Goal: Transaction & Acquisition: Purchase product/service

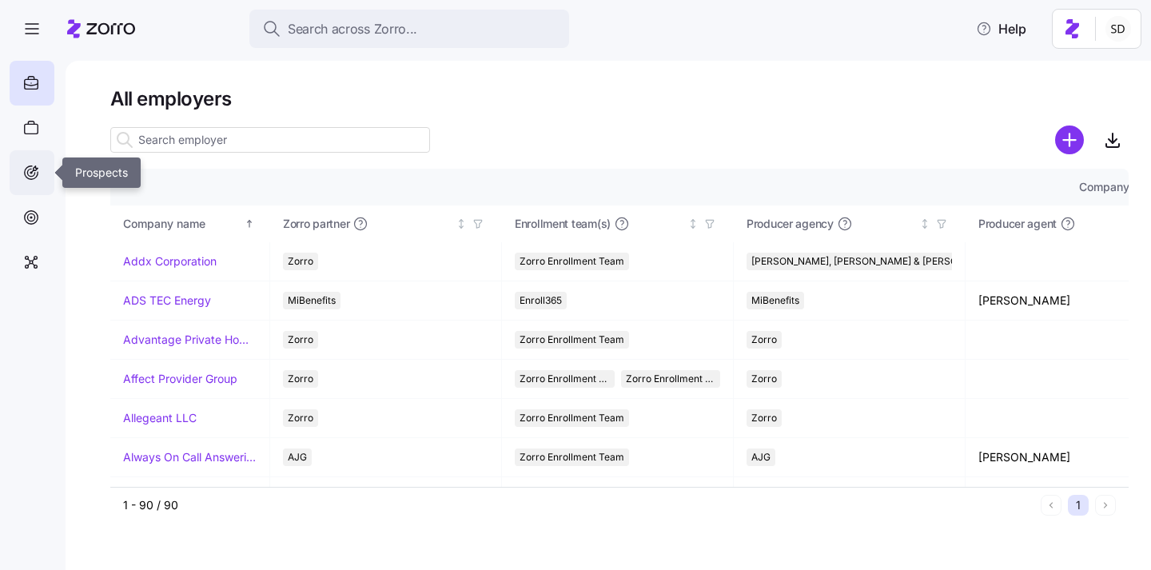
click at [37, 173] on icon at bounding box center [32, 173] width 14 height 14
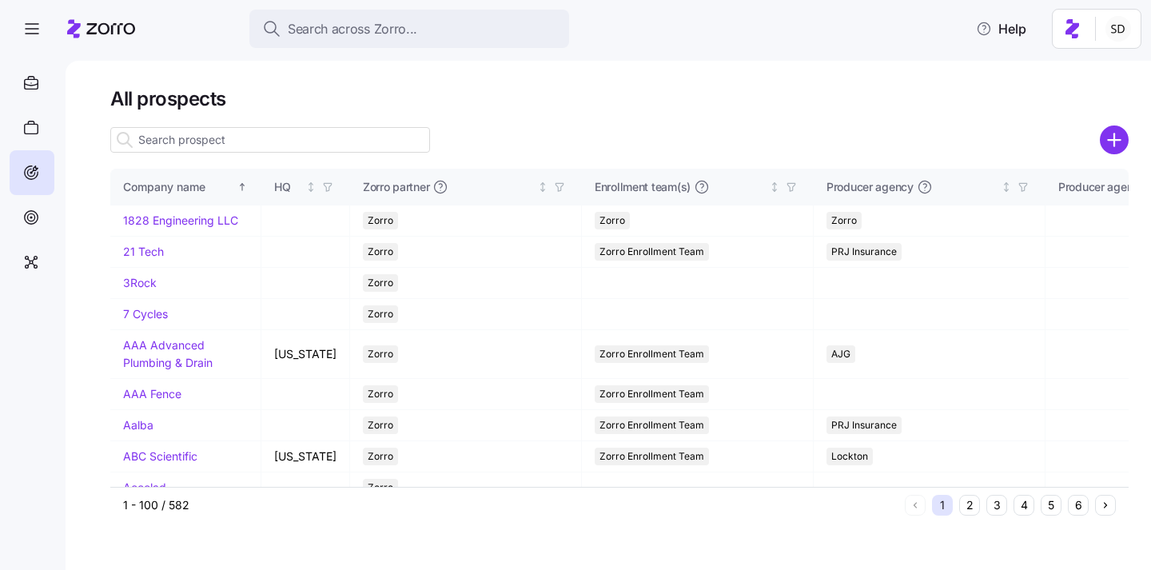
click at [658, 66] on div "All prospects Company name HQ Zorro partner Enrollment team(s) Producer agency …" at bounding box center [609, 315] width 1086 height 509
click at [187, 141] on input at bounding box center [270, 140] width 320 height 26
type input "kurian"
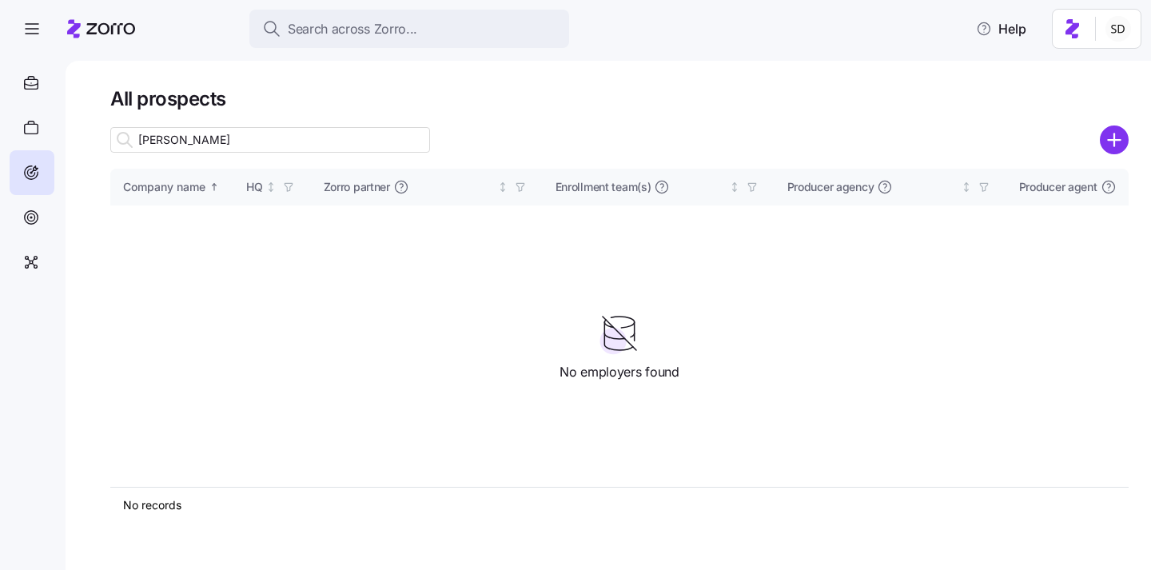
click at [185, 139] on input "kurian" at bounding box center [270, 140] width 320 height 26
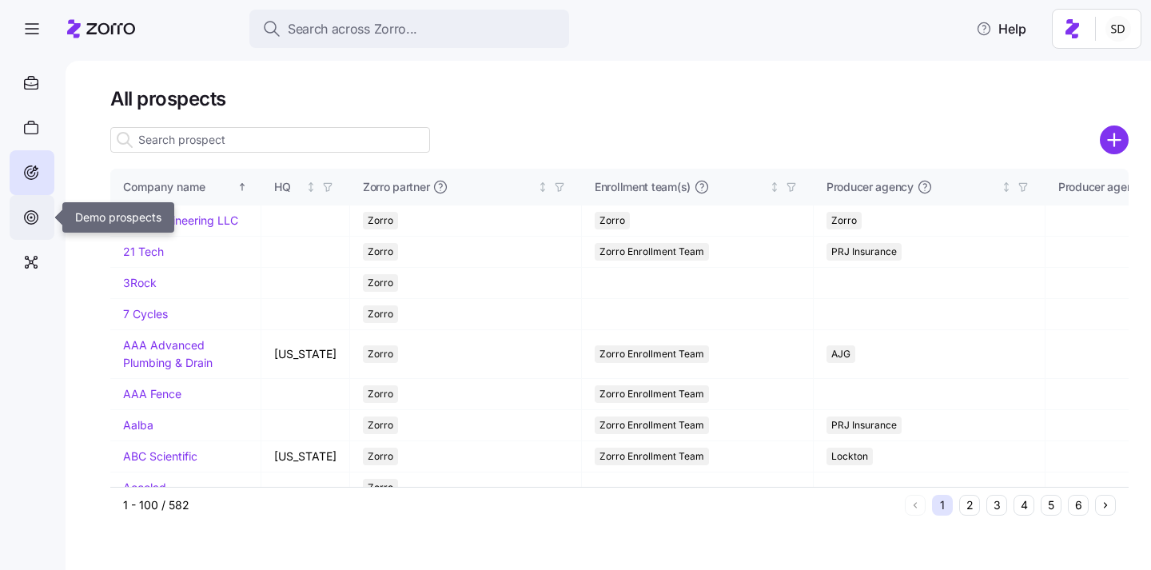
click at [26, 219] on icon at bounding box center [31, 217] width 18 height 19
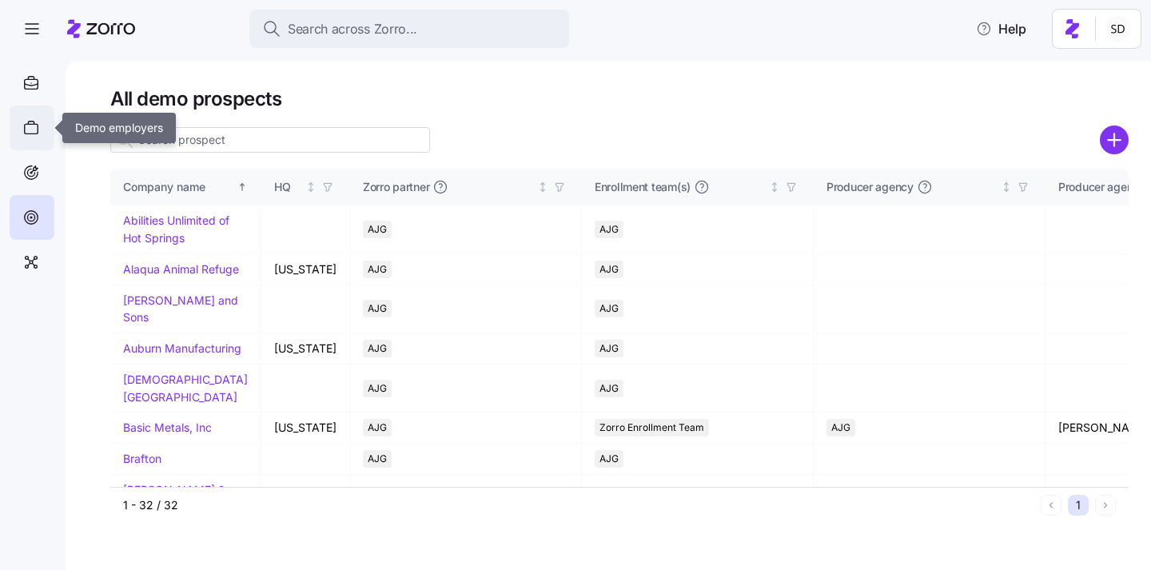
click at [34, 133] on icon at bounding box center [31, 127] width 18 height 19
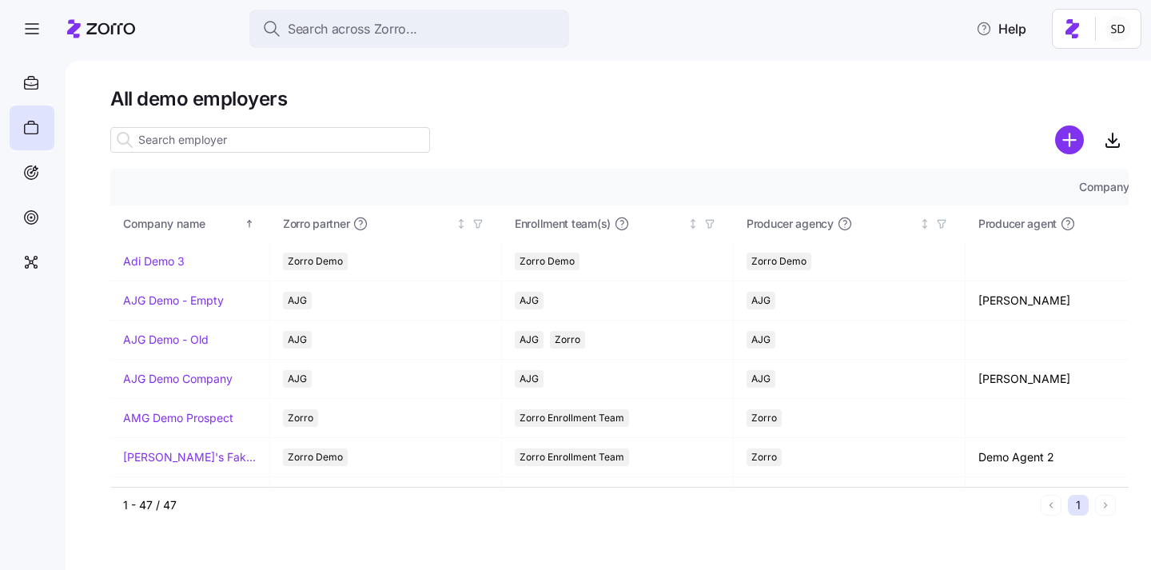
click at [277, 137] on input at bounding box center [270, 140] width 320 height 26
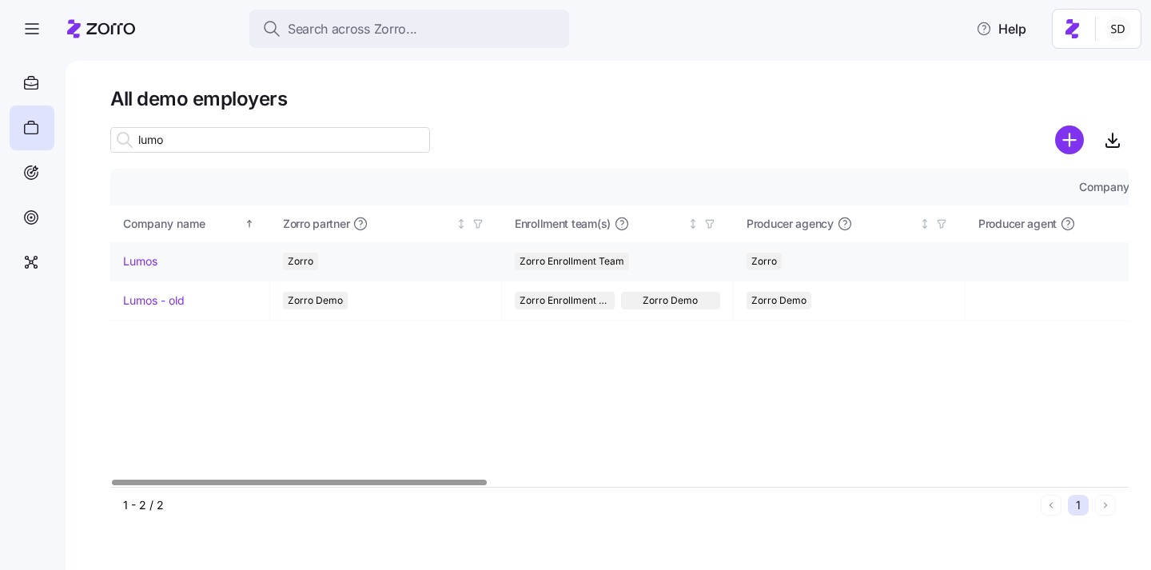
type input "lumo"
click at [138, 265] on link "Lumos" at bounding box center [140, 261] width 34 height 16
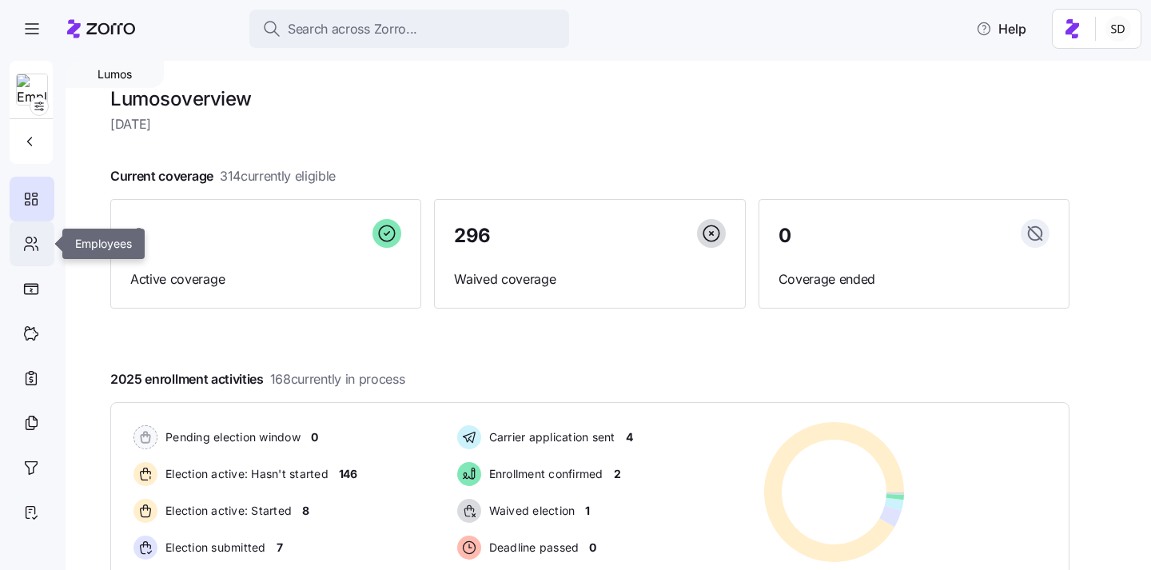
click at [21, 245] on div at bounding box center [32, 243] width 45 height 45
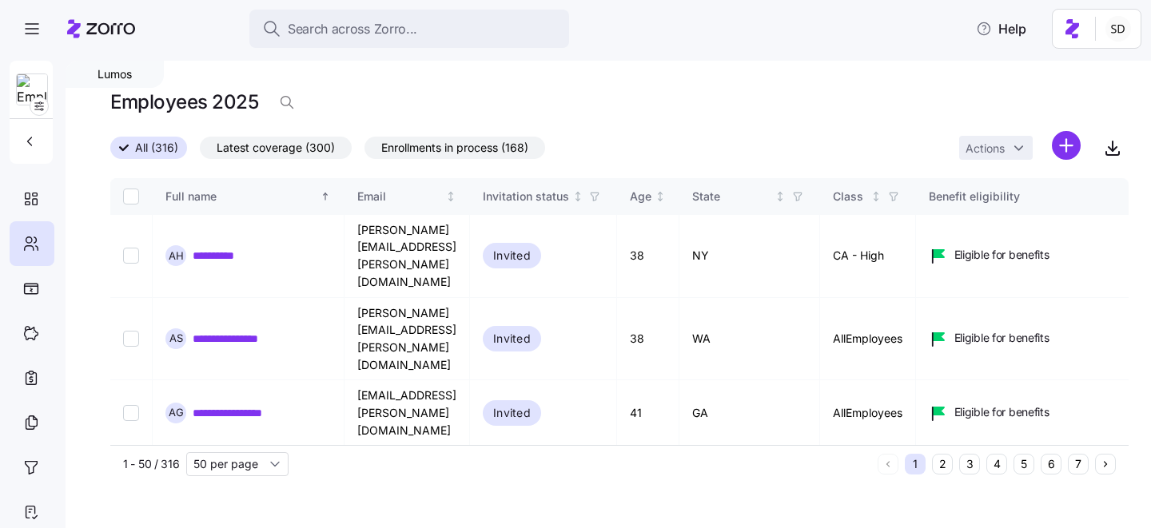
click at [1047, 469] on button "6" at bounding box center [1051, 464] width 21 height 21
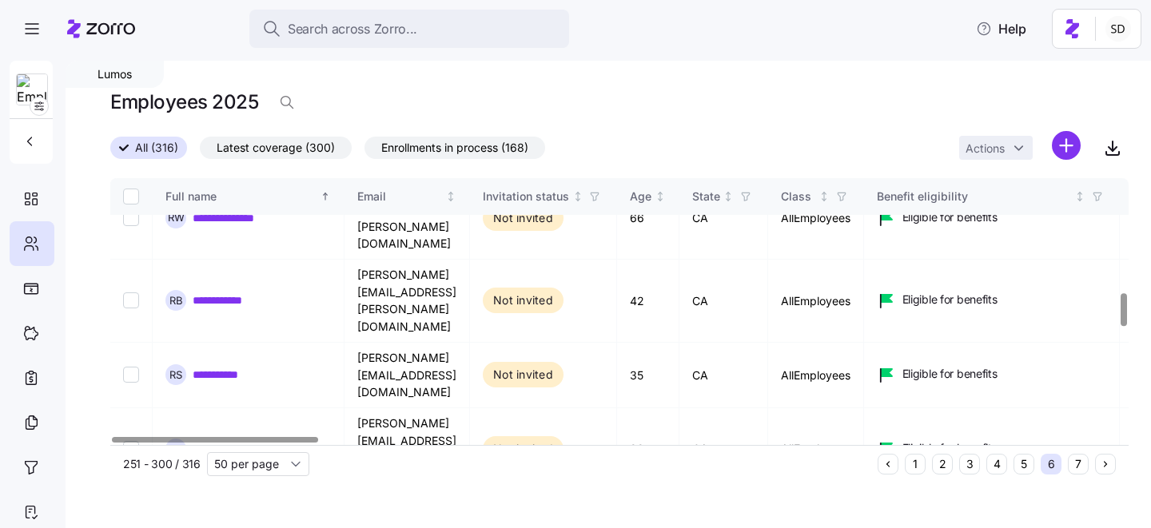
scroll to position [935, 0]
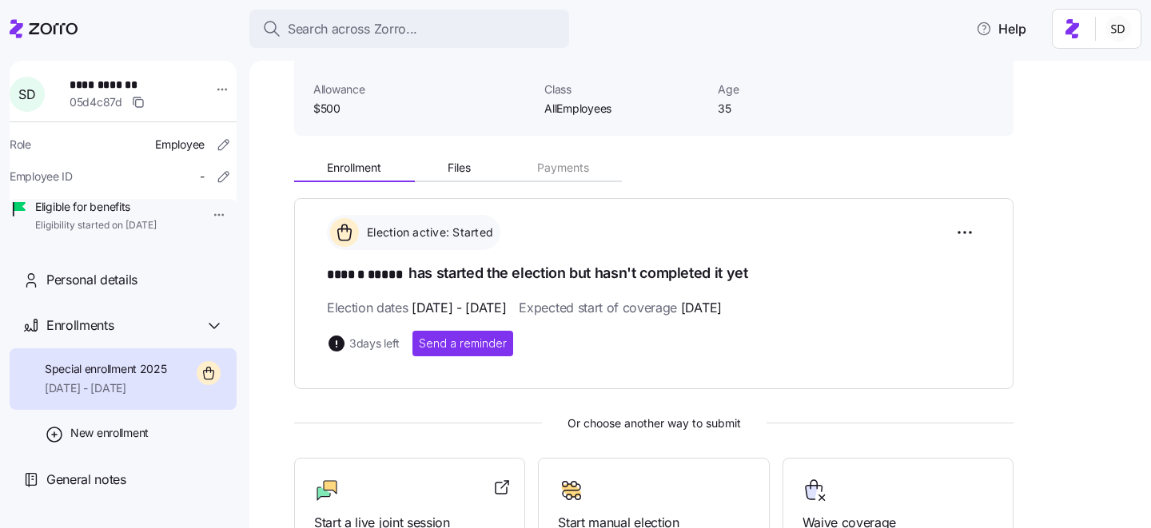
scroll to position [191, 0]
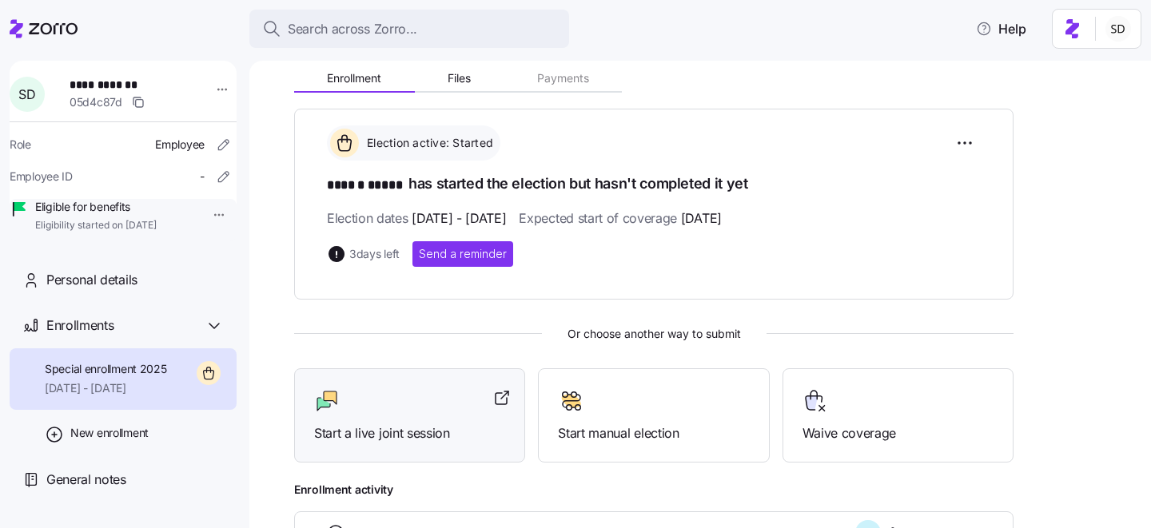
click at [458, 412] on div "Start a live joint session" at bounding box center [409, 415] width 191 height 55
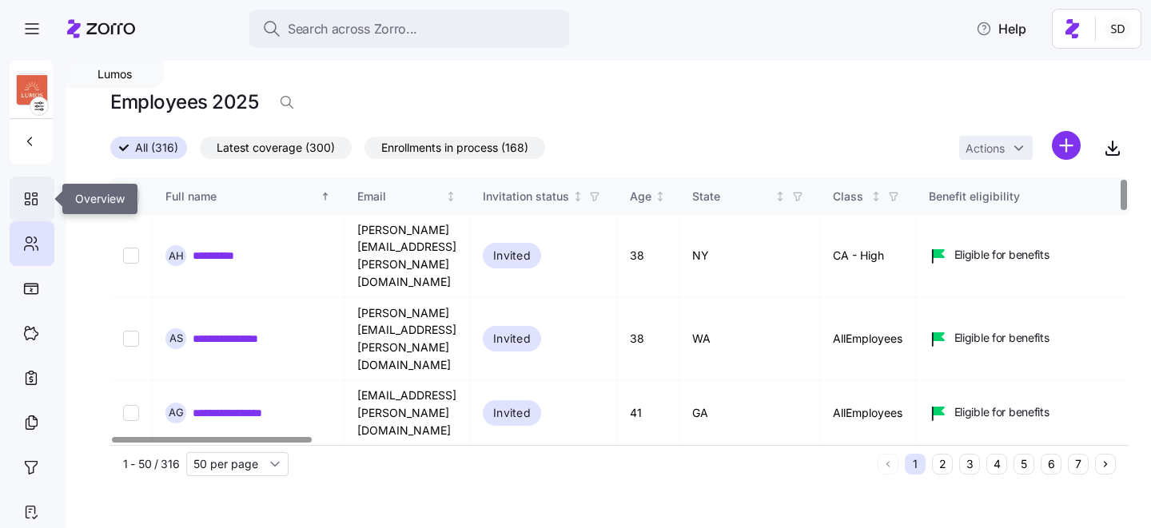
click at [34, 195] on icon at bounding box center [35, 194] width 5 height 3
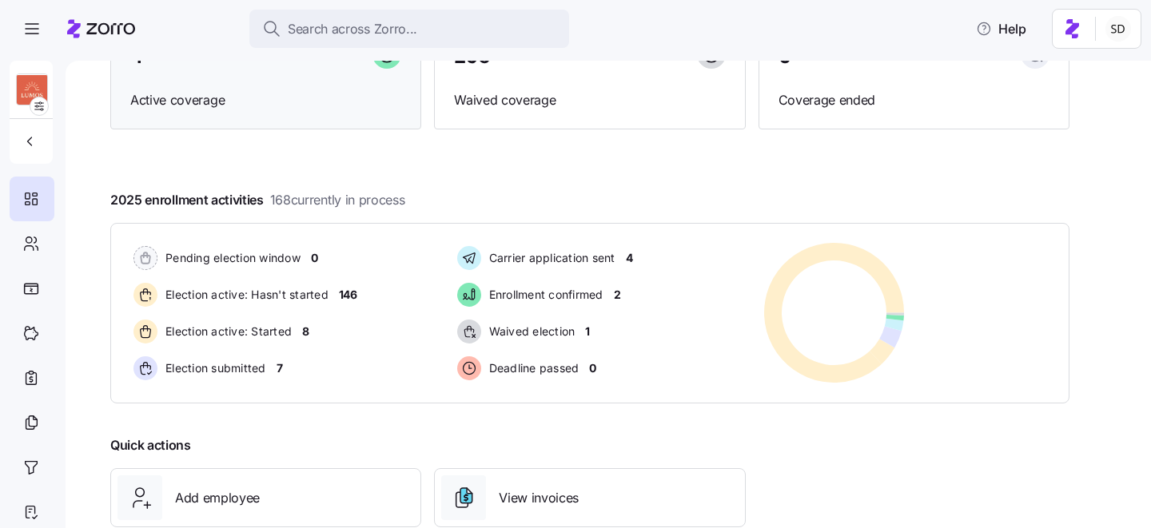
scroll to position [164, 0]
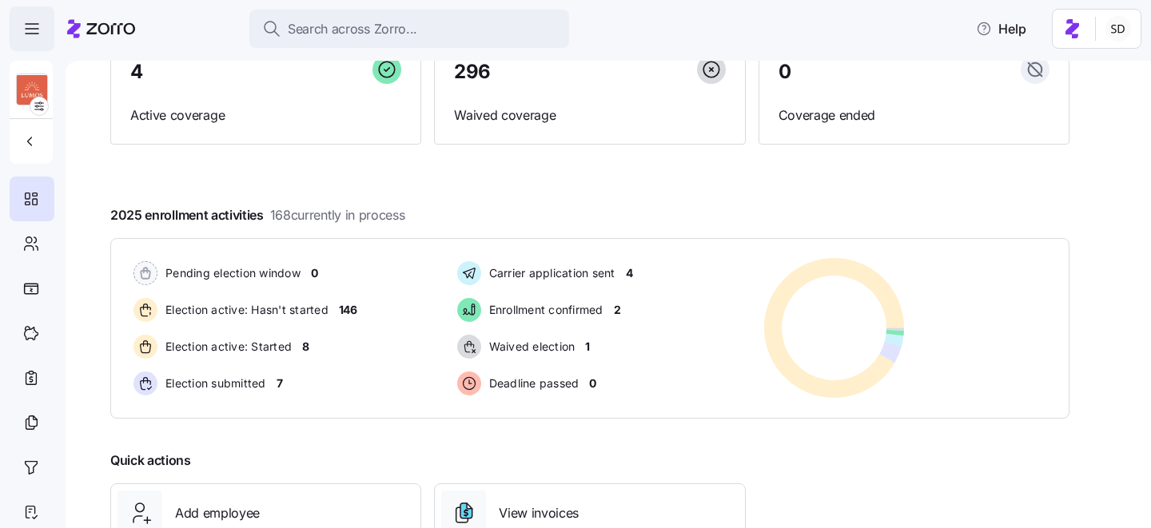
click at [37, 23] on icon "button" at bounding box center [31, 28] width 19 height 19
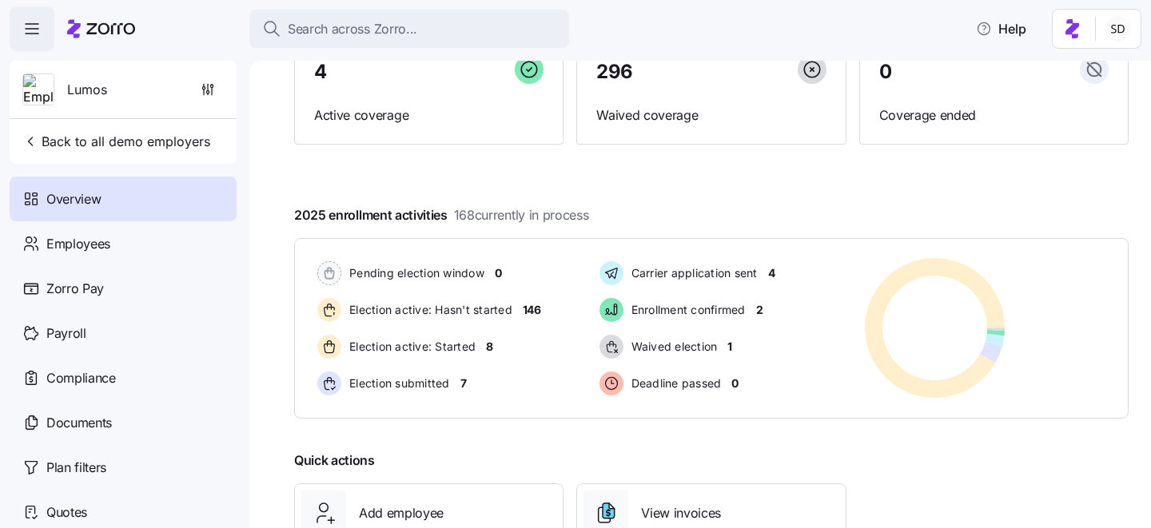
click at [30, 27] on icon "button" at bounding box center [31, 28] width 19 height 19
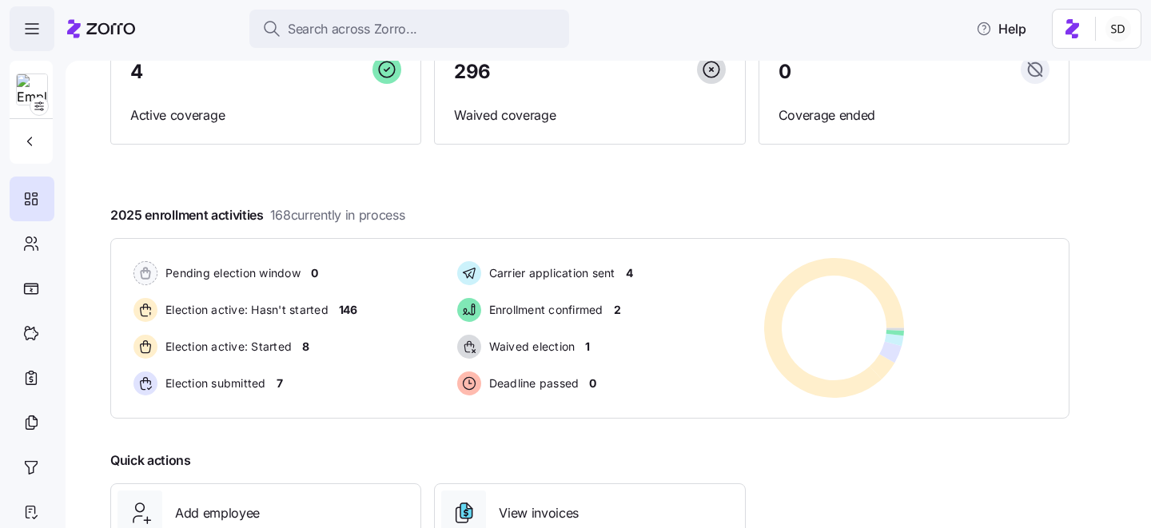
click at [30, 27] on icon "button" at bounding box center [31, 28] width 19 height 19
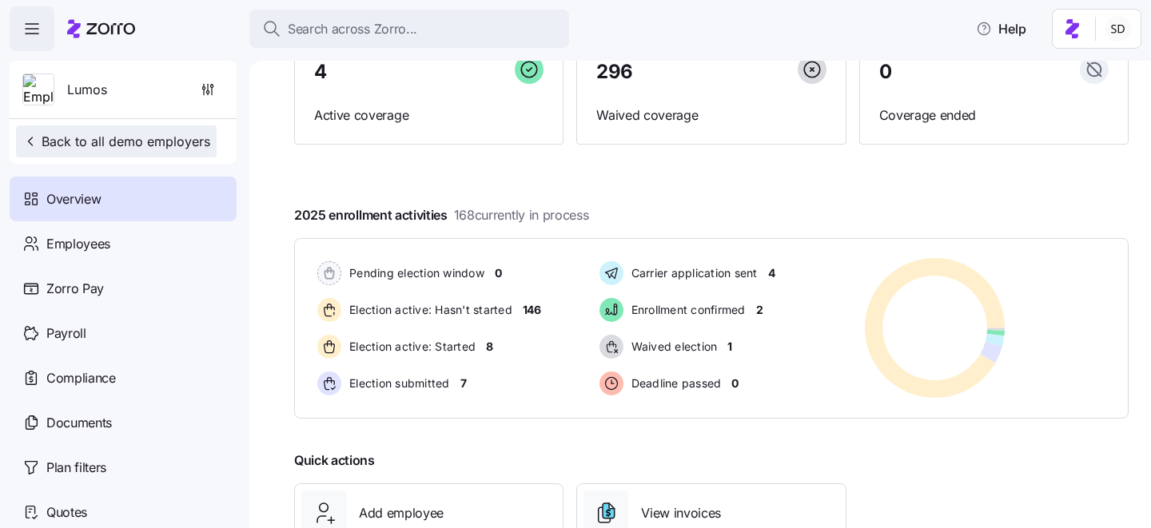
click at [58, 138] on span "Back to all demo employers" at bounding box center [116, 141] width 188 height 19
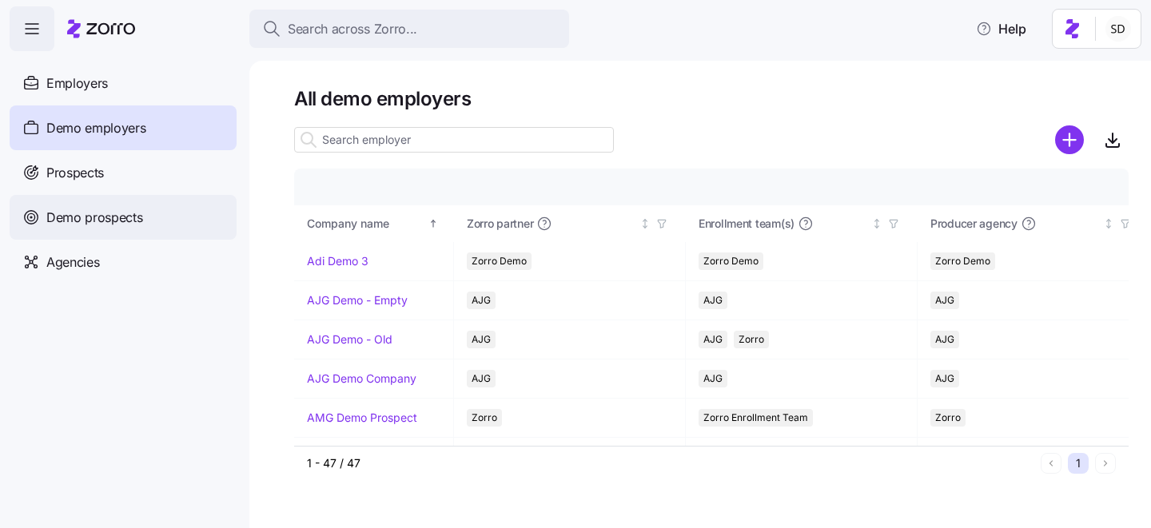
click at [61, 222] on span "Demo prospects" at bounding box center [94, 218] width 97 height 20
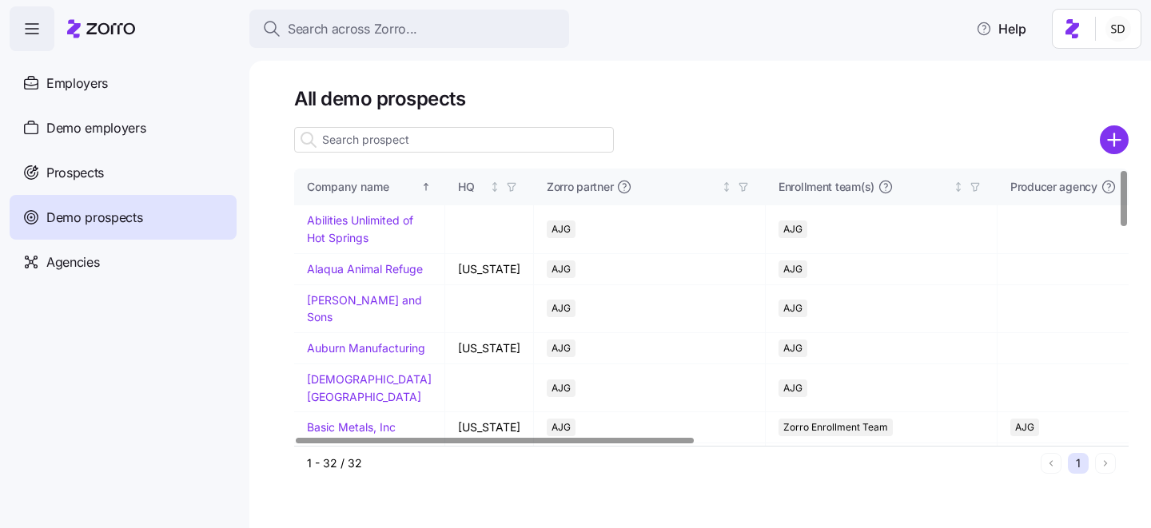
click at [366, 140] on input at bounding box center [454, 140] width 320 height 26
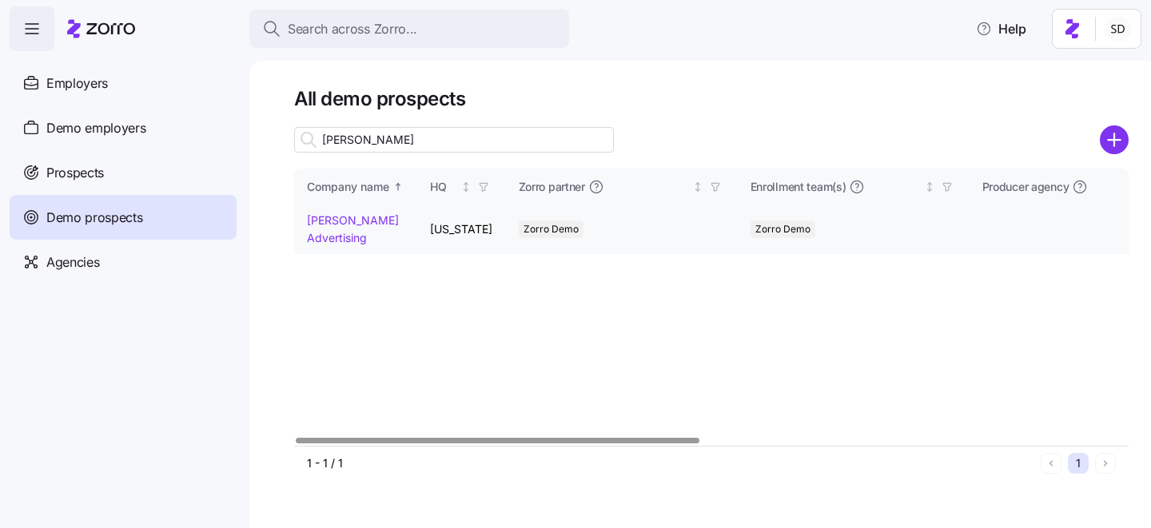
type input "kurian"
click at [321, 221] on link "[PERSON_NAME] Advertising" at bounding box center [353, 228] width 92 height 31
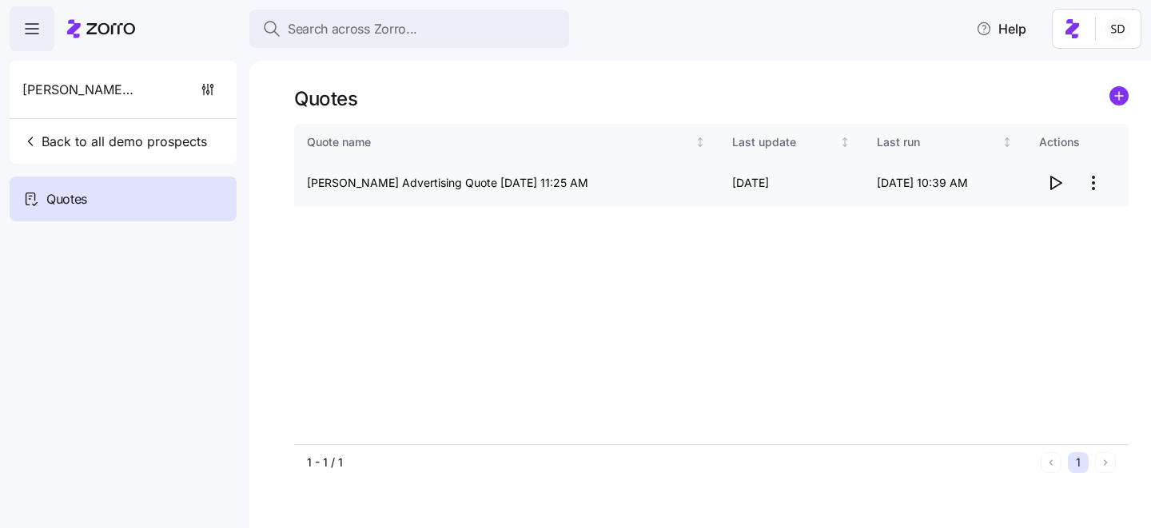
click at [1056, 189] on icon "button" at bounding box center [1055, 182] width 19 height 19
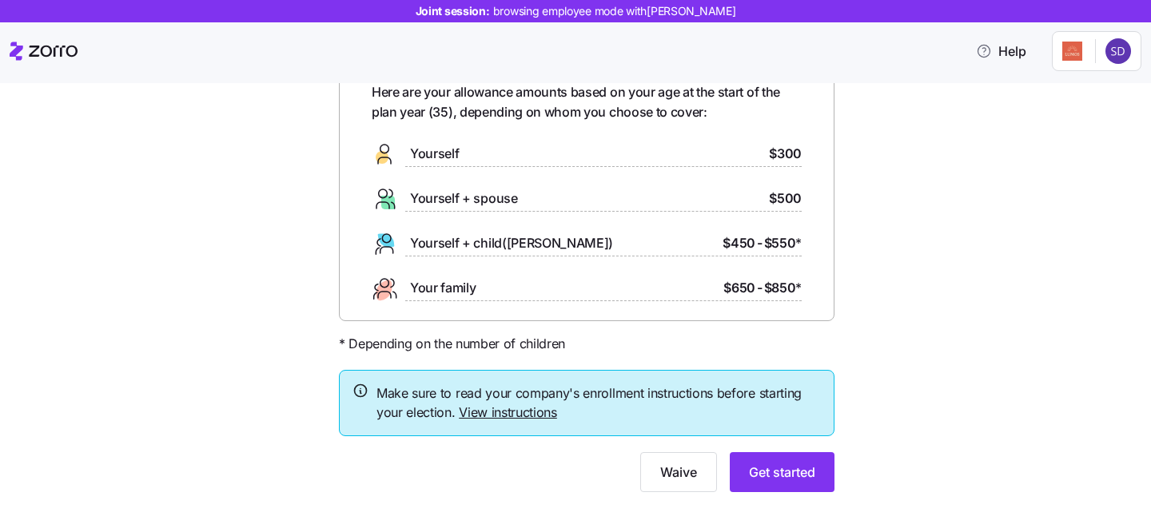
scroll to position [91, 0]
click at [763, 473] on span "Get started" at bounding box center [782, 471] width 66 height 19
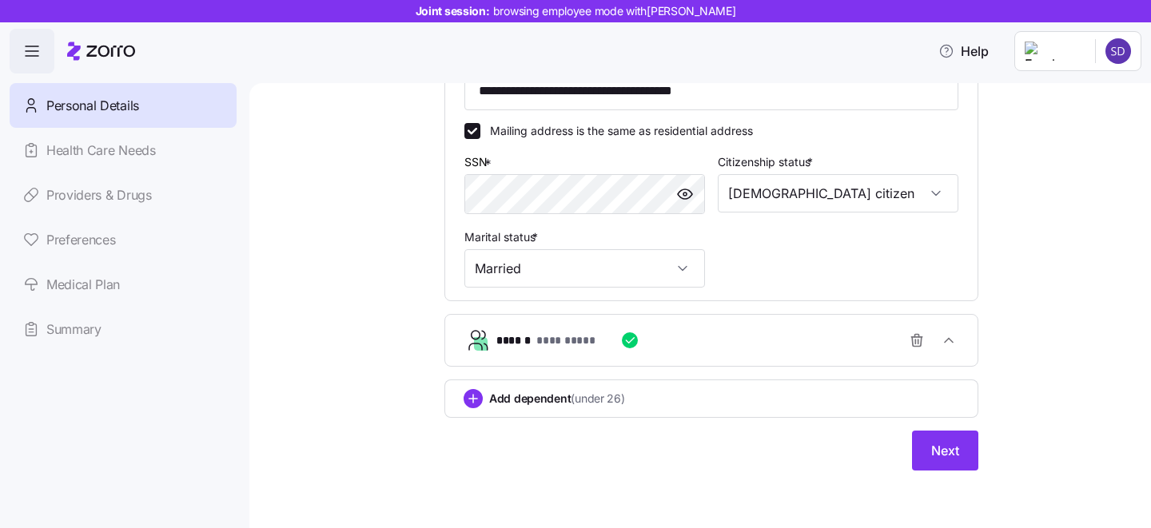
scroll to position [500, 0]
click at [950, 453] on span "Next" at bounding box center [945, 450] width 28 height 19
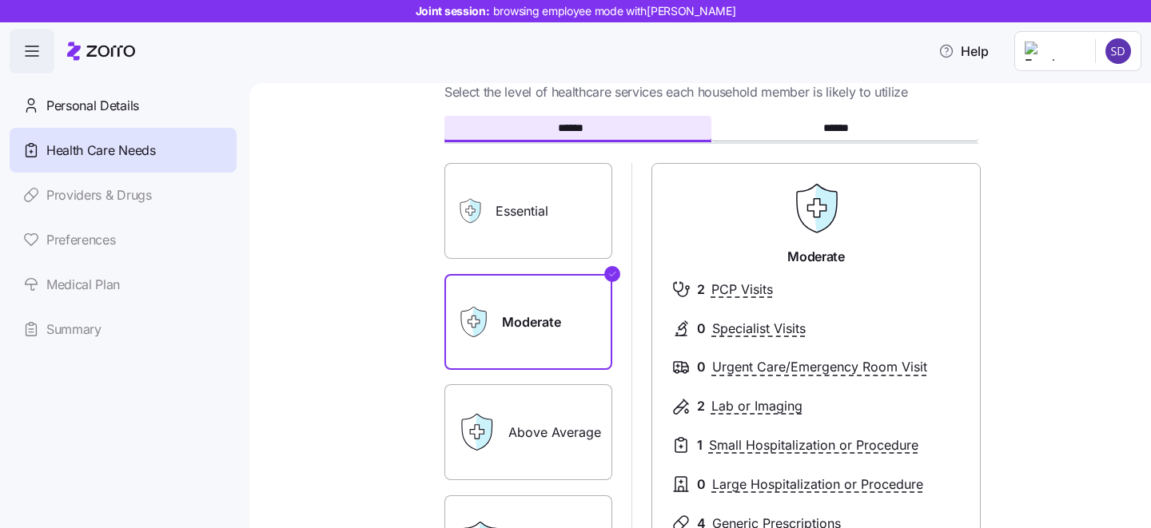
scroll to position [103, 0]
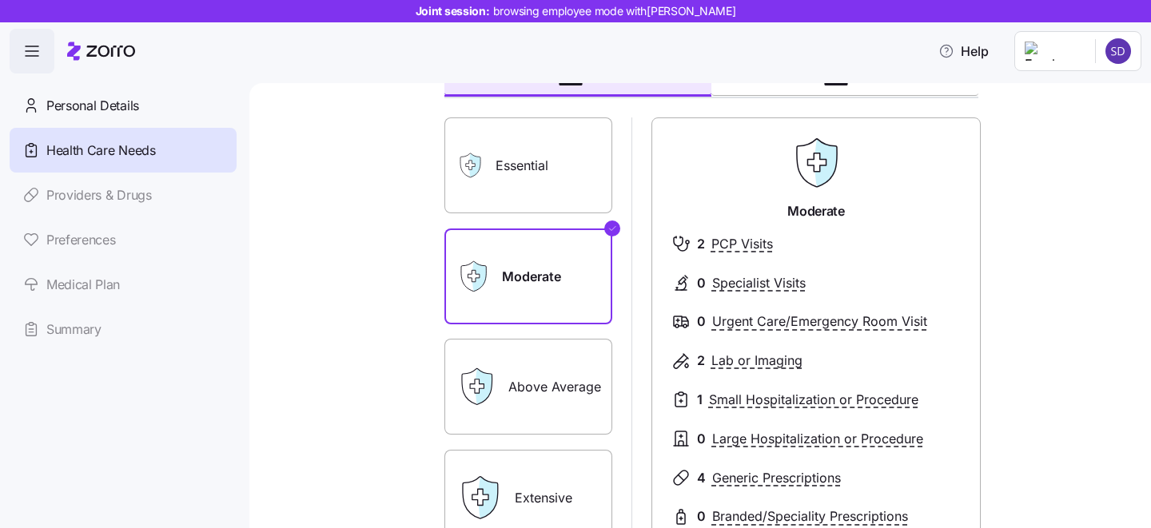
click at [560, 174] on label "Essential" at bounding box center [528, 166] width 168 height 96
click at [0, 0] on input "Essential" at bounding box center [0, 0] width 0 height 0
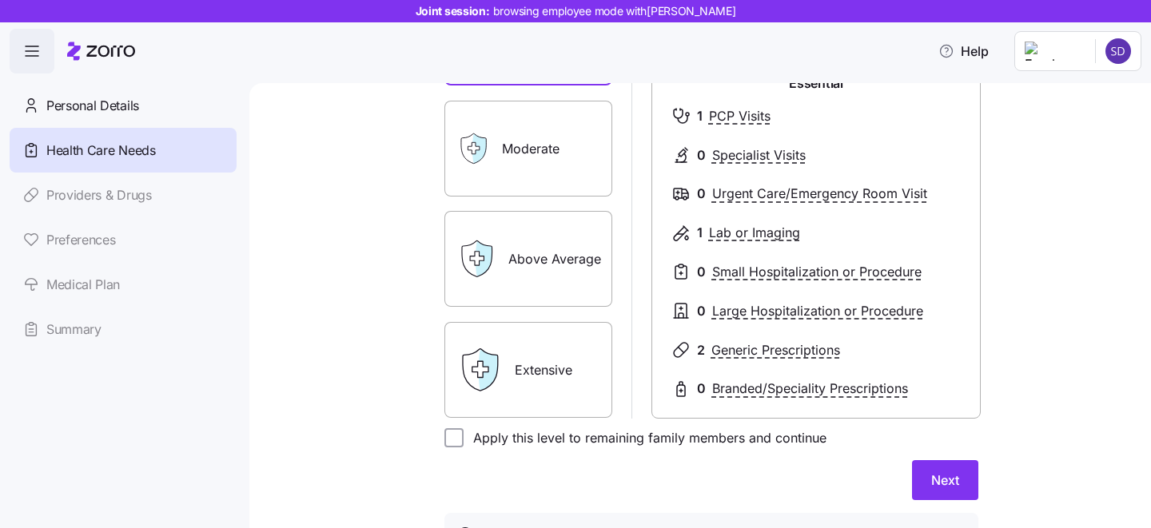
scroll to position [232, 0]
click at [543, 359] on label "Extensive" at bounding box center [528, 369] width 168 height 96
click at [0, 0] on input "Extensive" at bounding box center [0, 0] width 0 height 0
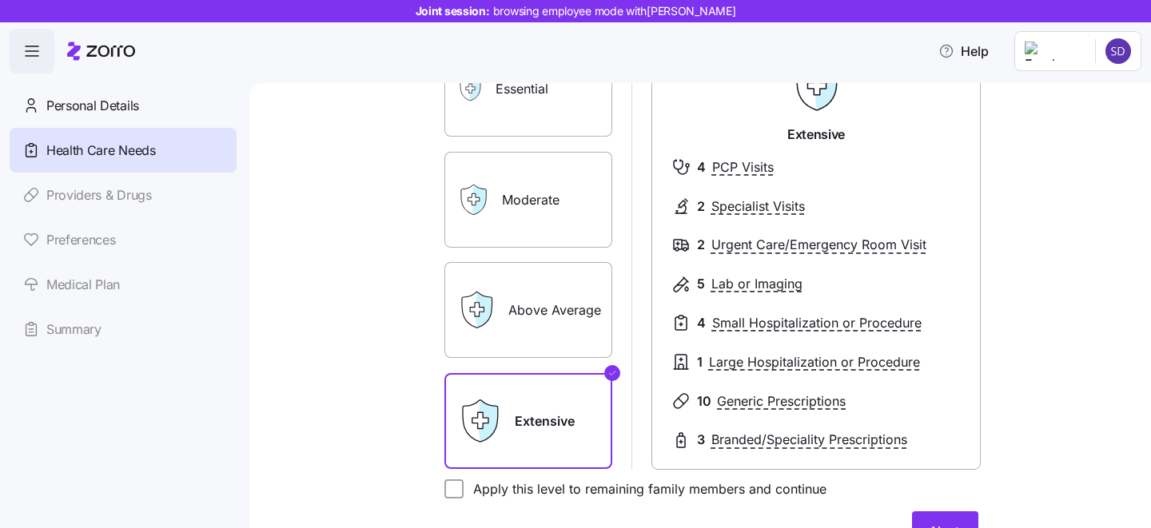
scroll to position [132, 0]
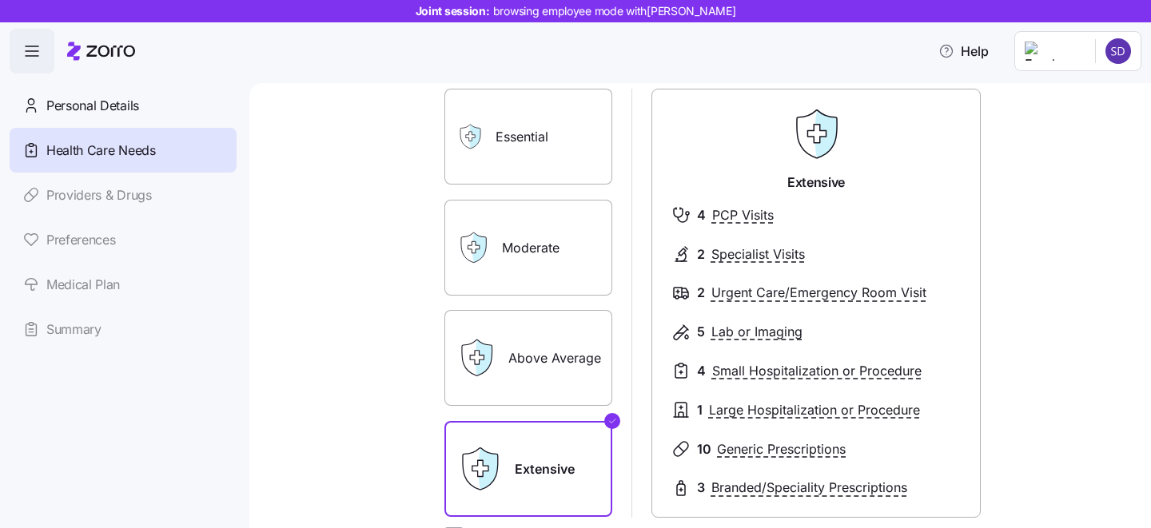
click at [564, 245] on label "Moderate" at bounding box center [528, 248] width 168 height 96
click at [0, 0] on input "Moderate" at bounding box center [0, 0] width 0 height 0
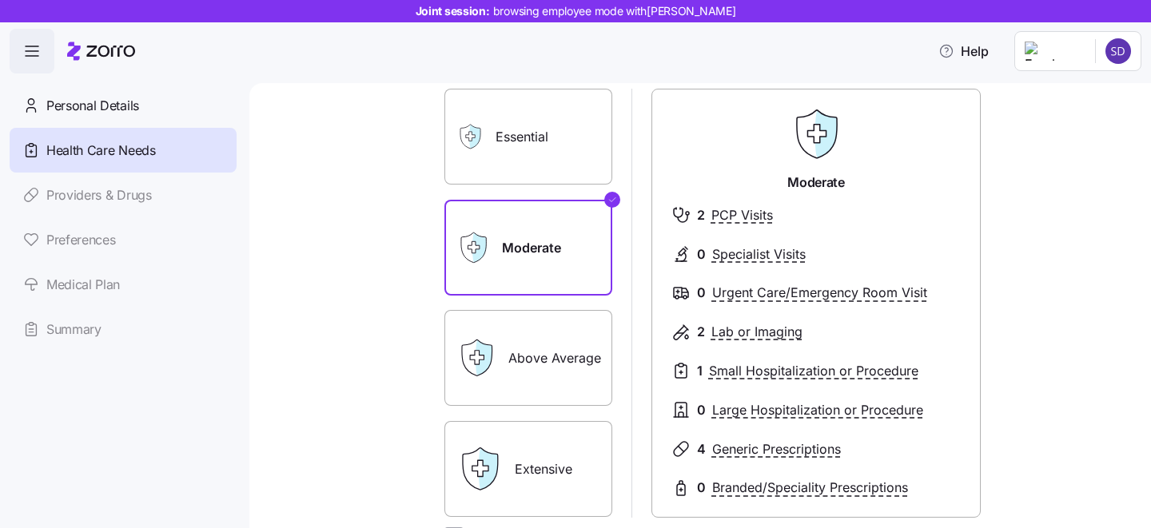
scroll to position [314, 0]
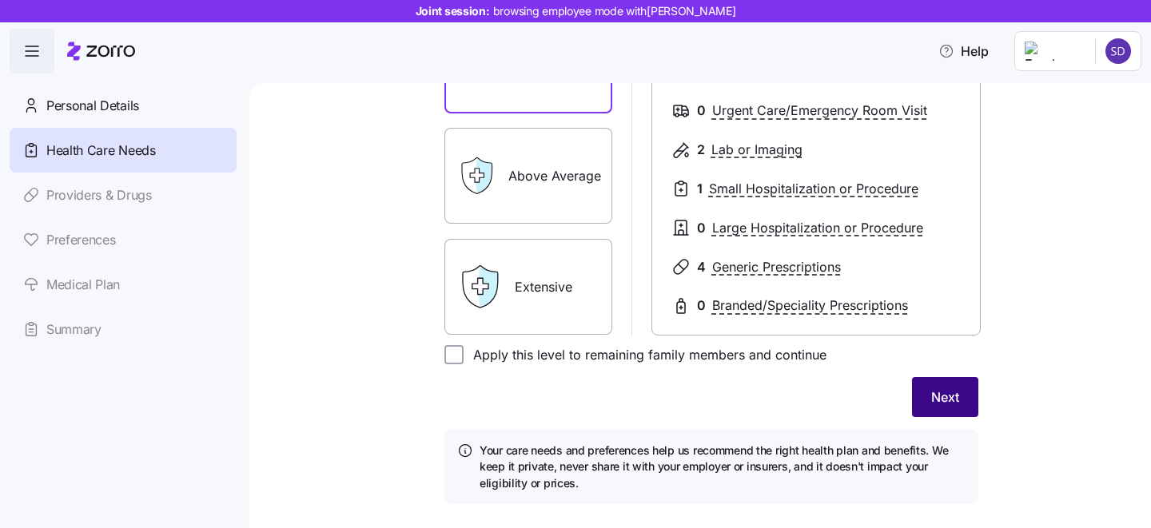
click at [942, 408] on button "Next" at bounding box center [945, 397] width 66 height 40
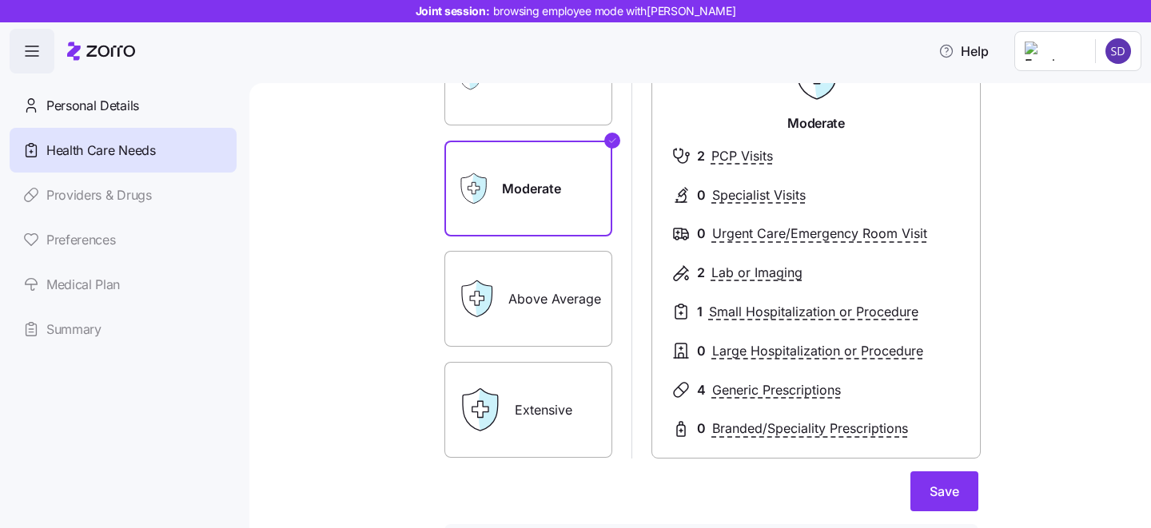
scroll to position [240, 0]
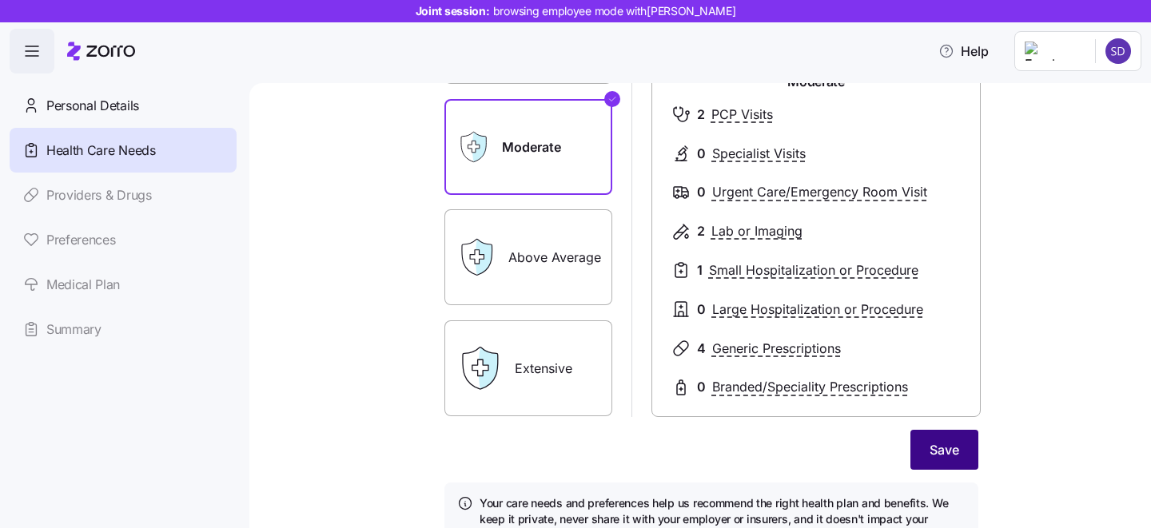
click at [945, 452] on span "Save" at bounding box center [945, 449] width 30 height 19
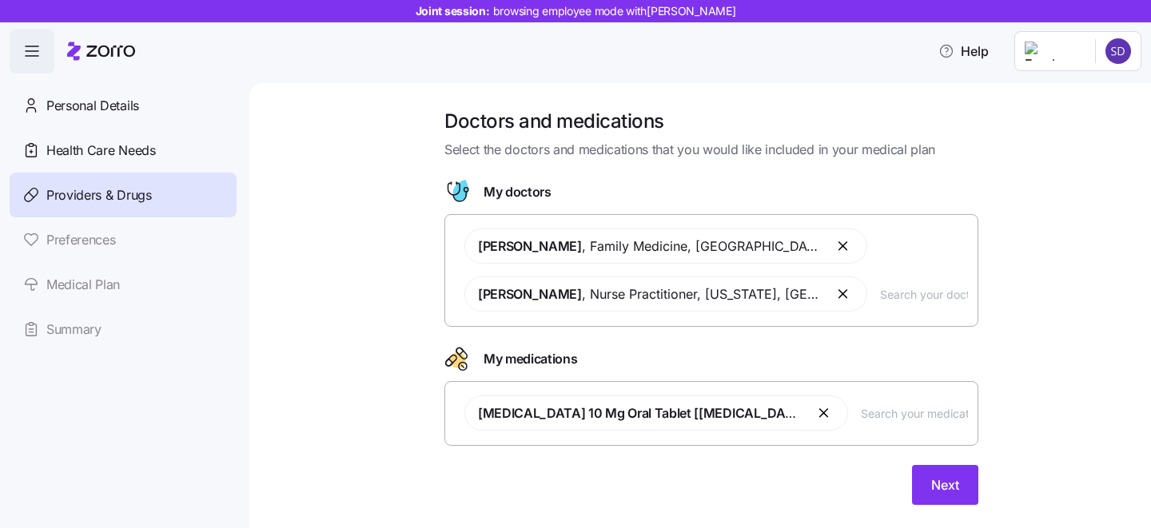
click at [880, 297] on input "text" at bounding box center [924, 294] width 88 height 18
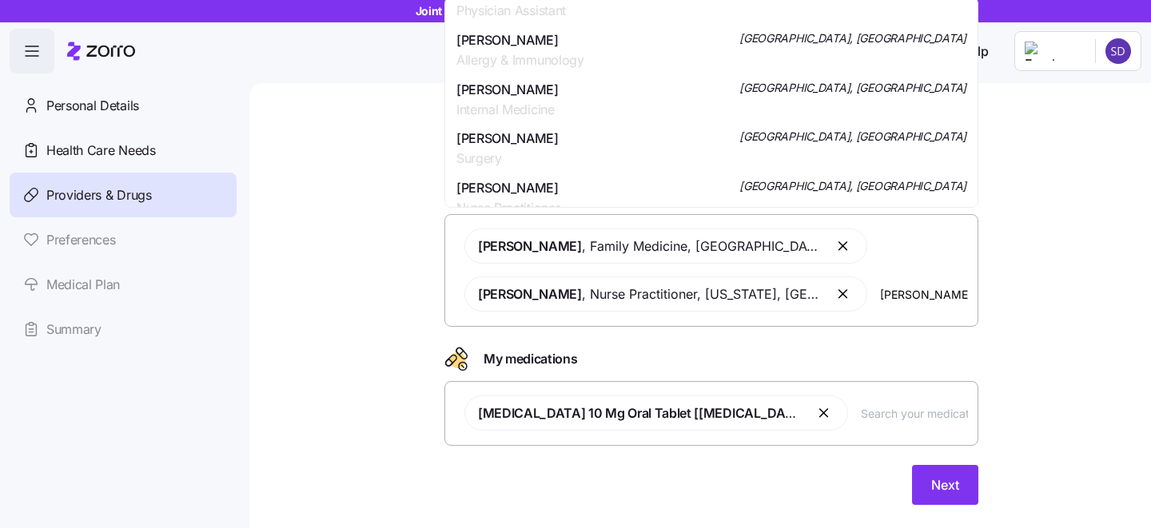
scroll to position [567, 0]
click at [883, 293] on input "paul" at bounding box center [924, 294] width 88 height 18
type input "p"
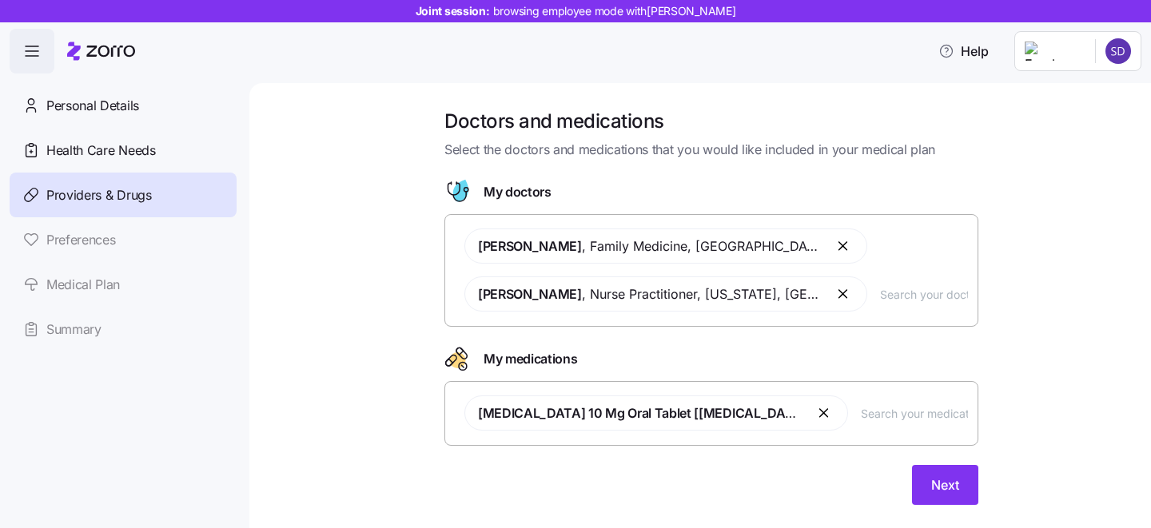
click at [806, 424] on div "Atorvastatin 10 Mg Oral Tablet [lipitor]" at bounding box center [711, 413] width 513 height 54
click at [944, 472] on button "Next" at bounding box center [945, 485] width 66 height 40
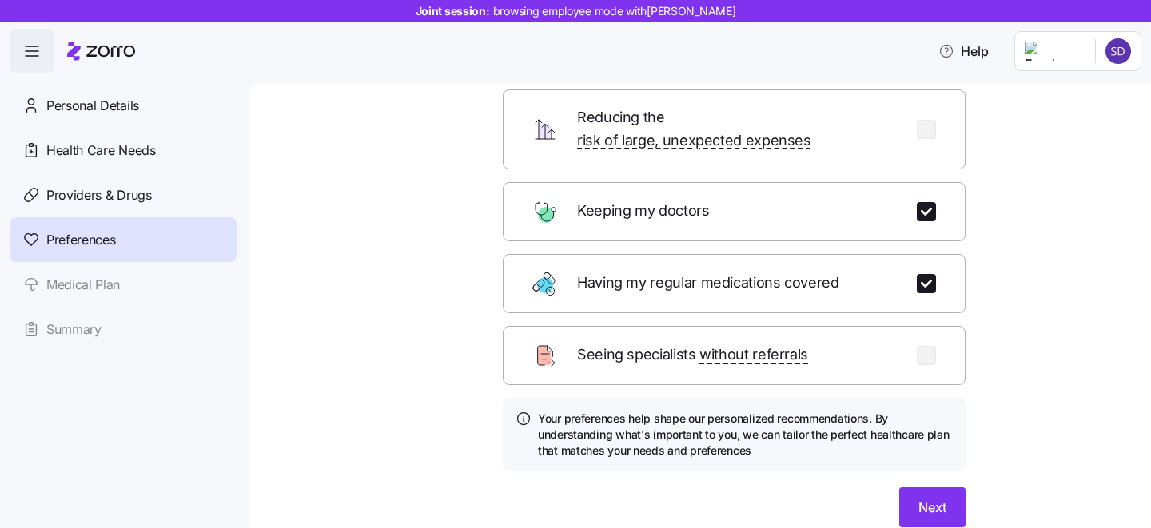
scroll to position [162, 0]
click at [918, 497] on span "Next" at bounding box center [932, 506] width 28 height 19
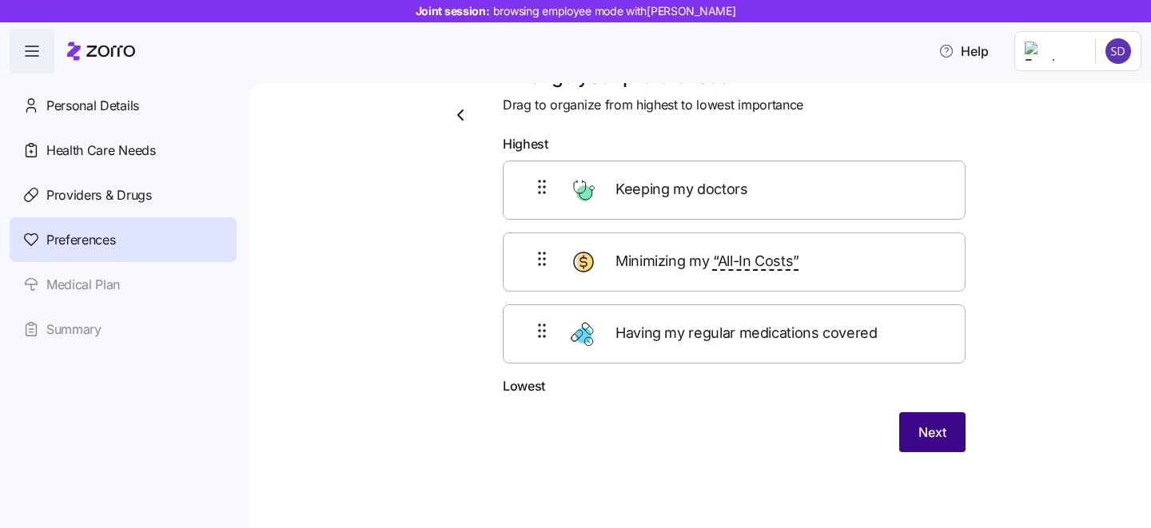
click at [930, 437] on span "Next" at bounding box center [932, 432] width 28 height 19
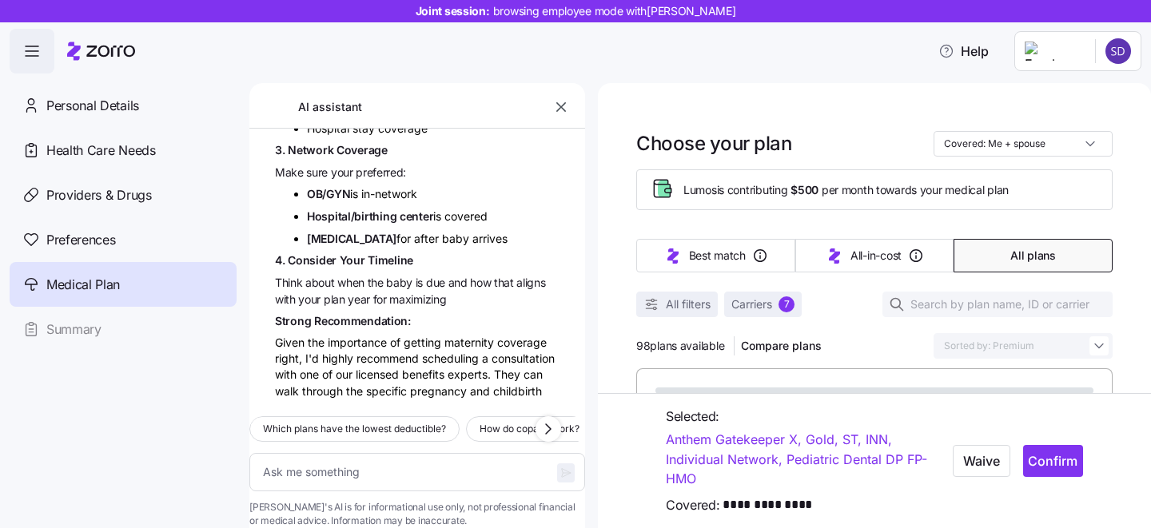
scroll to position [6800, 0]
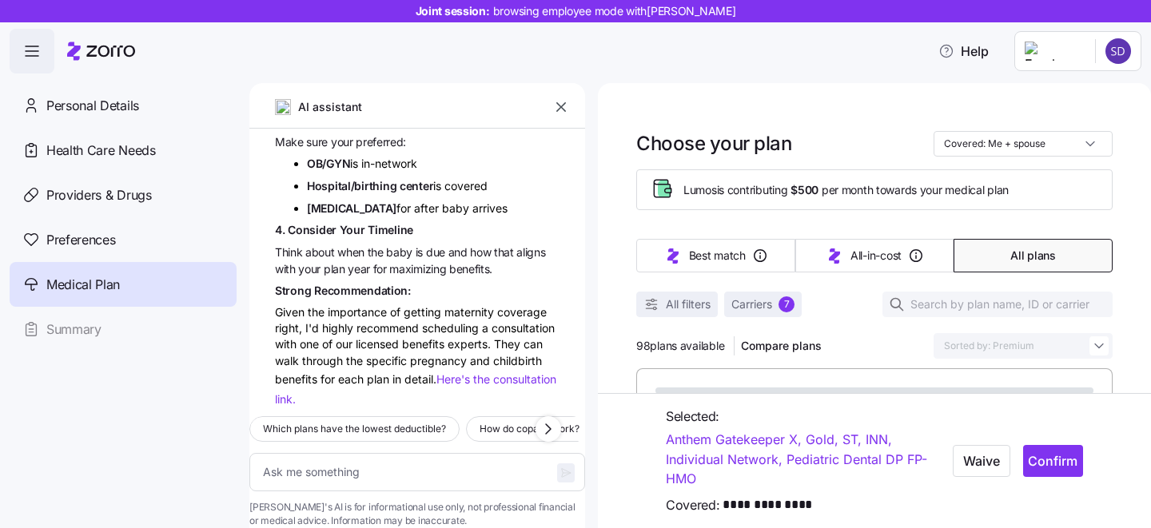
click at [563, 106] on icon "button" at bounding box center [561, 107] width 16 height 16
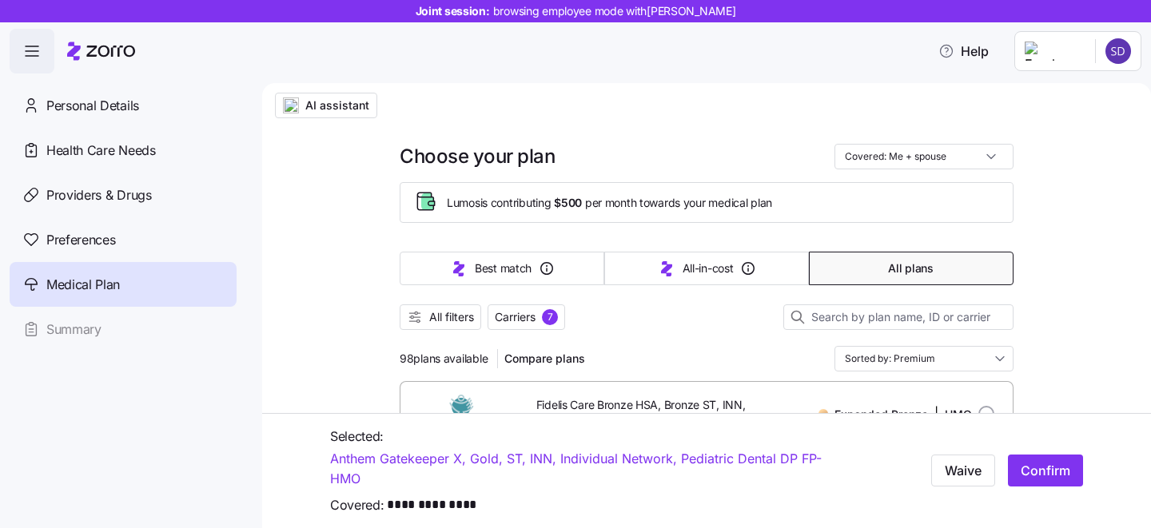
type textarea "x"
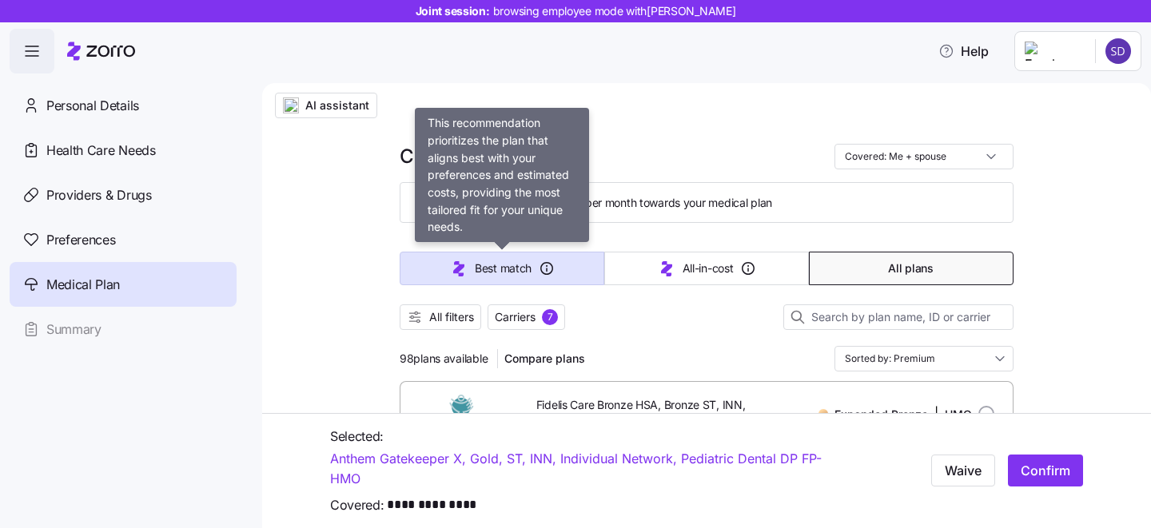
click at [504, 272] on span "Best match" at bounding box center [503, 269] width 57 height 16
type input "Sorted by: Best match"
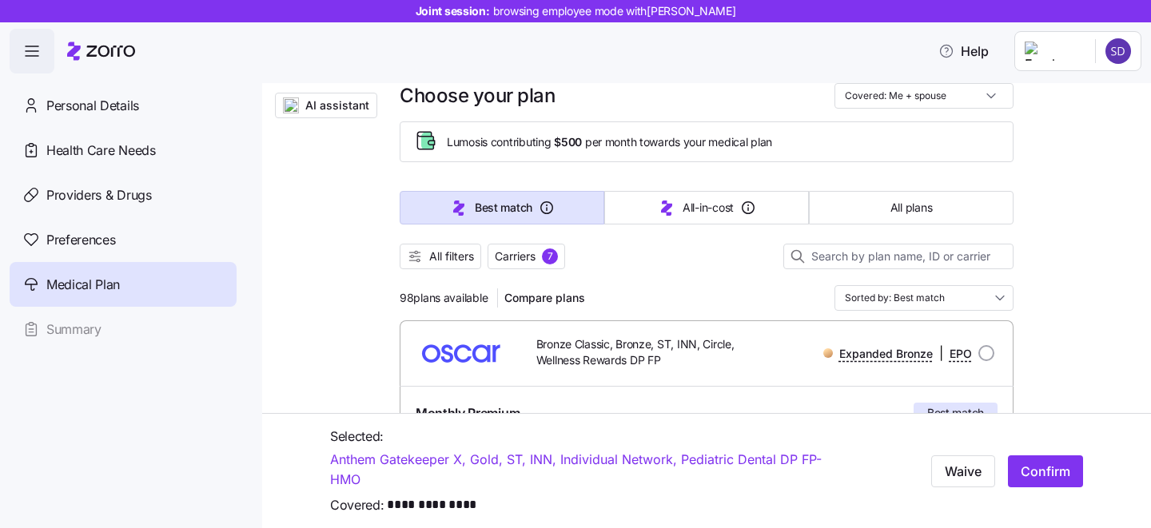
scroll to position [64, 0]
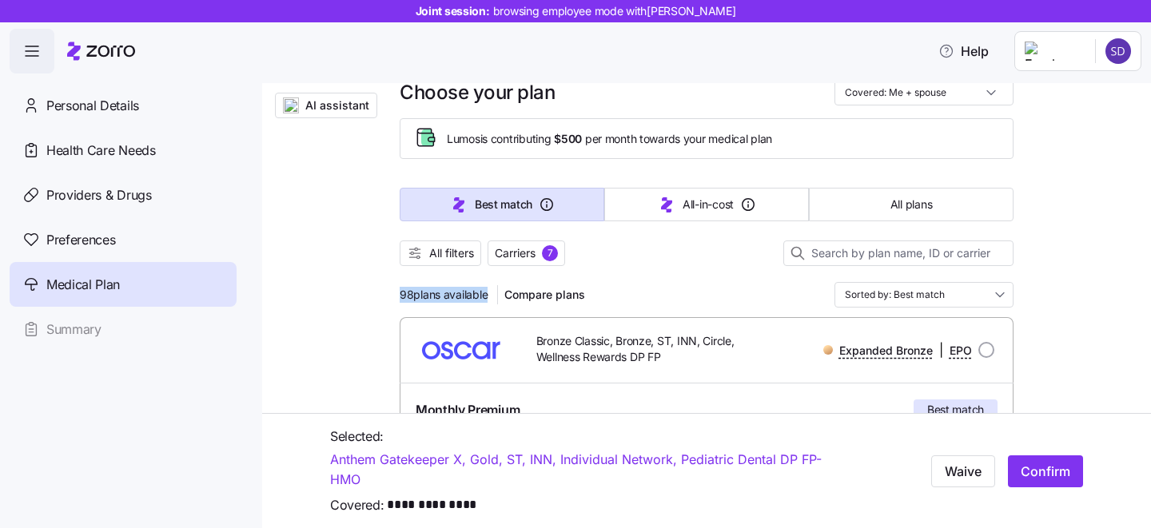
drag, startPoint x: 400, startPoint y: 293, endPoint x: 496, endPoint y: 296, distance: 96.8
click at [496, 296] on div "98 plans available Compare plans" at bounding box center [496, 295] width 192 height 26
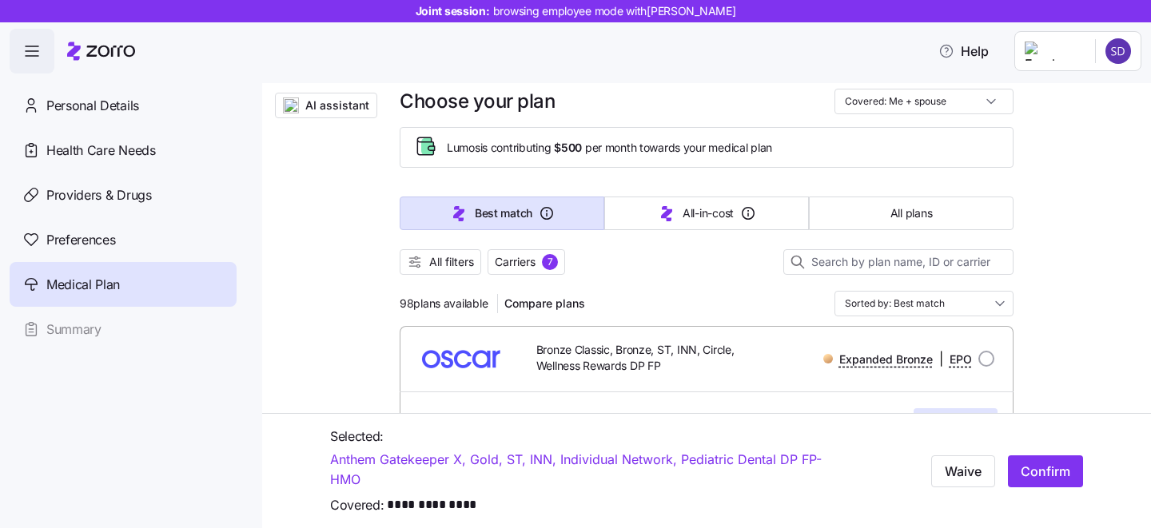
scroll to position [26, 0]
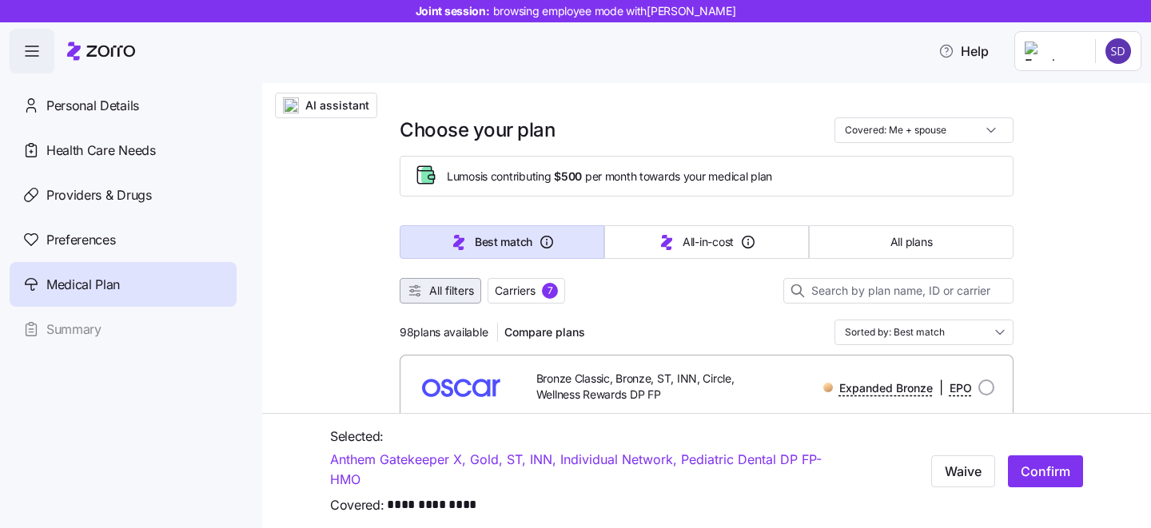
click at [452, 295] on span "All filters" at bounding box center [451, 291] width 45 height 16
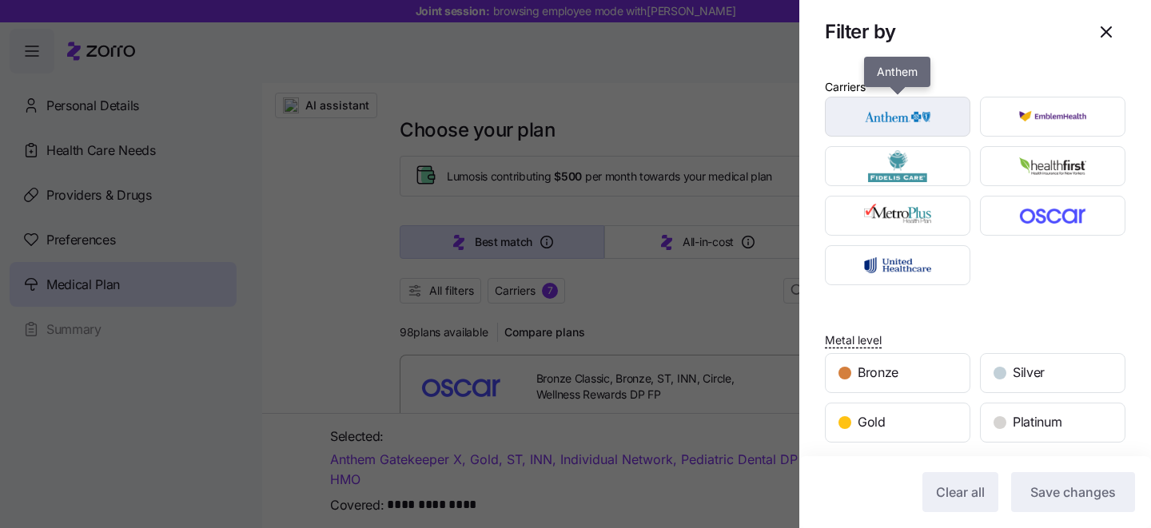
click at [943, 122] on img "button" at bounding box center [898, 117] width 118 height 32
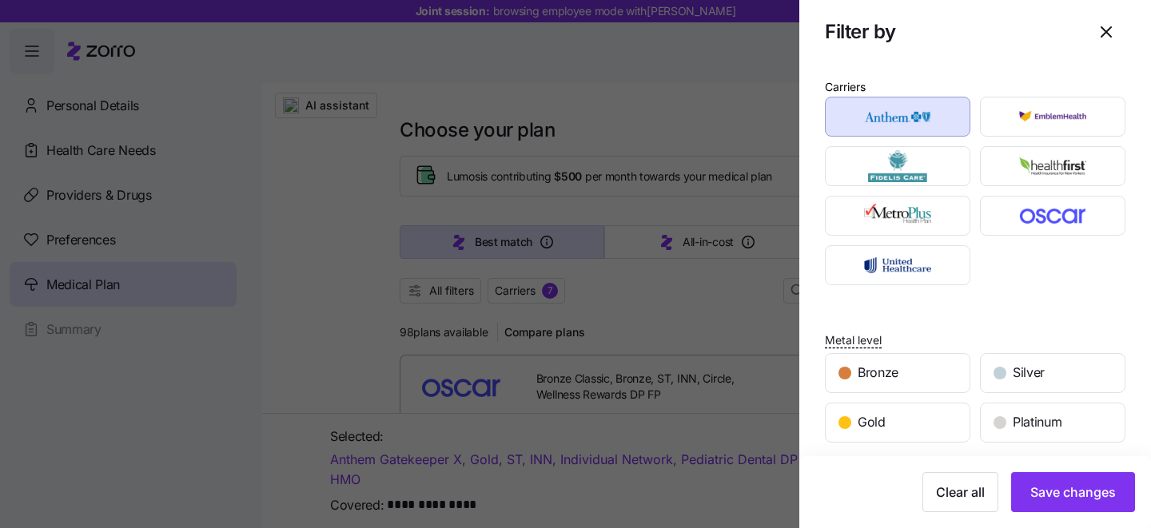
scroll to position [29, 0]
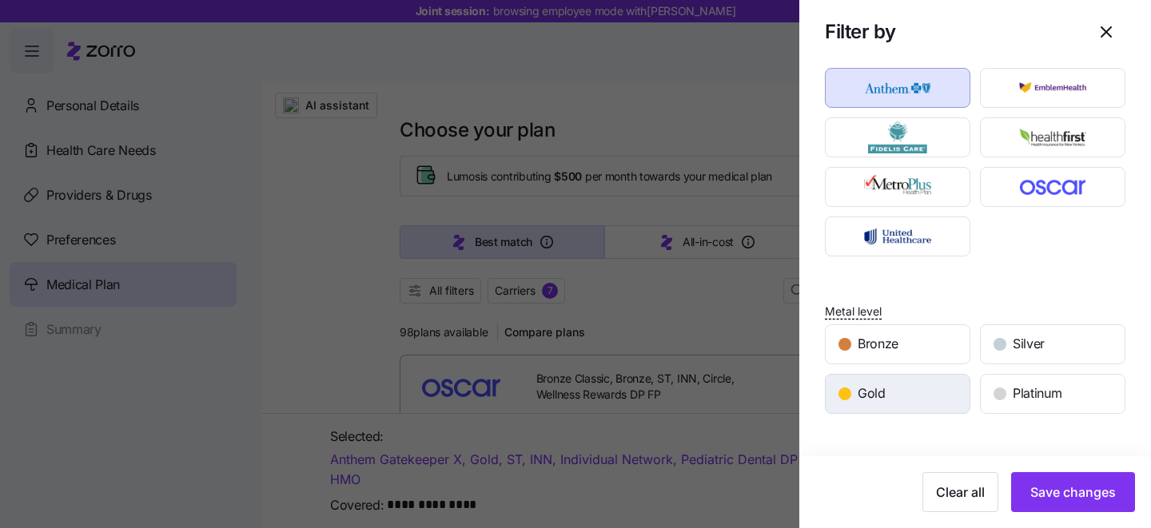
click at [926, 394] on div "Gold" at bounding box center [898, 394] width 144 height 38
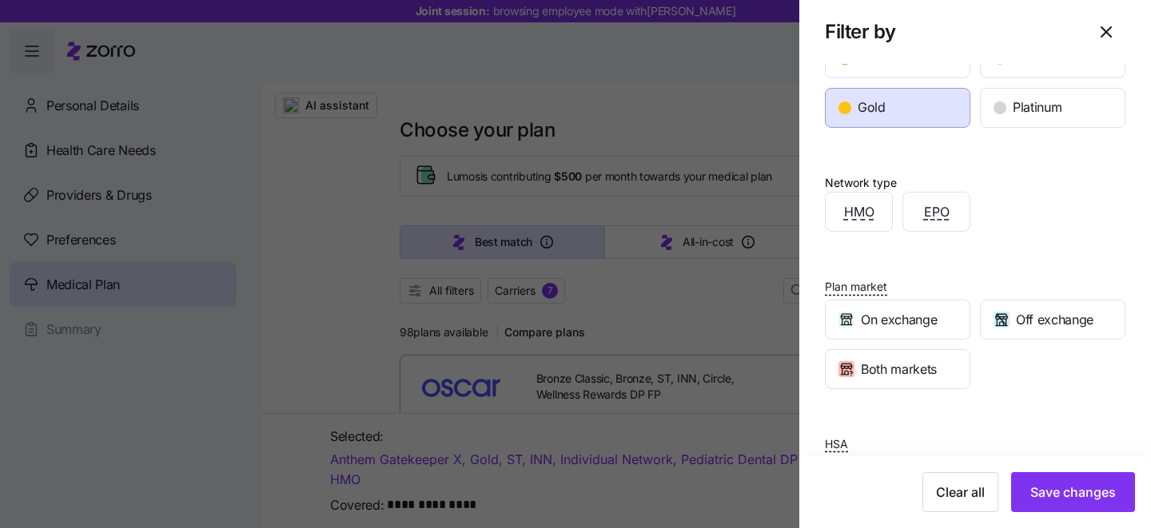
scroll to position [381, 0]
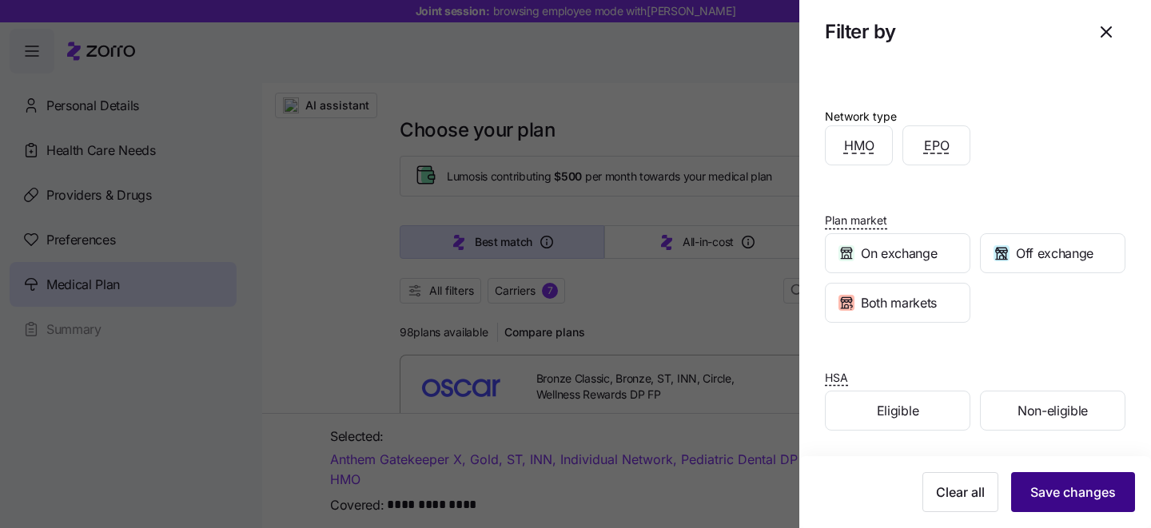
click at [1067, 493] on span "Save changes" at bounding box center [1073, 492] width 86 height 19
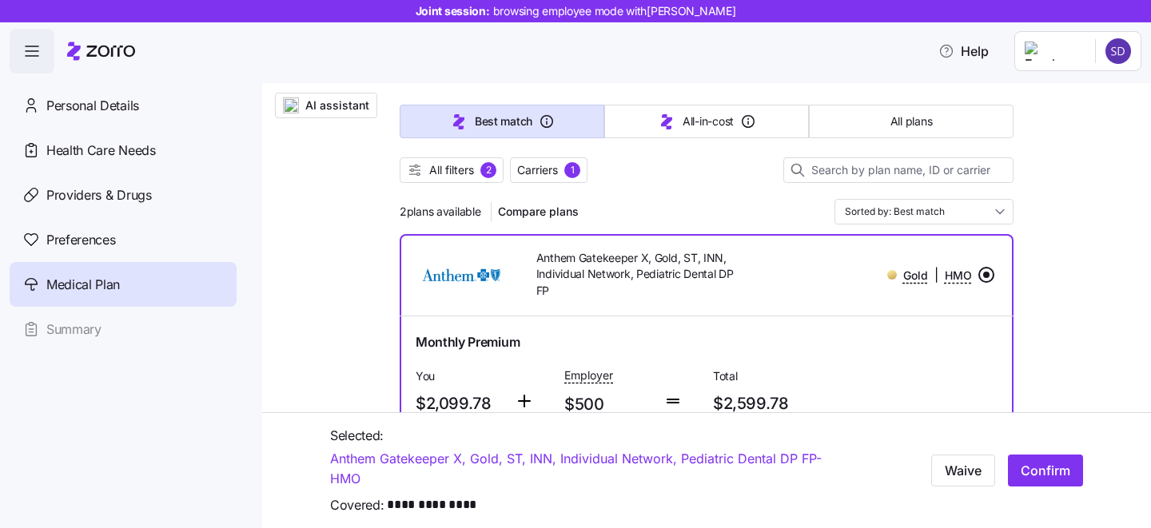
scroll to position [128, 0]
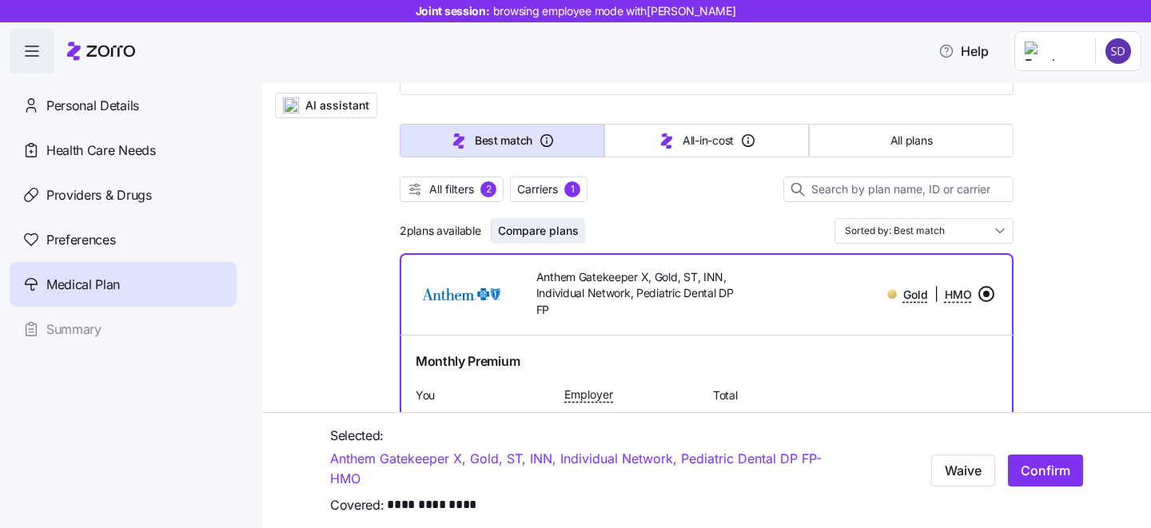
click at [522, 230] on span "Compare plans" at bounding box center [538, 231] width 81 height 16
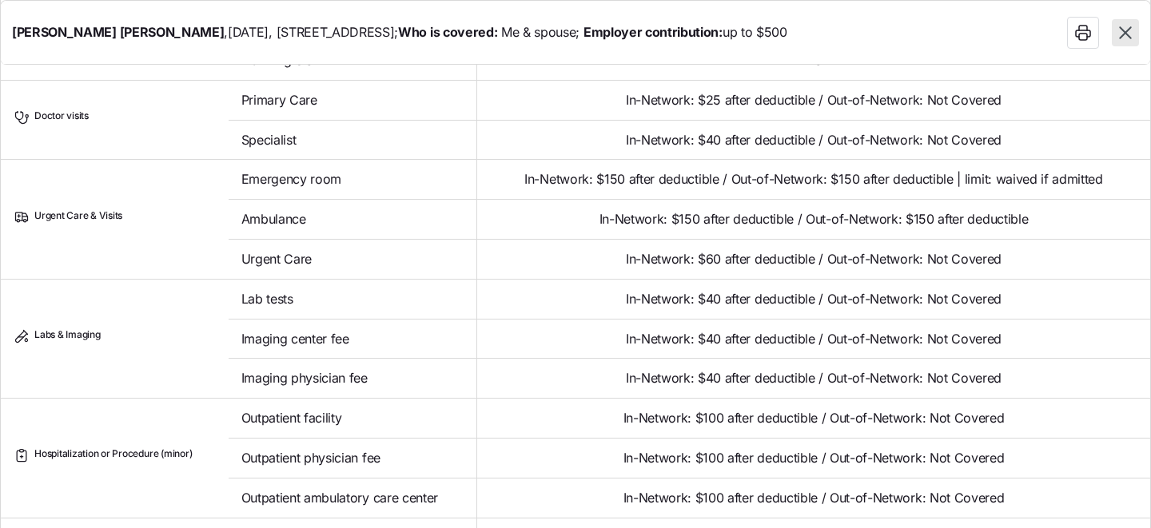
scroll to position [735, 0]
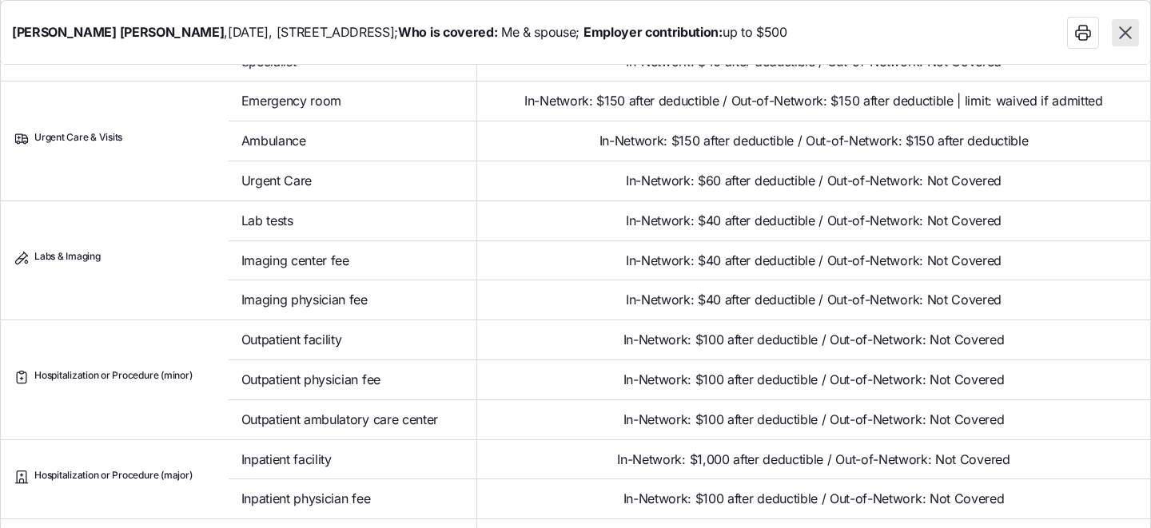
click at [1133, 40] on icon "button" at bounding box center [1125, 32] width 21 height 21
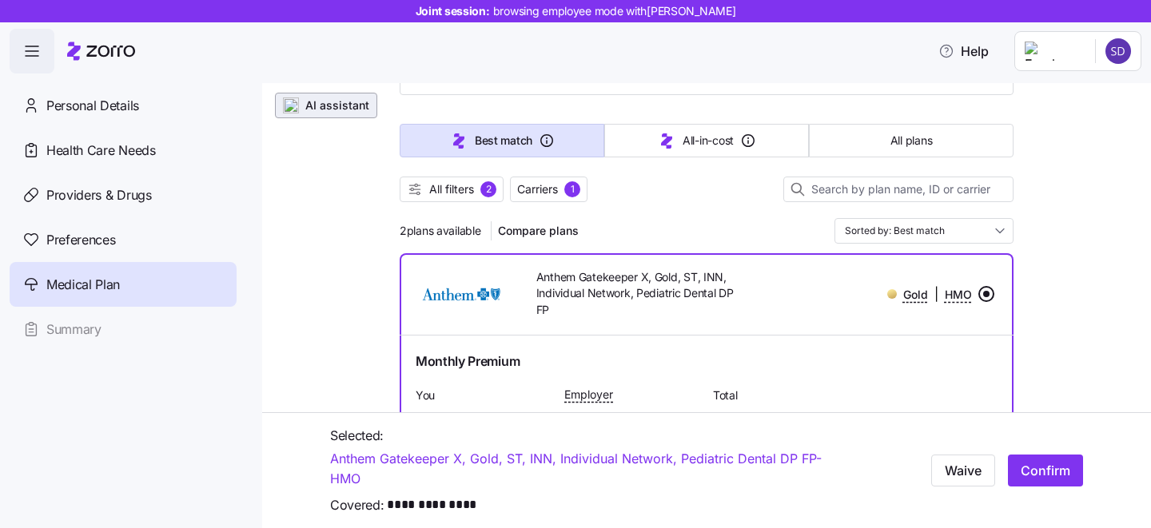
click at [307, 110] on span "AI assistant" at bounding box center [337, 106] width 64 height 16
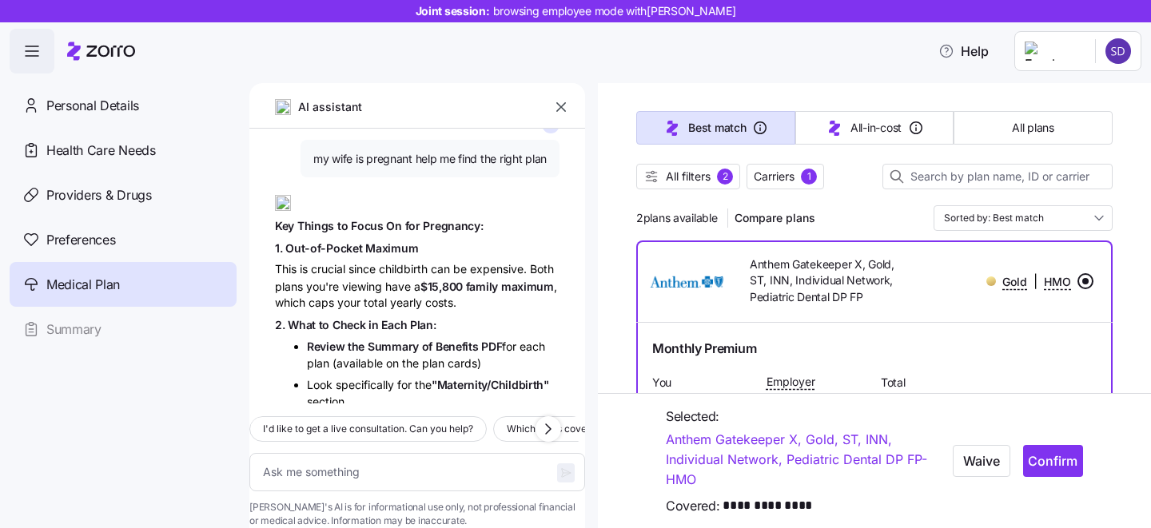
scroll to position [6800, 0]
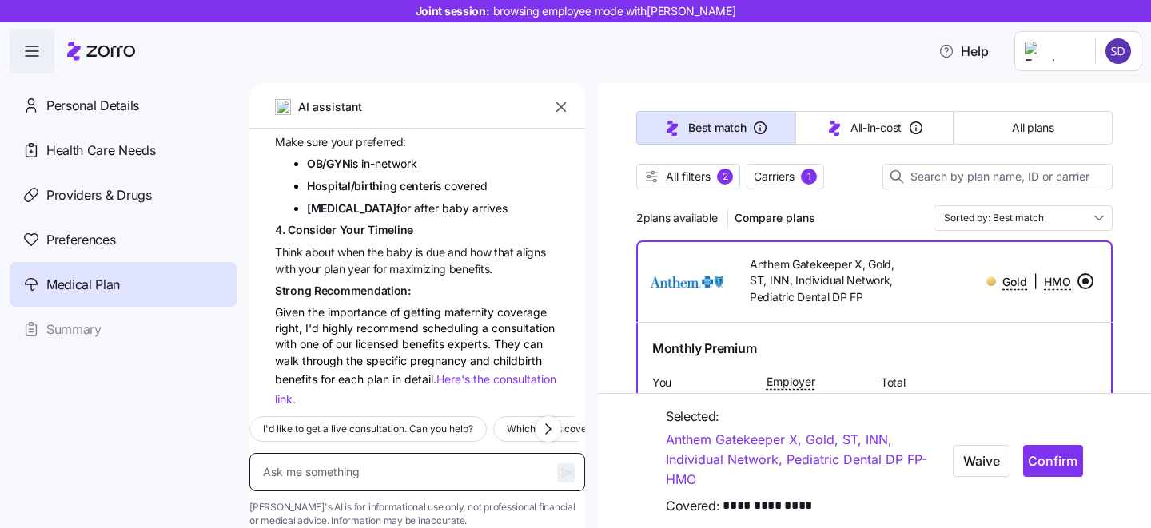
click at [406, 456] on textarea at bounding box center [417, 472] width 336 height 38
type textarea "x"
type textarea "m"
type textarea "x"
type textarea "my"
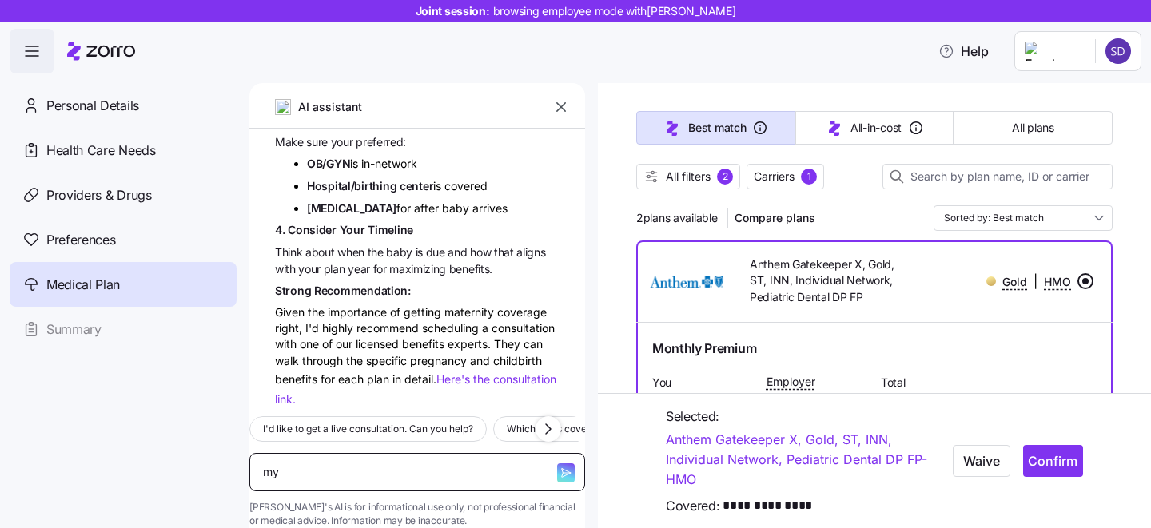
type textarea "x"
type textarea "my"
type textarea "x"
type textarea "my w"
type textarea "x"
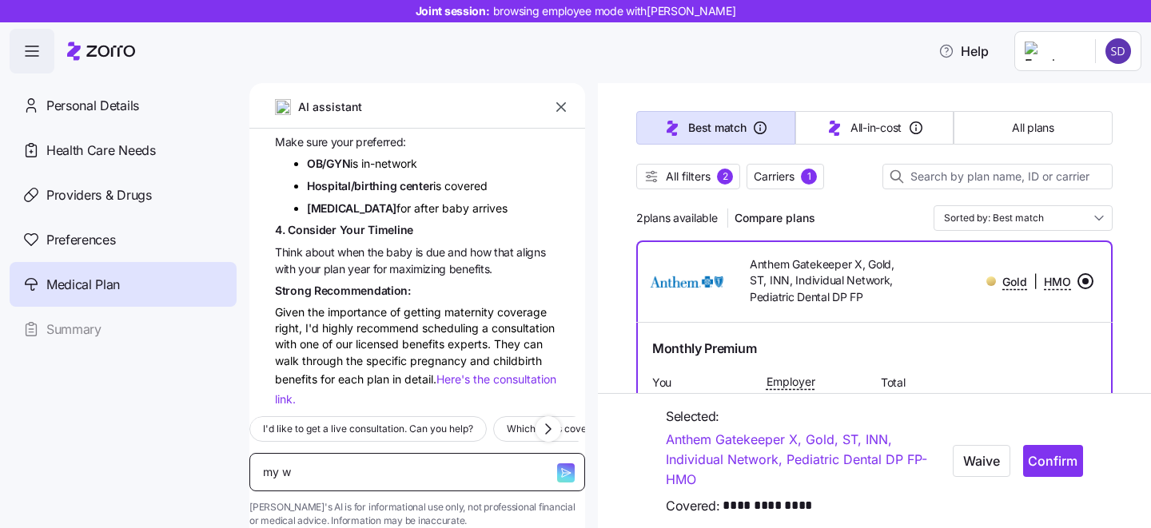
type textarea "my wi"
type textarea "x"
type textarea "my wif"
type textarea "x"
type textarea "my wife"
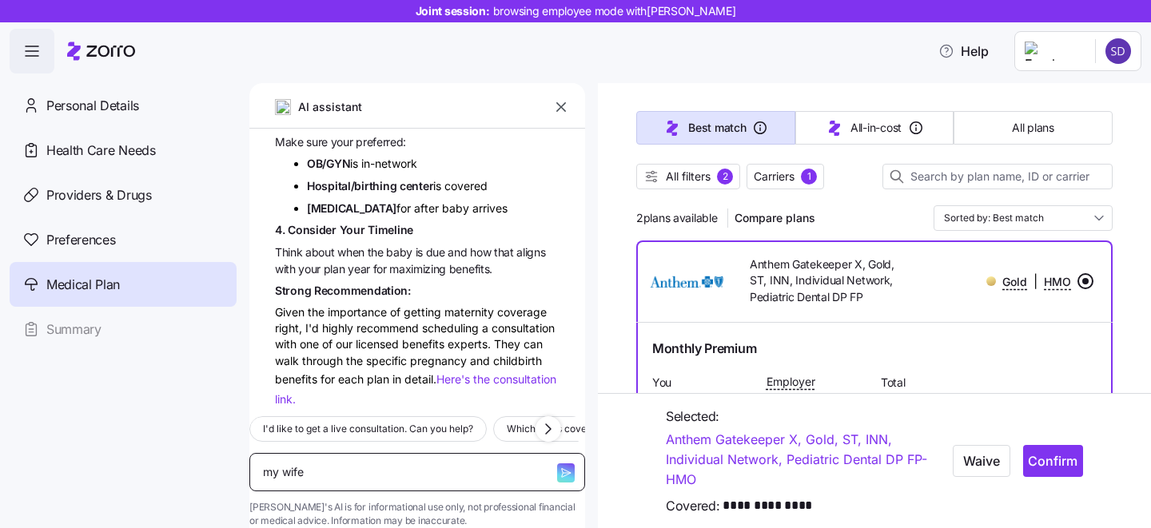
type textarea "x"
type textarea "my wife i"
type textarea "x"
type textarea "my wife is"
type textarea "x"
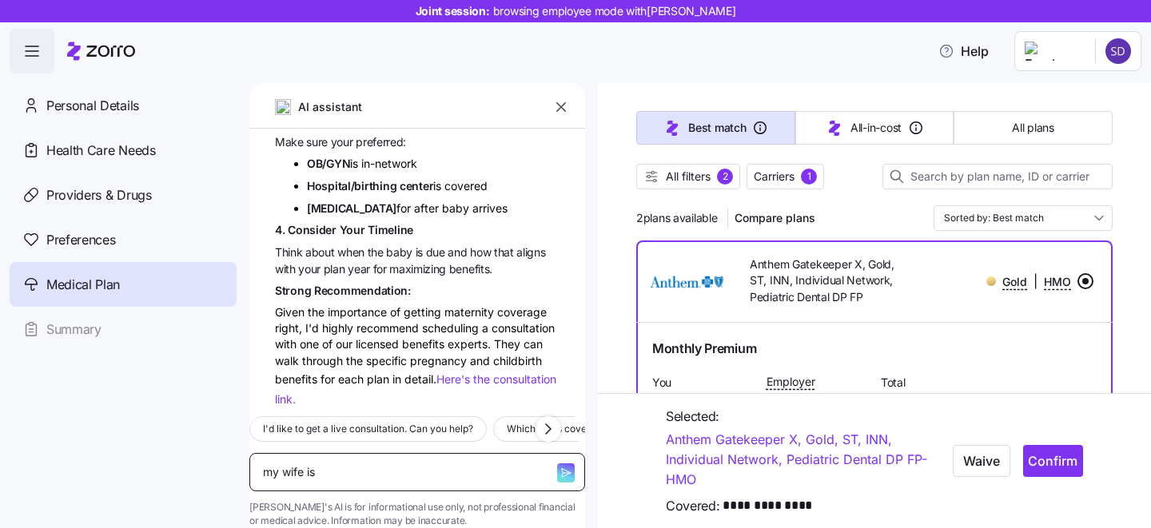
type textarea "my wife is"
type textarea "x"
type textarea "my wife is pr"
type textarea "x"
type textarea "my wife is pre"
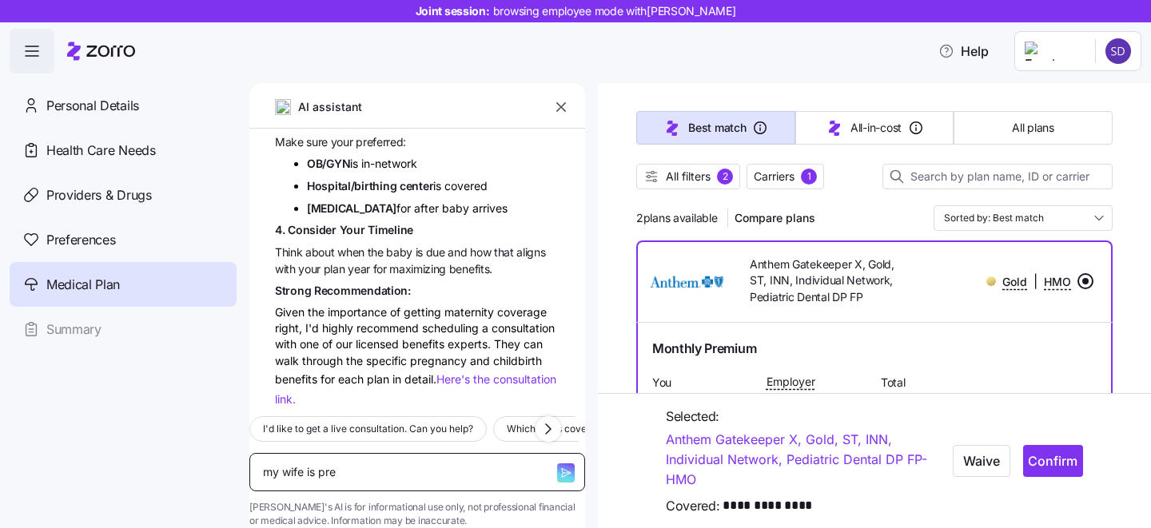
type textarea "x"
type textarea "my wife is preg"
type textarea "x"
type textarea "my wife is pregn"
type textarea "x"
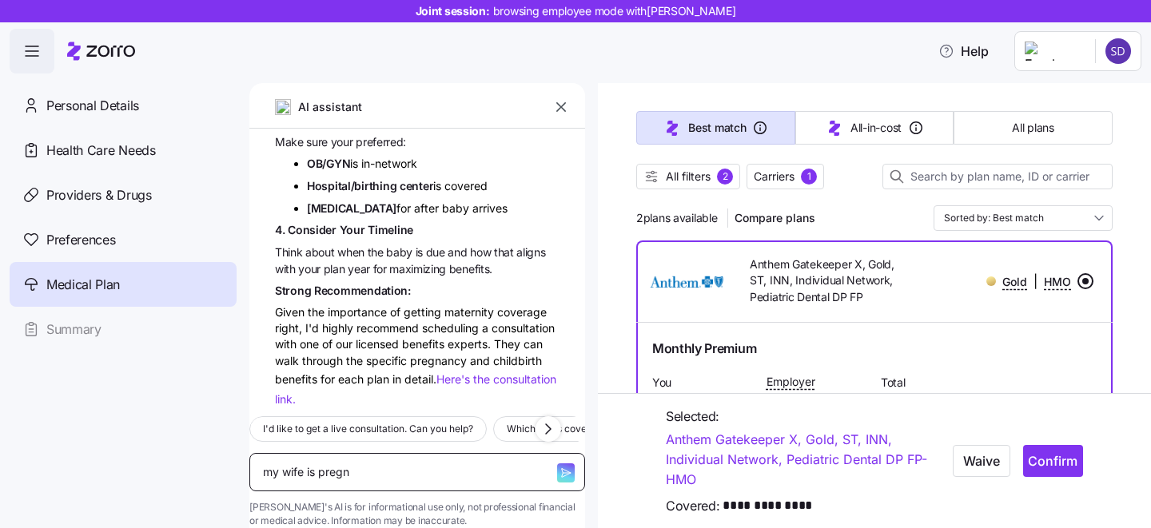
type textarea "my wife is pregna"
type textarea "x"
type textarea "my wife is pregnan"
type textarea "x"
type textarea "my wife is pregnant"
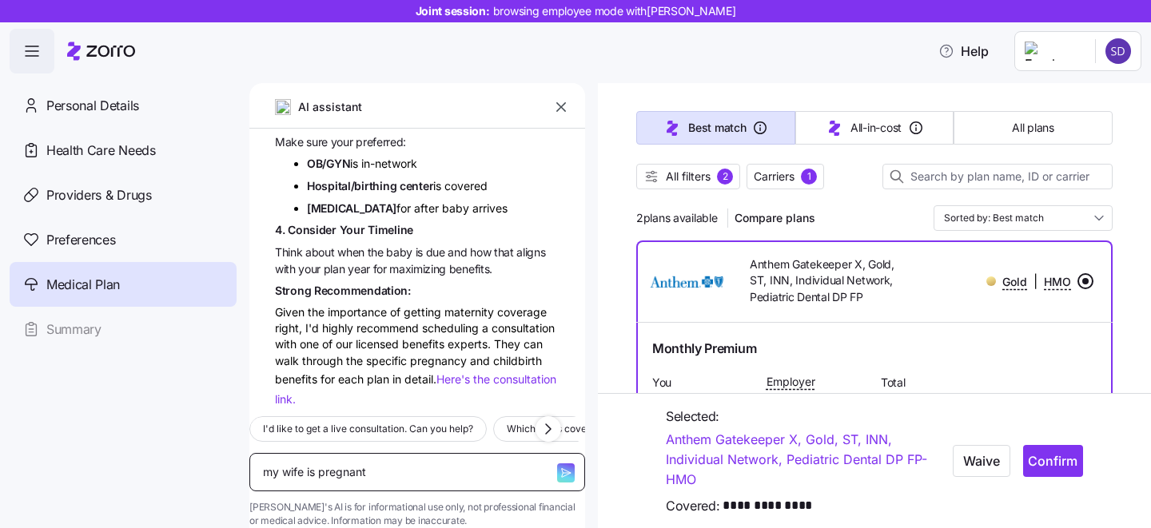
type textarea "x"
type textarea "my wife is pregnant"
type textarea "x"
type textarea "my wife is pregnant w"
type textarea "x"
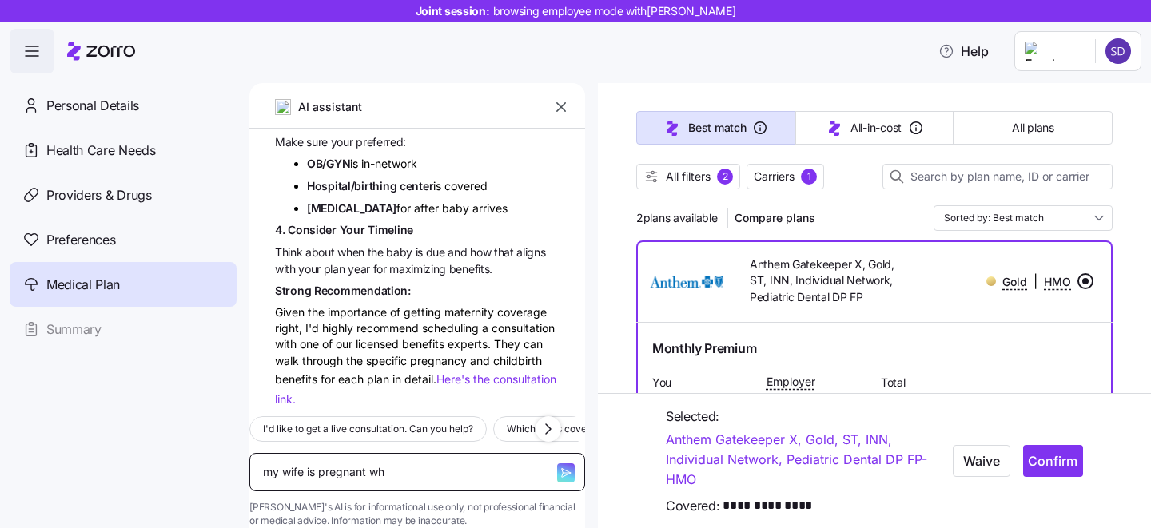
type textarea "my wife is pregnant wha"
type textarea "x"
type textarea "my wife is pregnant what"
type textarea "x"
type textarea "my wife is pregnant what"
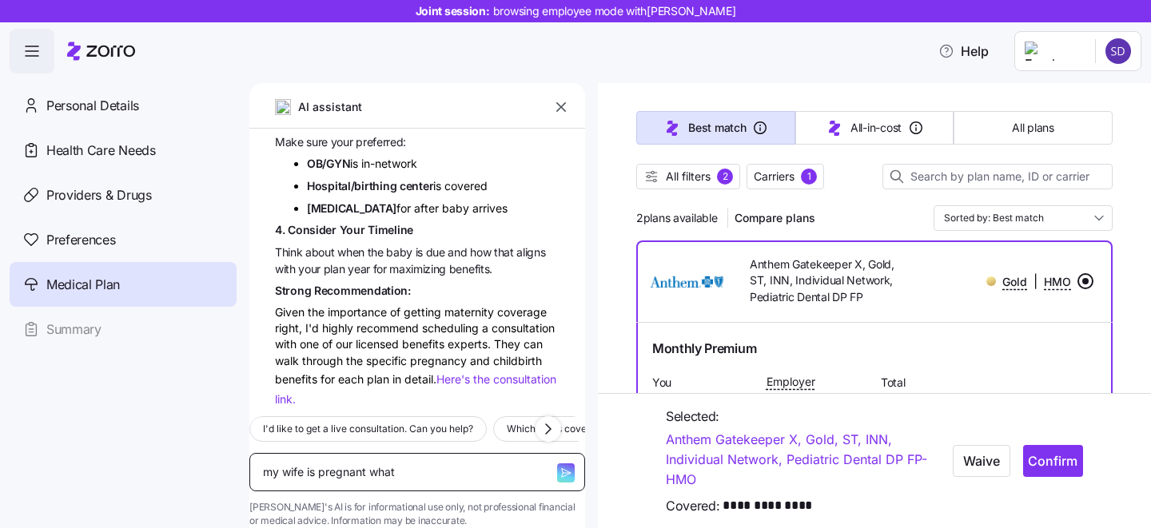
type textarea "x"
type textarea "my wife is pregnant what s"
type textarea "x"
type textarea "my wife is pregnant what sh"
type textarea "x"
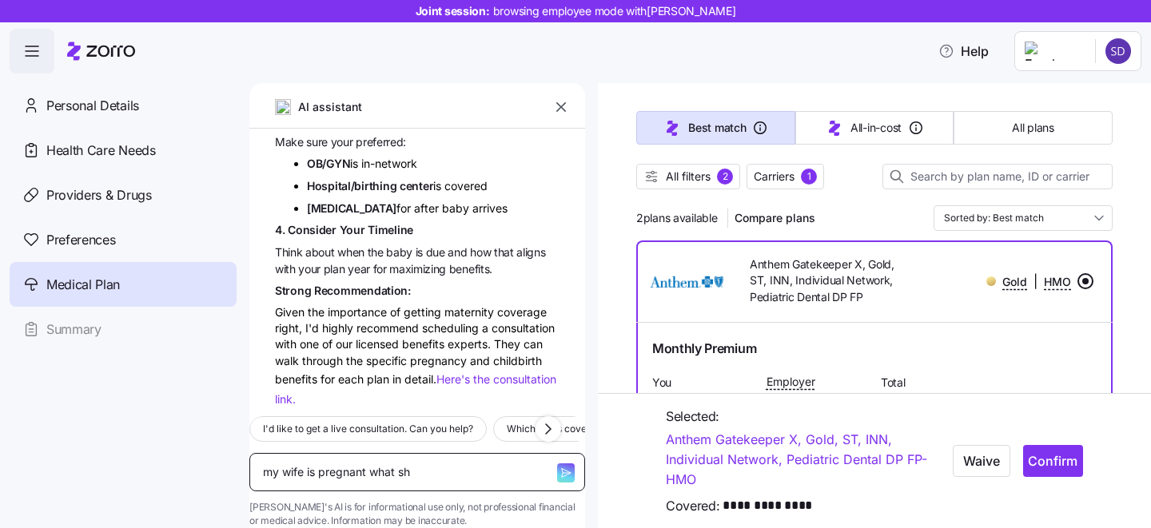
type textarea "my wife is pregnant what sho"
type textarea "x"
type textarea "my wife is pregnant what shou"
type textarea "x"
type textarea "my wife is pregnant what shoul"
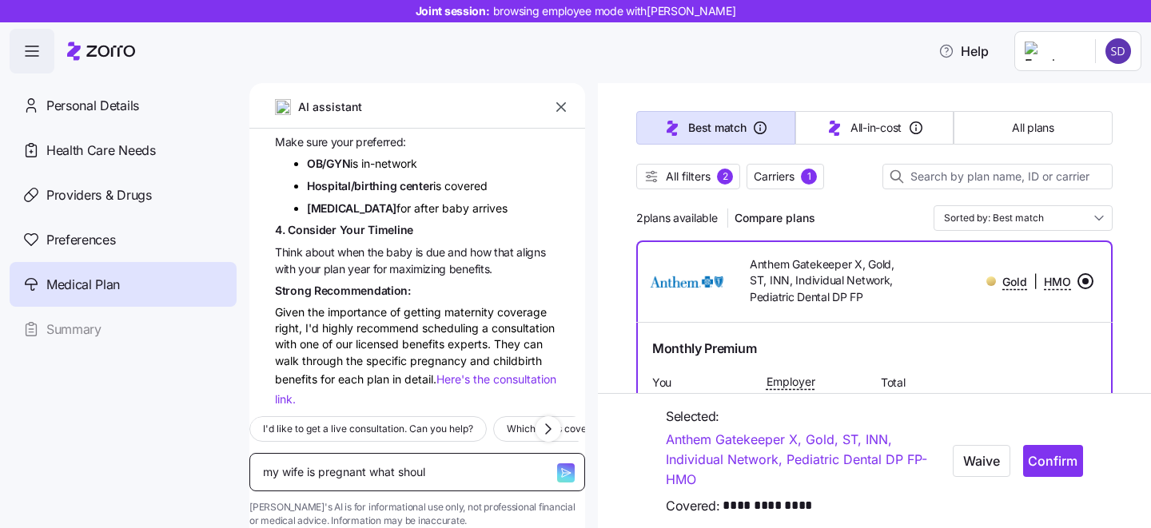
type textarea "x"
type textarea "my wife is pregnant what should"
type textarea "x"
type textarea "my wife is pregnant what should"
type textarea "x"
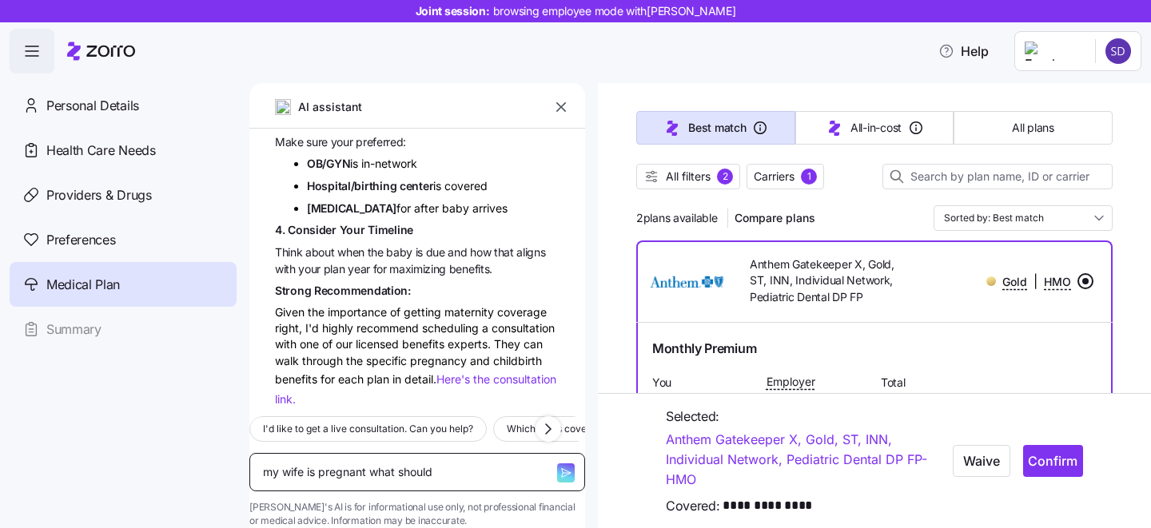
type textarea "my wife is pregnant what should I"
type textarea "x"
type textarea "my wife is pregnant what should I b"
type textarea "x"
type textarea "my wife is pregnant what should I be"
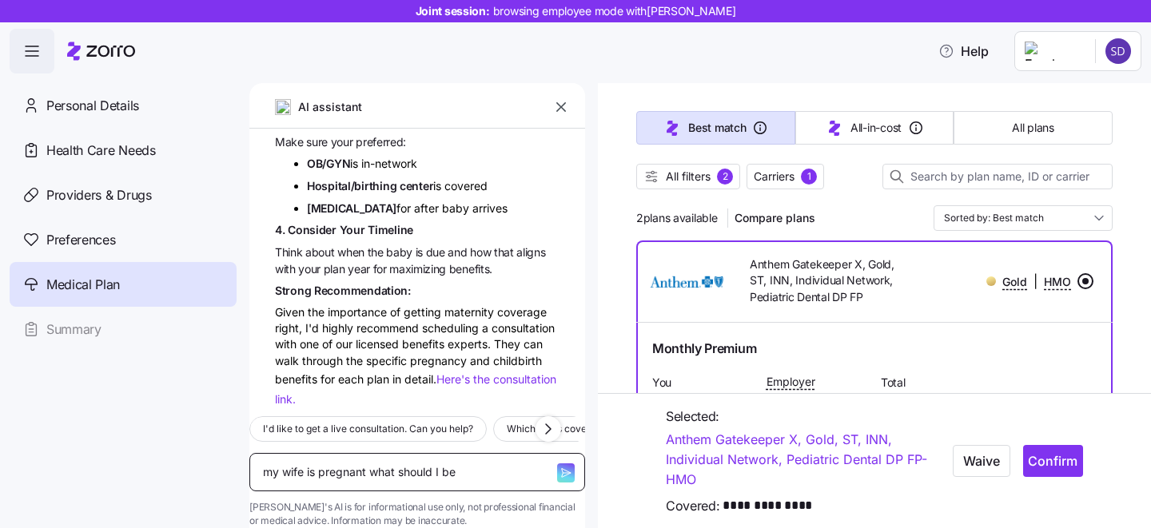
type textarea "x"
type textarea "my wife is pregnant what should I be"
type textarea "x"
type textarea "my wife is pregnant what should I be l"
type textarea "x"
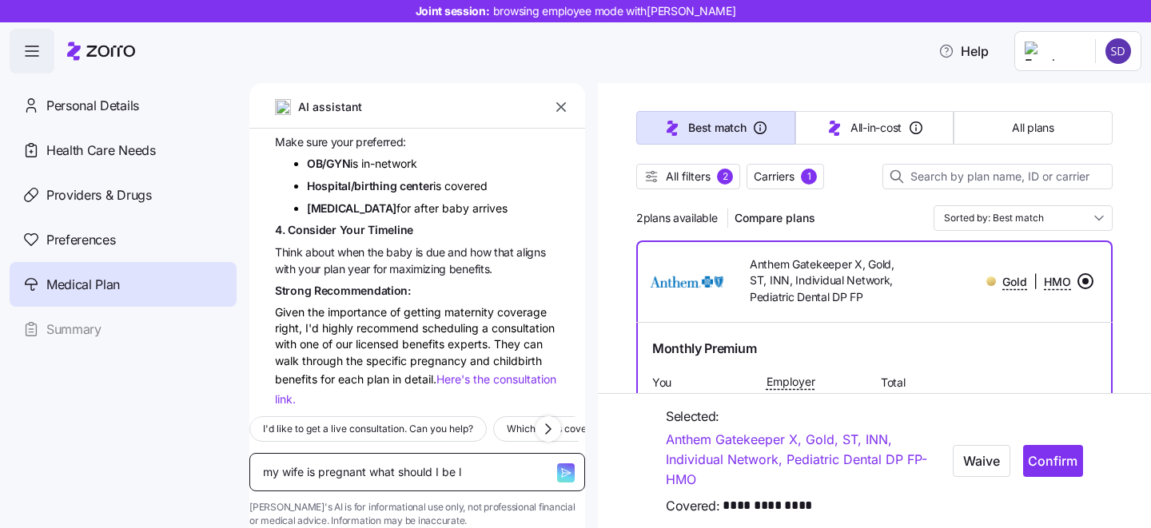
type textarea "my wife is pregnant what should I be lo"
type textarea "x"
type textarea "my wife is pregnant what should I be loo"
type textarea "x"
type textarea "my wife is pregnant what should I be look"
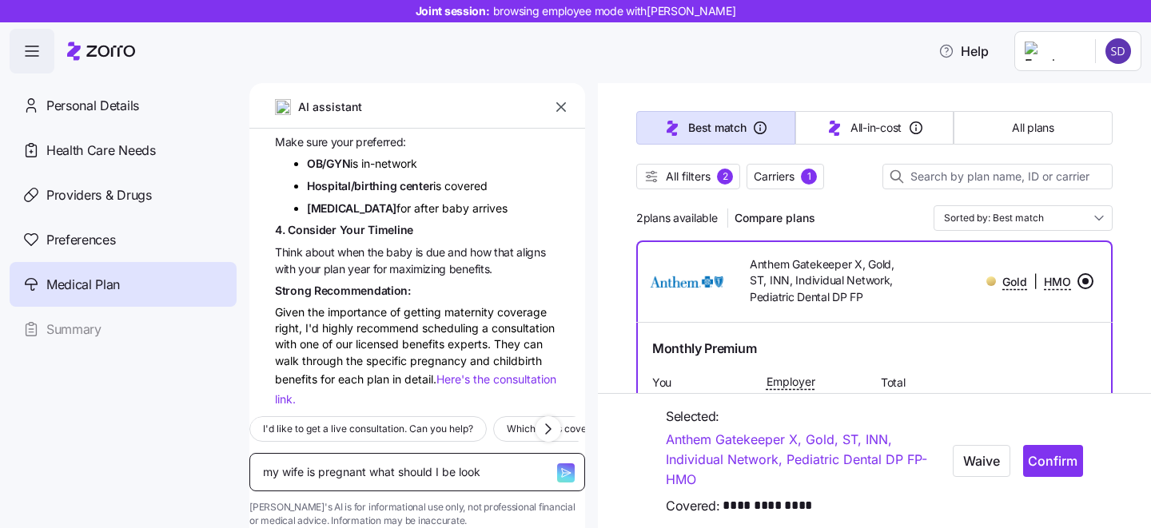
type textarea "x"
type textarea "my wife is pregnant what should I be looki"
type textarea "x"
type textarea "my wife is pregnant what should I be lookin"
type textarea "x"
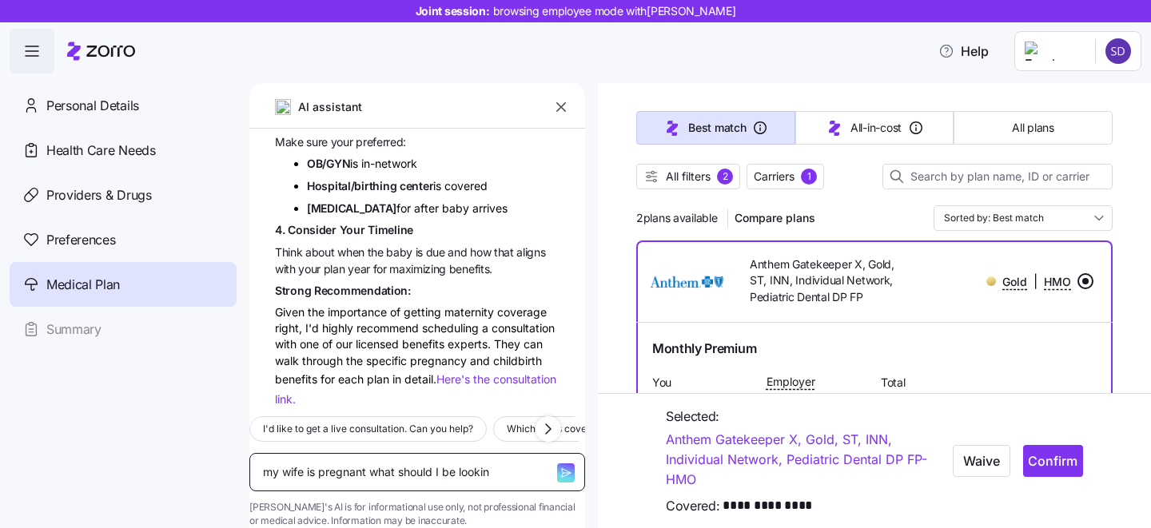
type textarea "my wife is pregnant what should I be looking"
type textarea "x"
type textarea "my wife is pregnant what should I be looking f"
type textarea "x"
type textarea "my wife is pregnant what should I be looking fo"
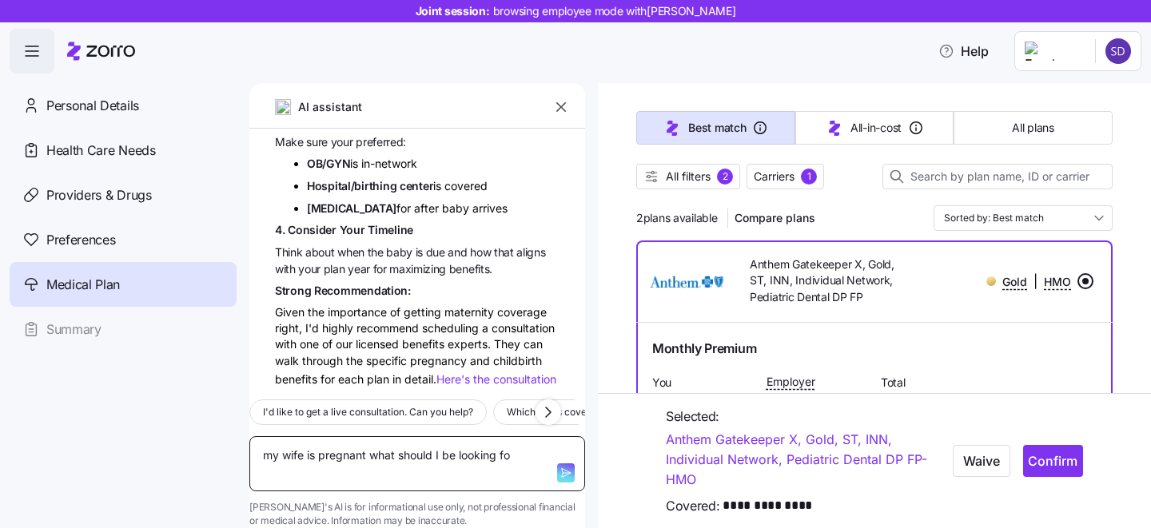
type textarea "x"
type textarea "my wife is pregnant what should I be looking for"
type textarea "x"
type textarea "my wife is pregnant what should I be looking for"
type textarea "x"
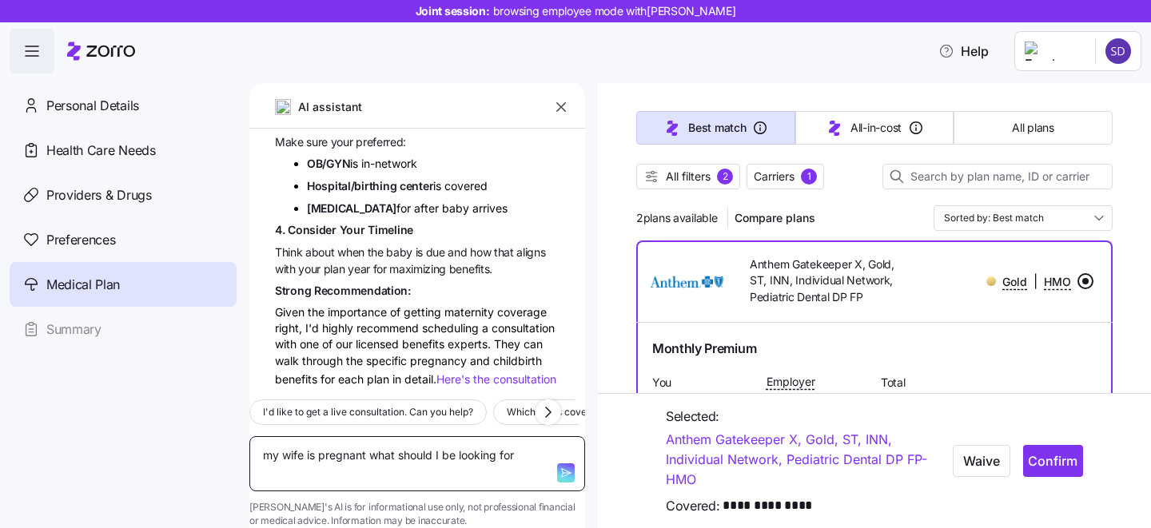
type textarea "my wife is pregnant what should I be looking for i"
type textarea "x"
type textarea "my wife is pregnant what should I be looking for in"
type textarea "x"
type textarea "my wife is pregnant what should I be looking for in a"
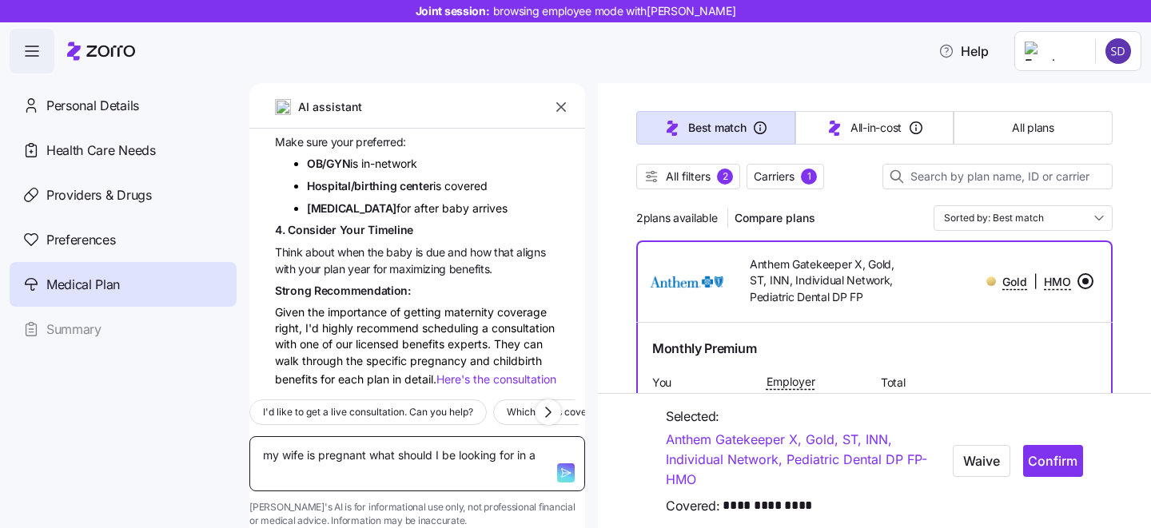
type textarea "x"
type textarea "my wife is pregnant what should I be looking for in a"
type textarea "x"
type textarea "my wife is pregnant what should I be looking for in a p"
type textarea "x"
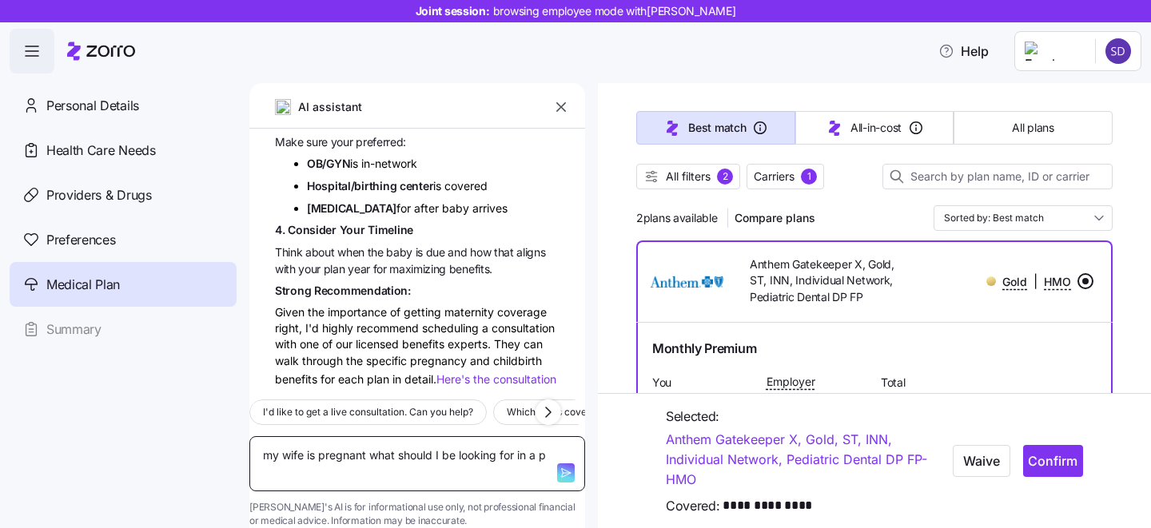
type textarea "my wife is pregnant what should I be looking for in a pl"
type textarea "x"
type textarea "my wife is pregnant what should I be looking for in a pla"
type textarea "x"
type textarea "my wife is pregnant what should I be looking for in a plan"
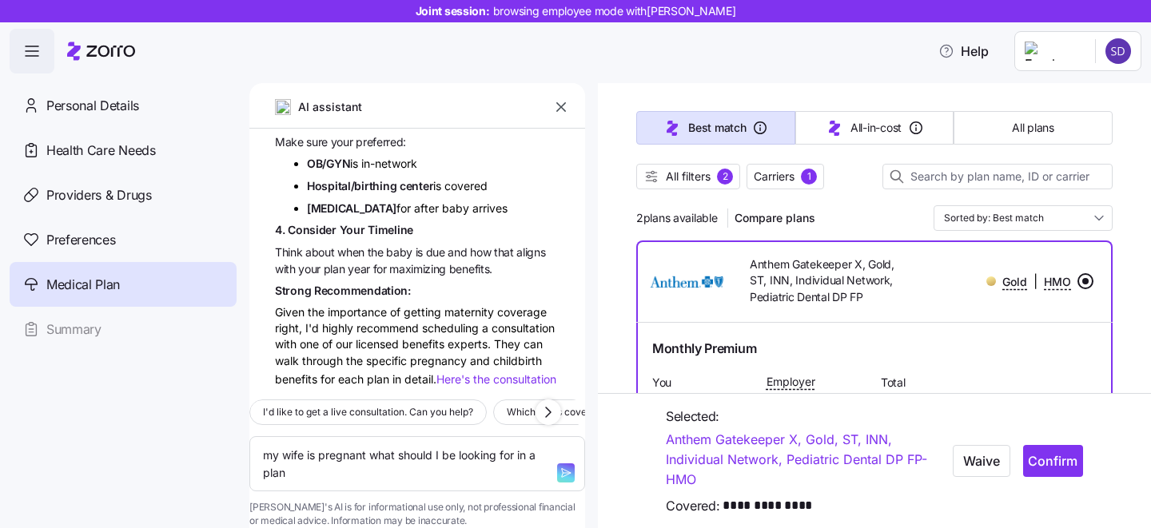
click at [560, 467] on icon "button" at bounding box center [566, 473] width 13 height 13
type textarea "x"
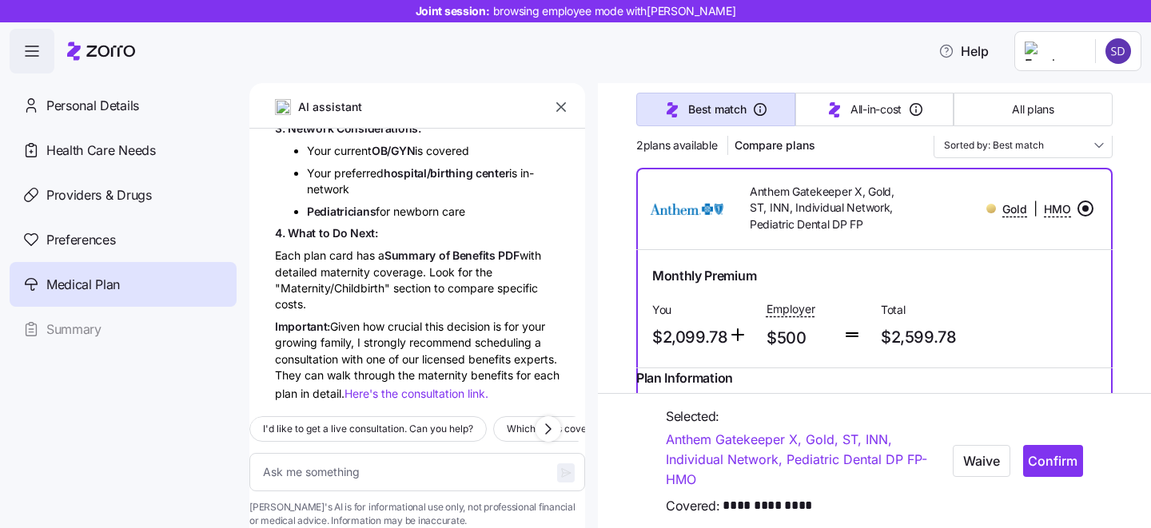
scroll to position [250, 0]
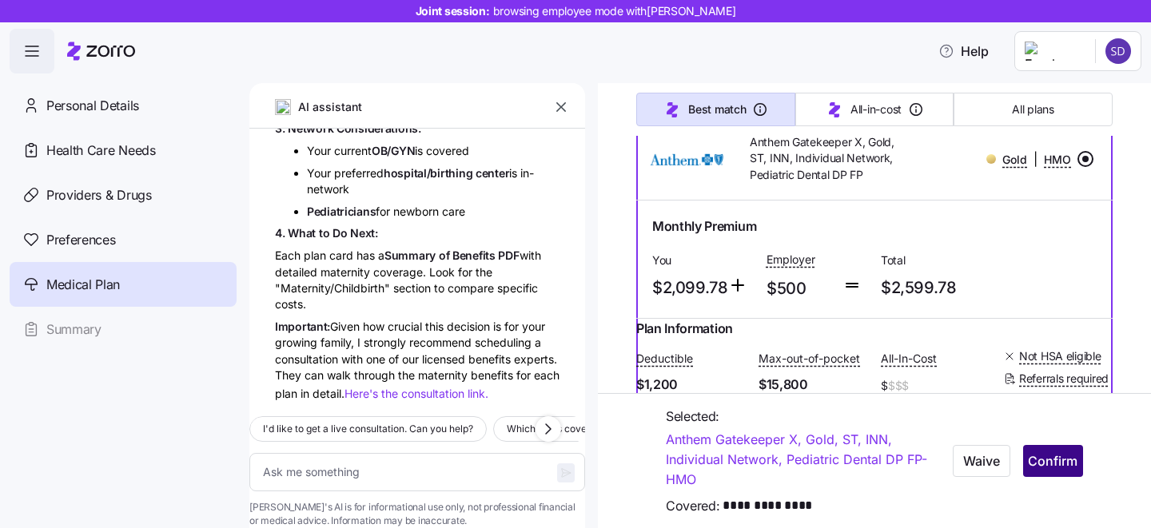
click at [1076, 462] on span "Confirm" at bounding box center [1053, 461] width 50 height 19
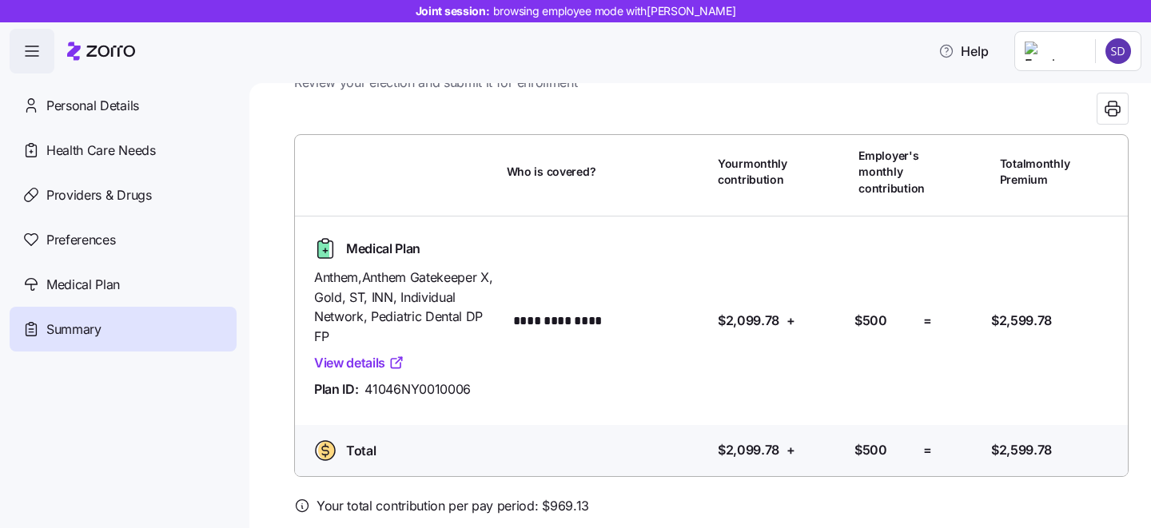
scroll to position [61, 0]
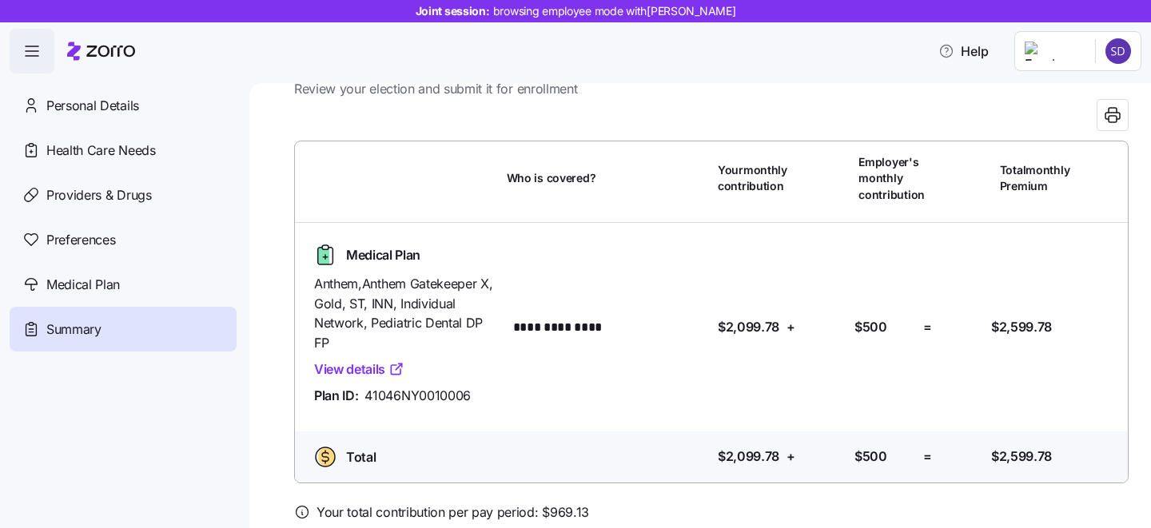
click at [34, 52] on icon "button" at bounding box center [31, 51] width 19 height 19
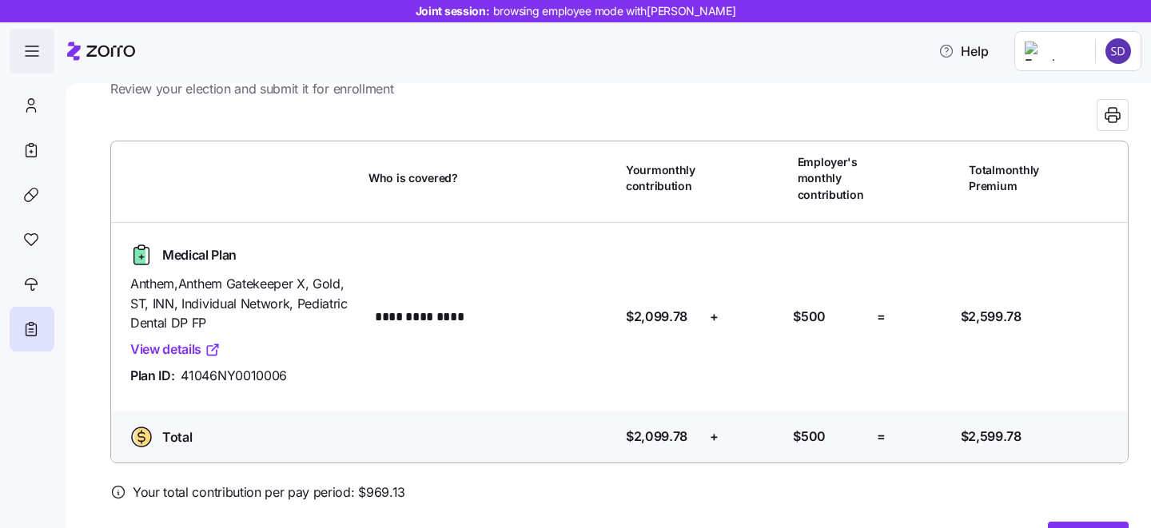
click at [34, 52] on icon "button" at bounding box center [31, 51] width 19 height 19
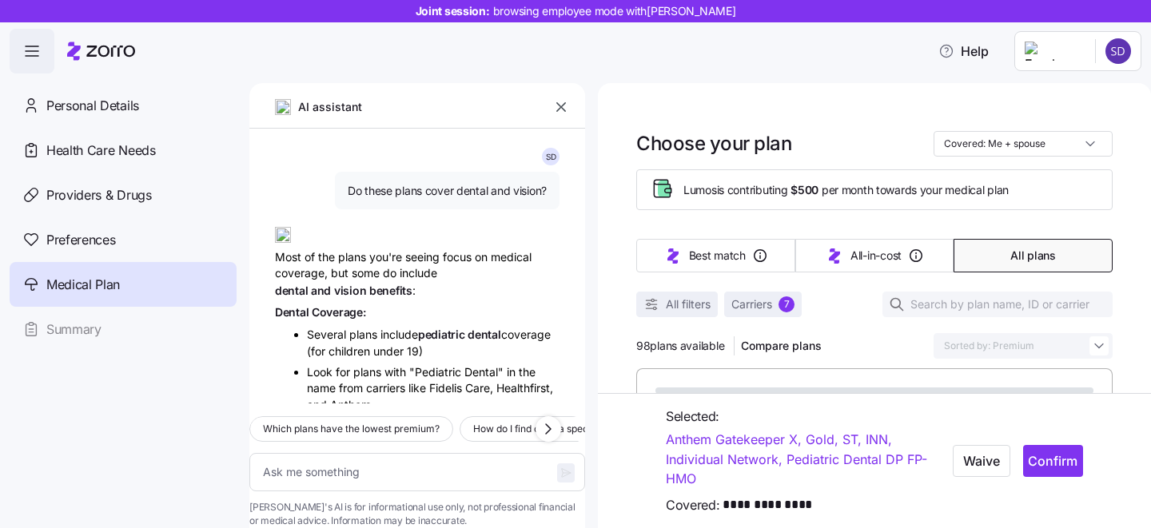
type textarea "x"
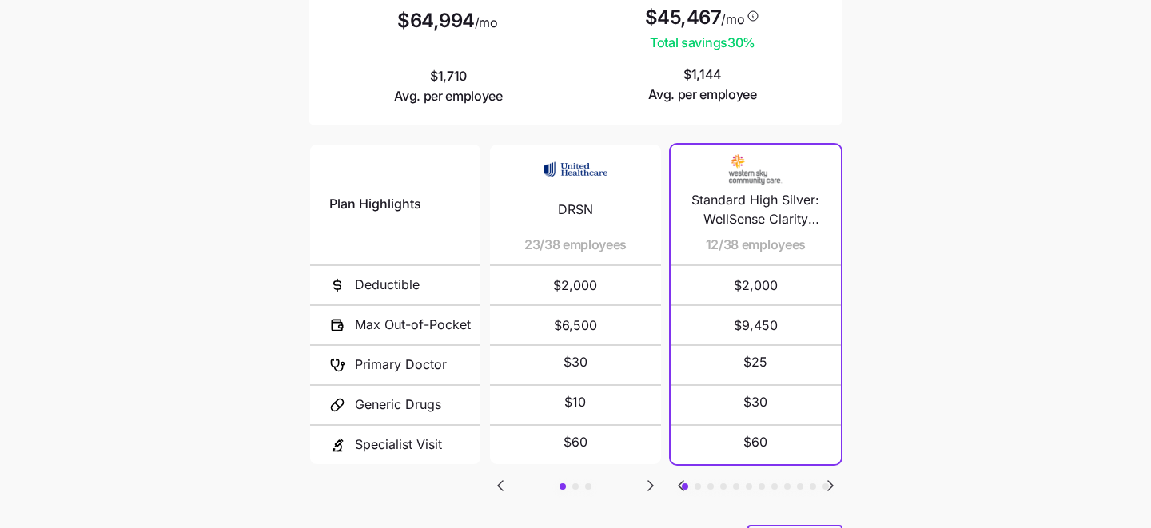
scroll to position [267, 0]
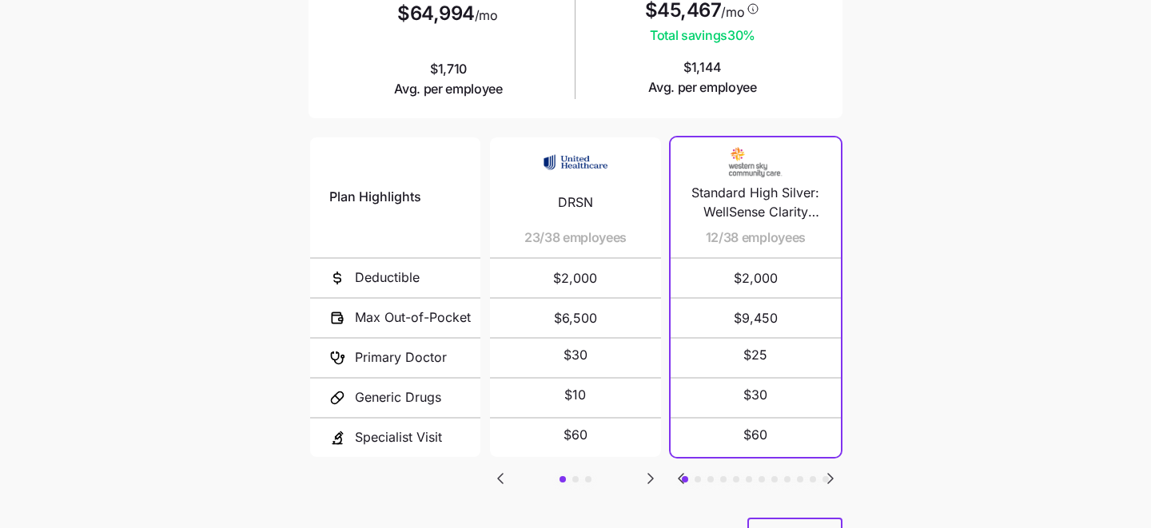
click at [649, 476] on icon "Go to next slide" at bounding box center [650, 479] width 5 height 10
click at [497, 475] on icon "Go to previous slide" at bounding box center [500, 478] width 19 height 19
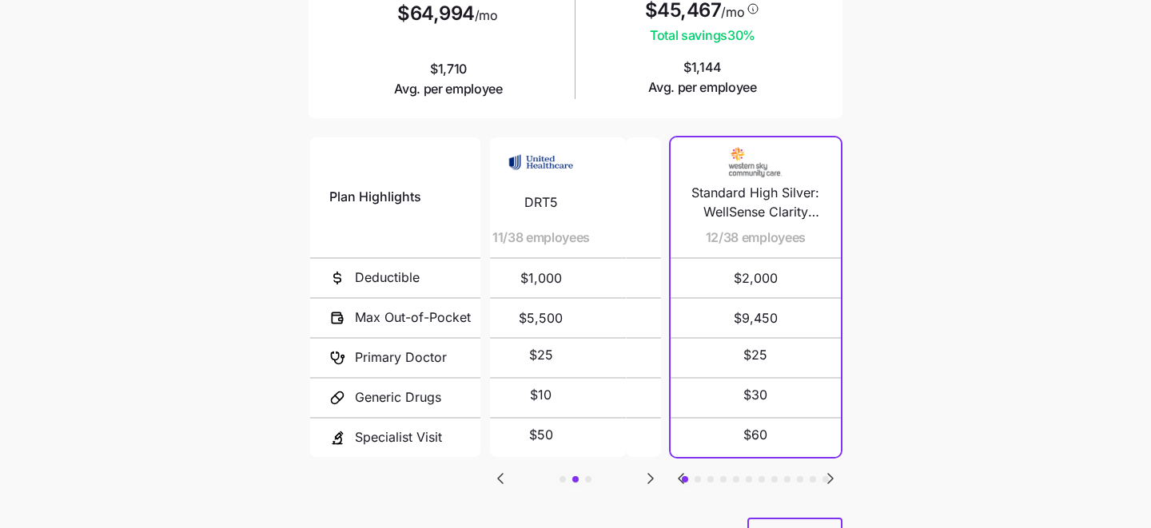
click at [497, 475] on icon "Go to previous slide" at bounding box center [500, 478] width 19 height 19
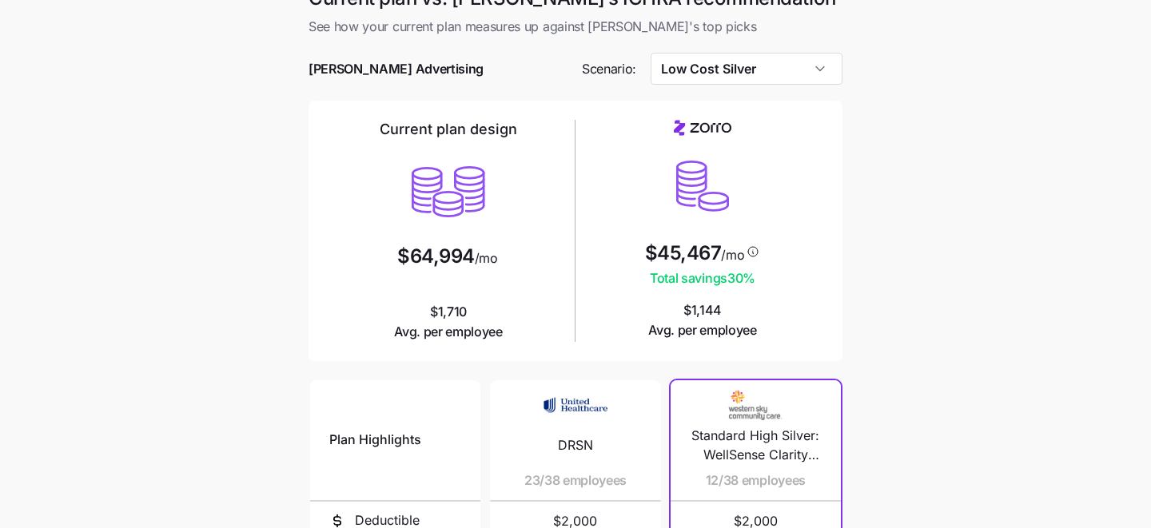
scroll to position [0, 0]
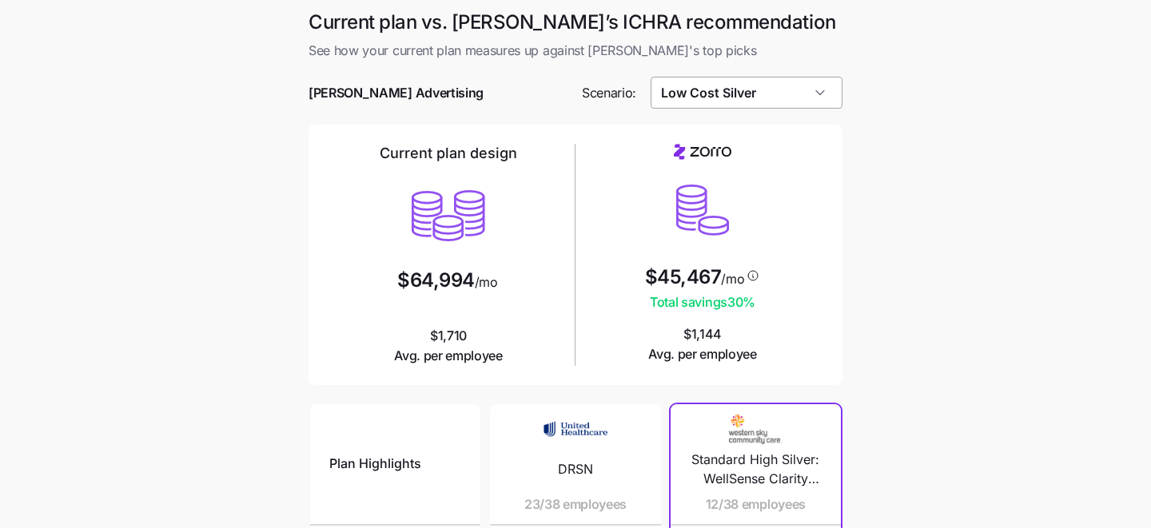
click at [812, 93] on input "Low Cost Silver" at bounding box center [747, 93] width 193 height 32
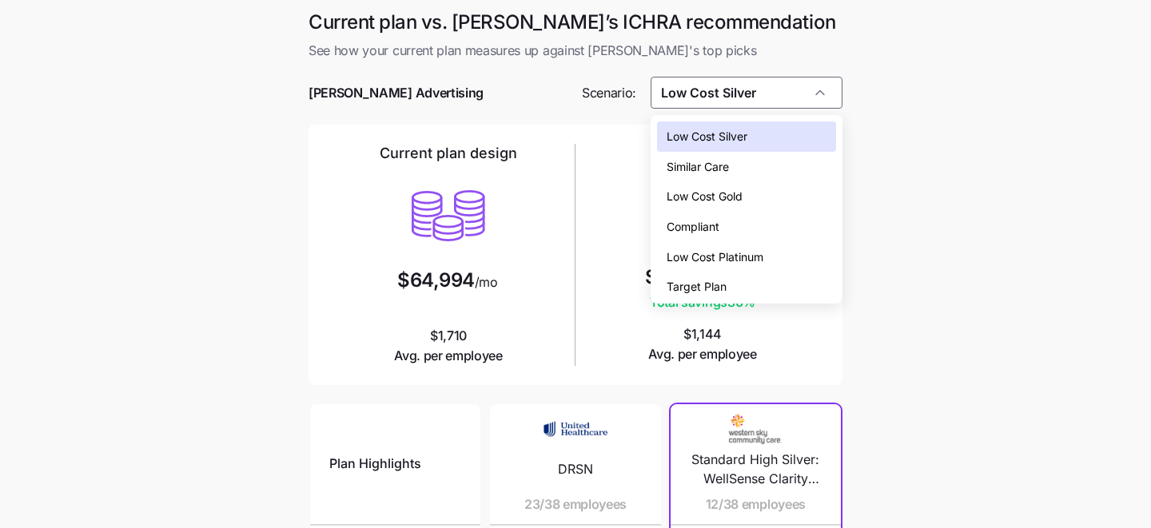
click at [803, 196] on div "Low Cost Gold" at bounding box center [747, 196] width 180 height 30
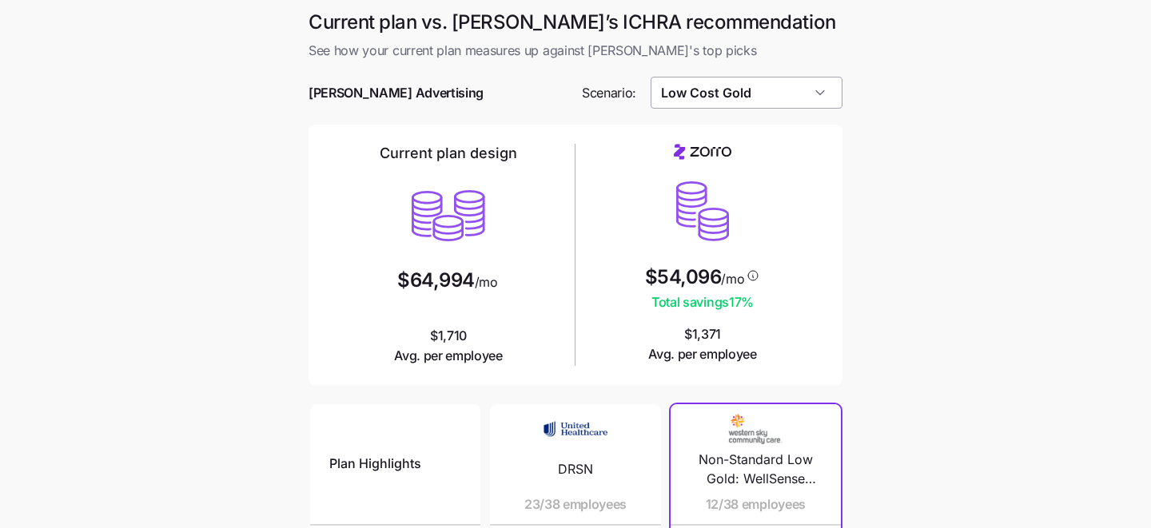
click at [822, 102] on input "Low Cost Gold" at bounding box center [747, 93] width 193 height 32
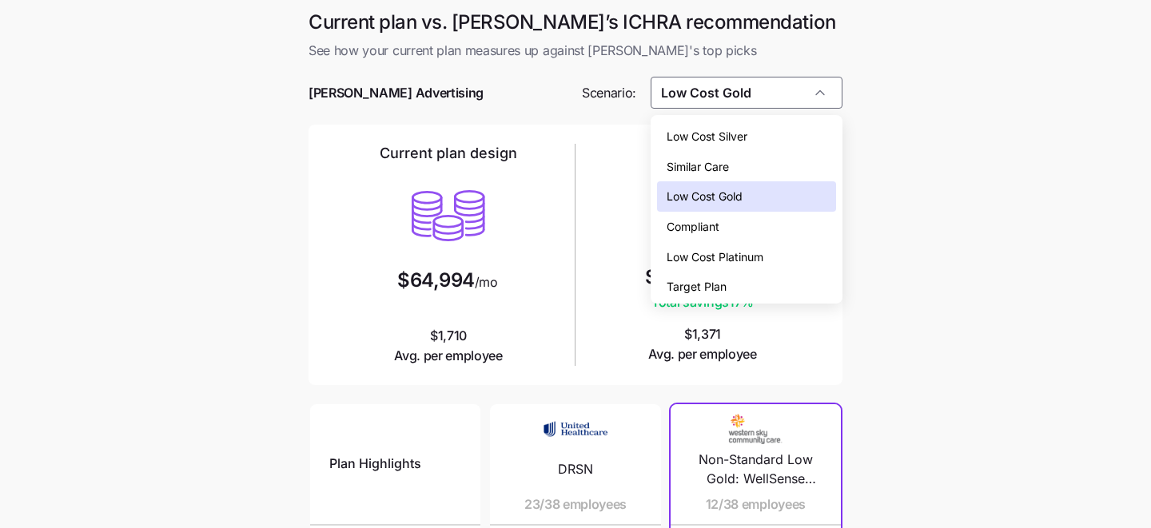
click at [813, 245] on div "Low Cost Platinum" at bounding box center [747, 257] width 180 height 30
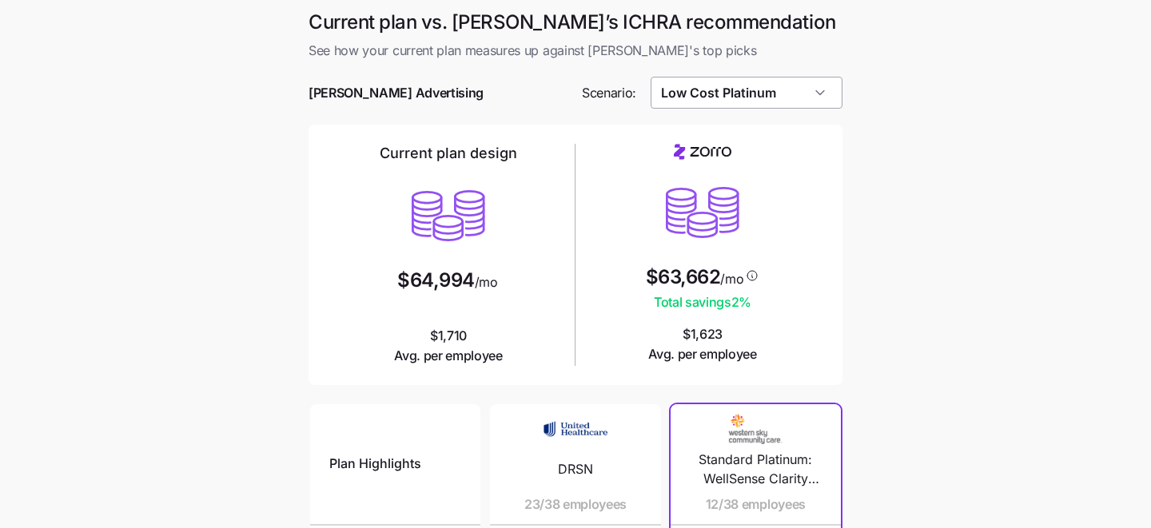
click at [829, 89] on input "Low Cost Platinum" at bounding box center [747, 93] width 193 height 32
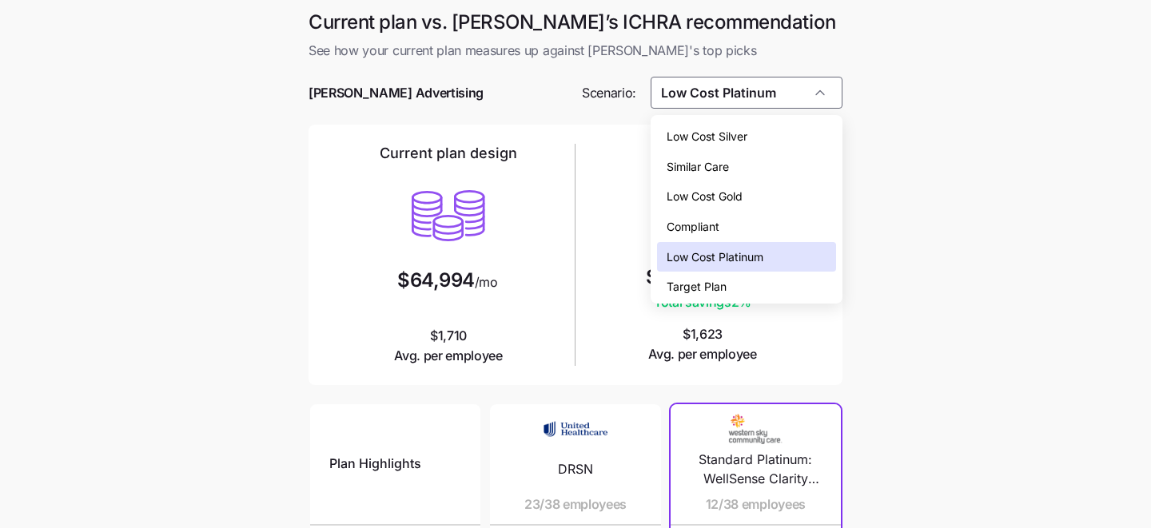
click at [790, 286] on div "Target Plan" at bounding box center [747, 287] width 180 height 30
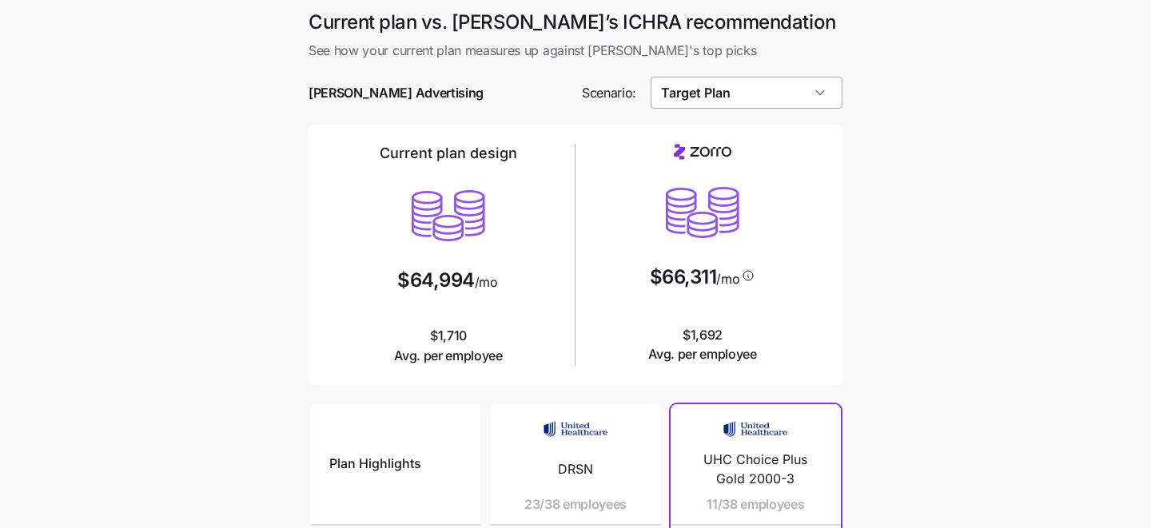
click at [785, 91] on input "Target Plan" at bounding box center [747, 93] width 193 height 32
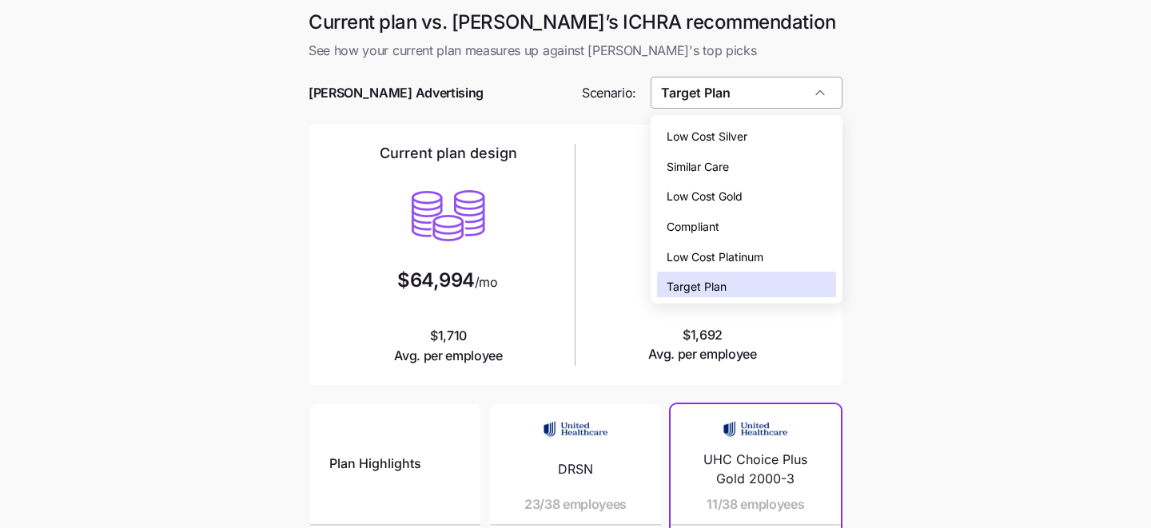
scroll to position [5, 0]
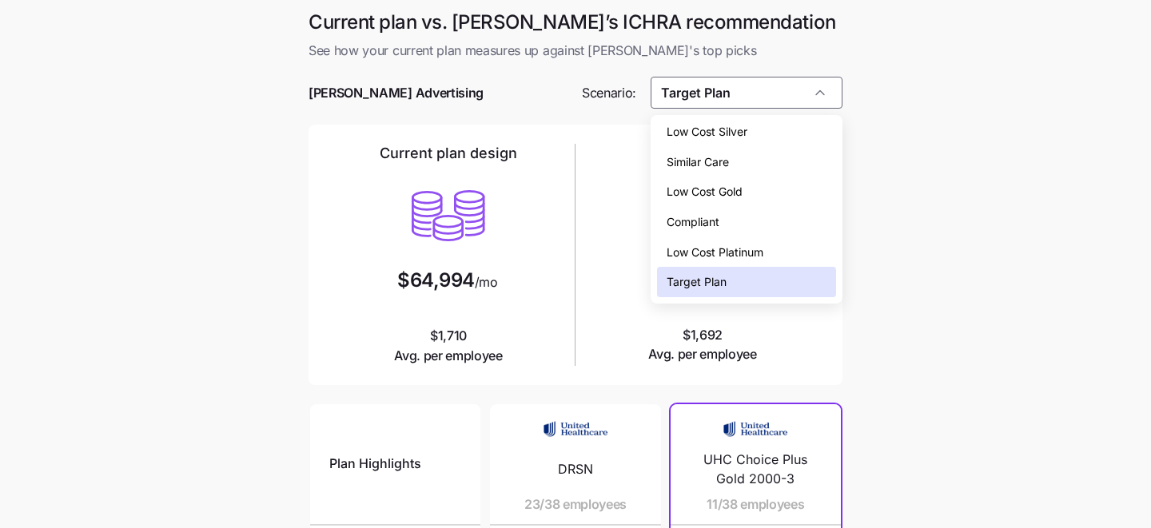
click at [780, 135] on div "Low Cost Silver" at bounding box center [747, 132] width 180 height 30
type input "Low Cost Silver"
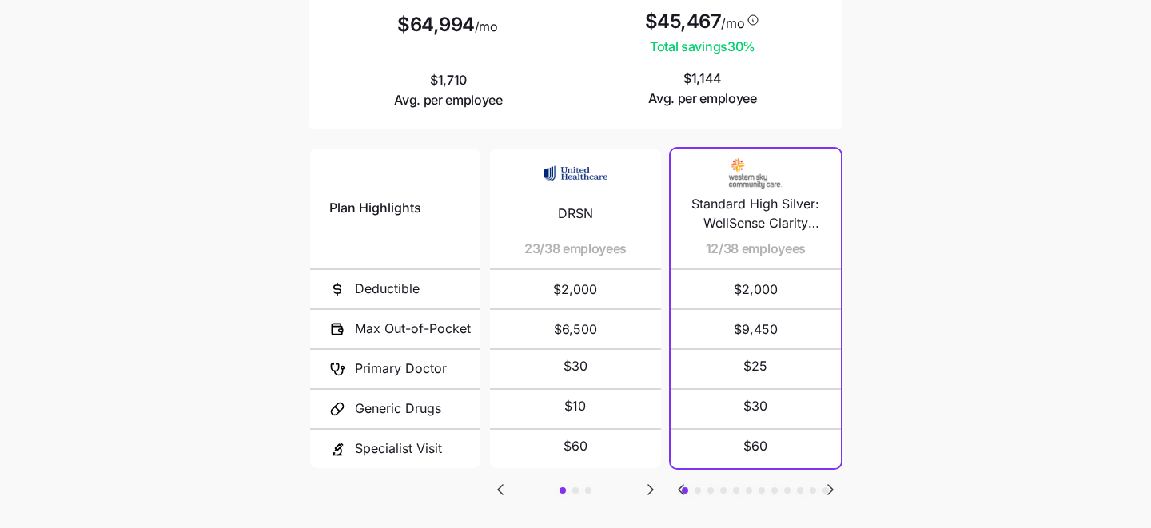
scroll to position [334, 0]
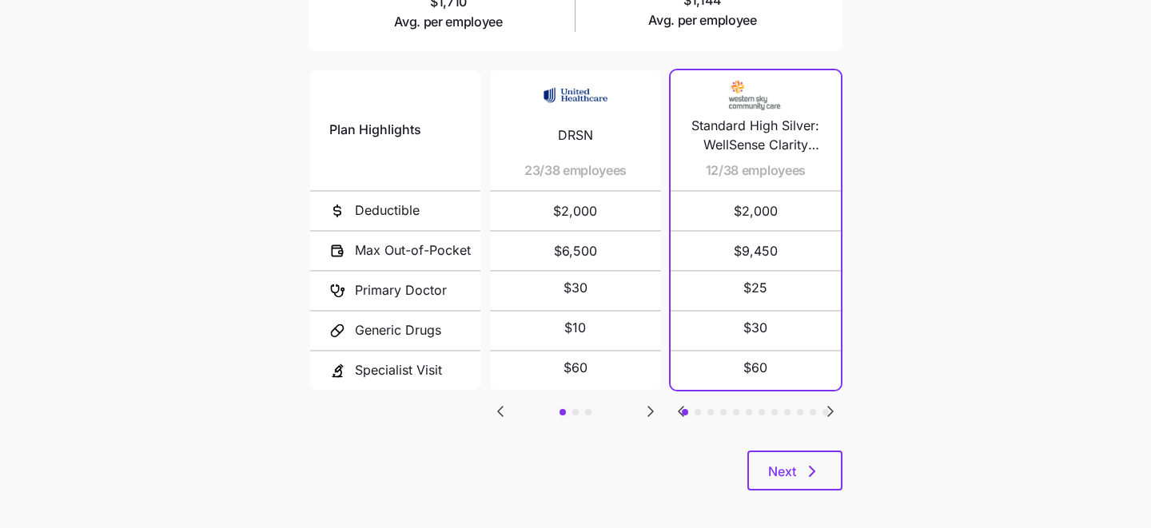
click at [830, 409] on icon "Go to next slide" at bounding box center [830, 412] width 5 height 10
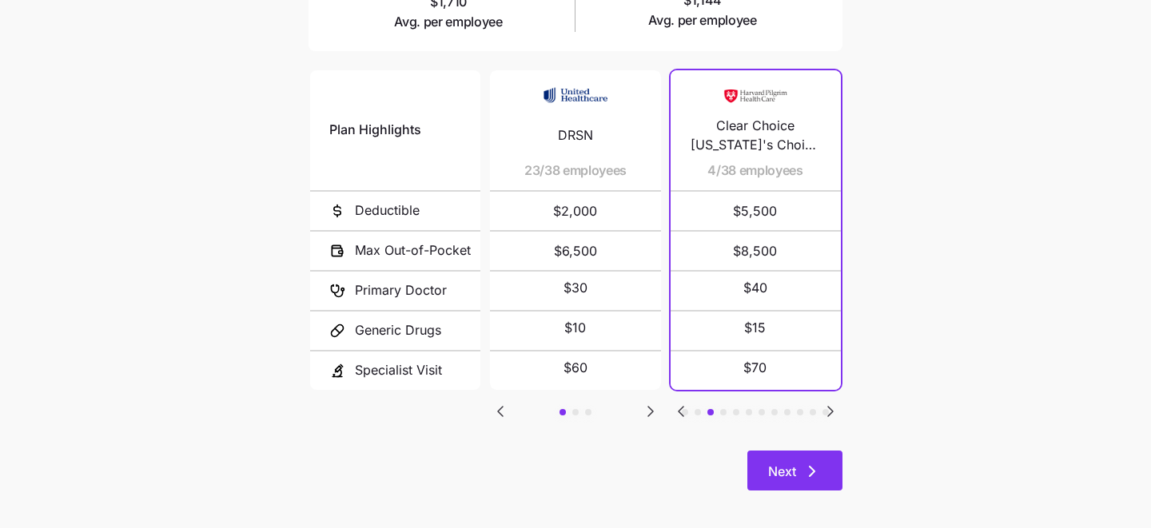
click at [811, 456] on button "Next" at bounding box center [794, 471] width 95 height 40
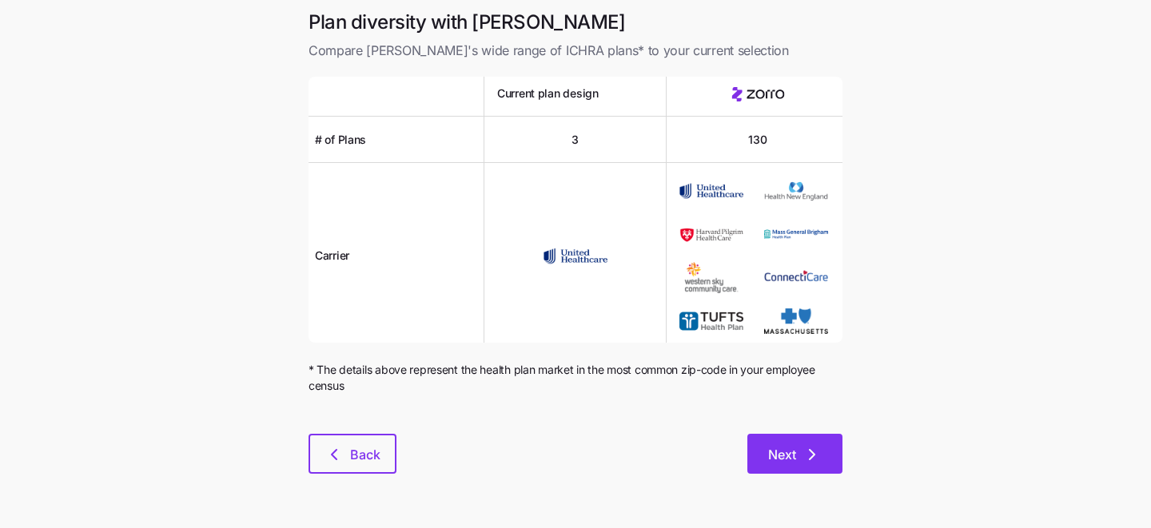
click at [793, 452] on span "Next" at bounding box center [782, 454] width 28 height 19
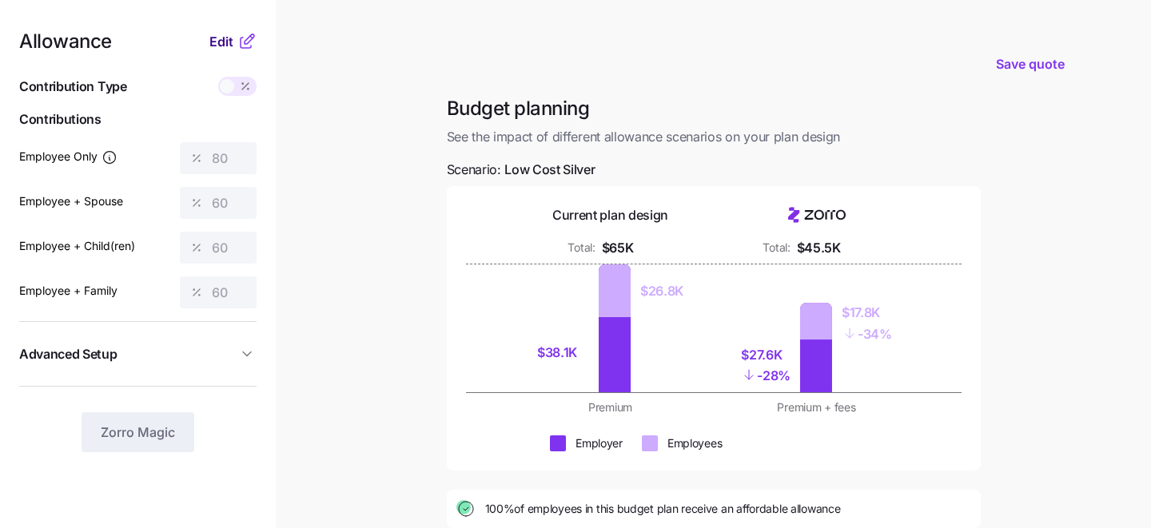
click at [215, 44] on span "Edit" at bounding box center [221, 41] width 24 height 19
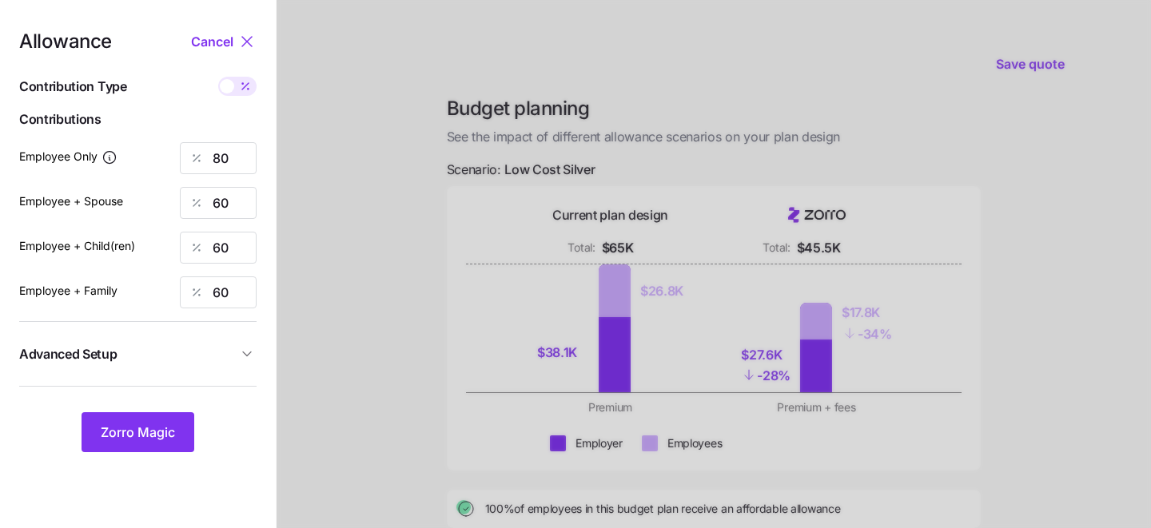
click at [242, 40] on icon at bounding box center [246, 41] width 19 height 19
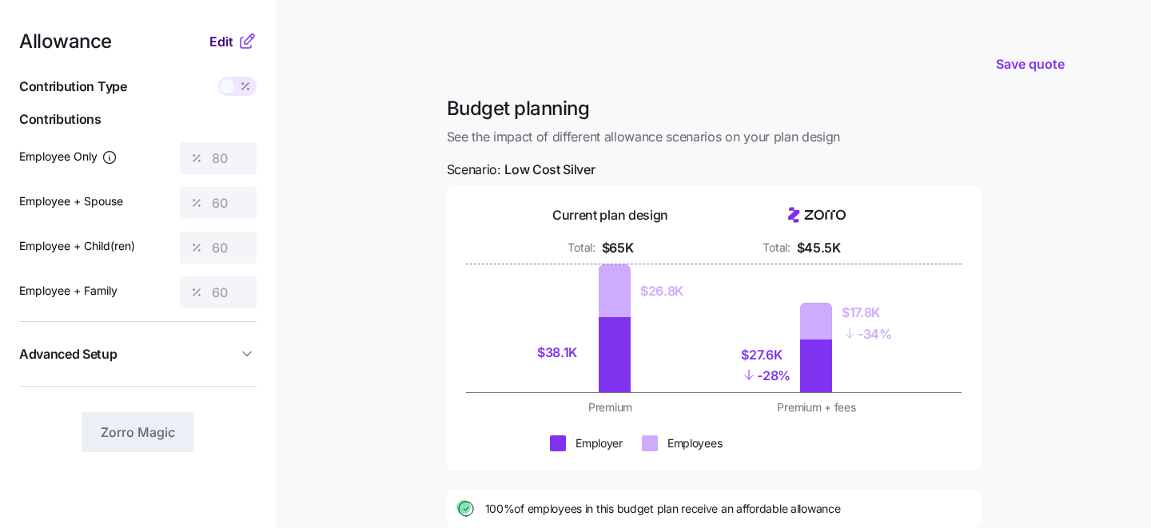
click at [220, 42] on span "Edit" at bounding box center [221, 41] width 24 height 19
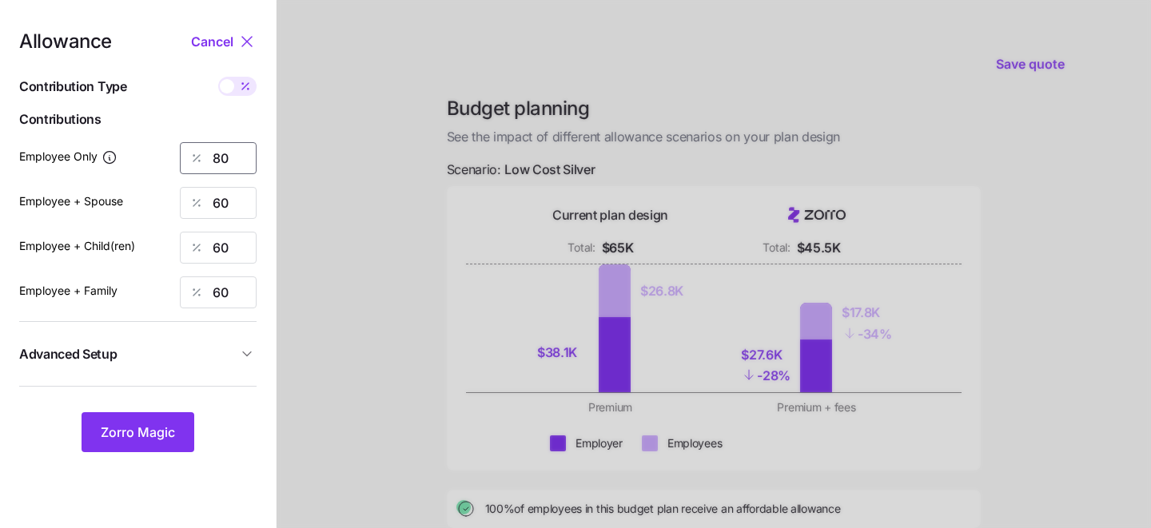
click at [235, 165] on input "80" at bounding box center [218, 158] width 77 height 32
type input "8"
click at [141, 428] on span "Zorro Magic" at bounding box center [138, 432] width 74 height 19
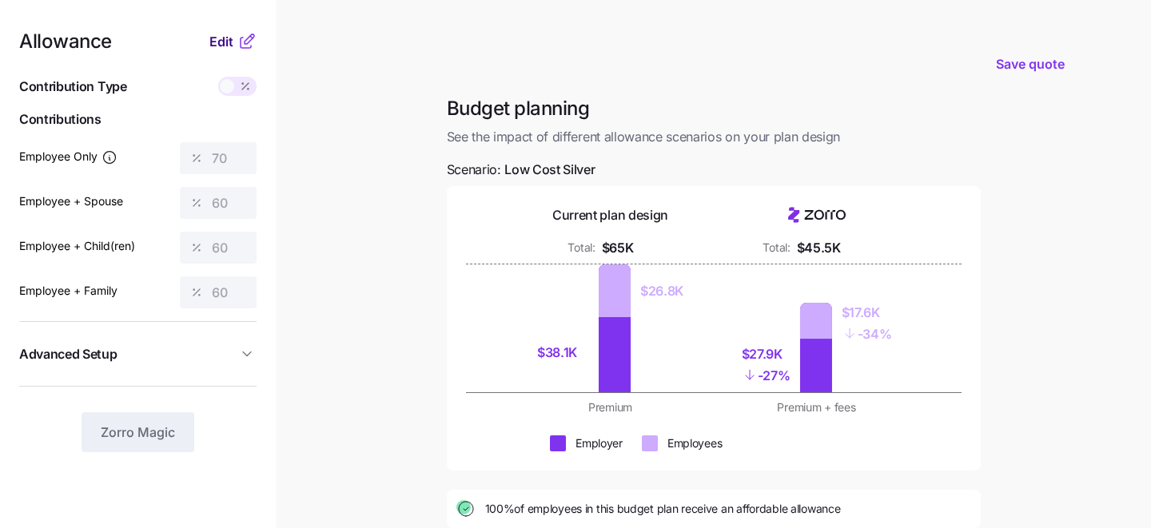
click at [224, 41] on span "Edit" at bounding box center [221, 41] width 24 height 19
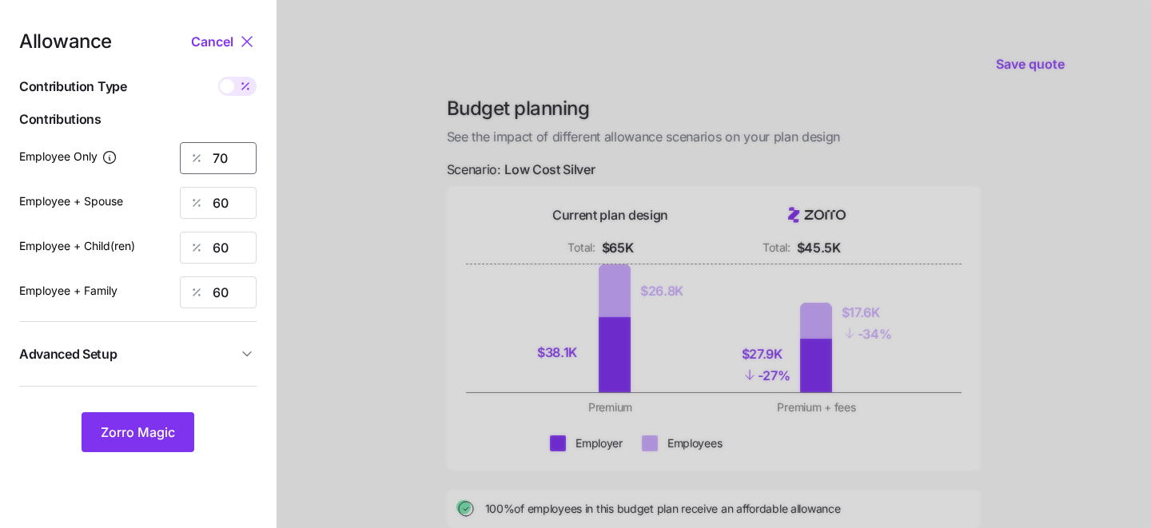
click at [232, 152] on input "70" at bounding box center [218, 158] width 77 height 32
type input "7"
click at [141, 430] on span "Zorro Magic" at bounding box center [138, 432] width 74 height 19
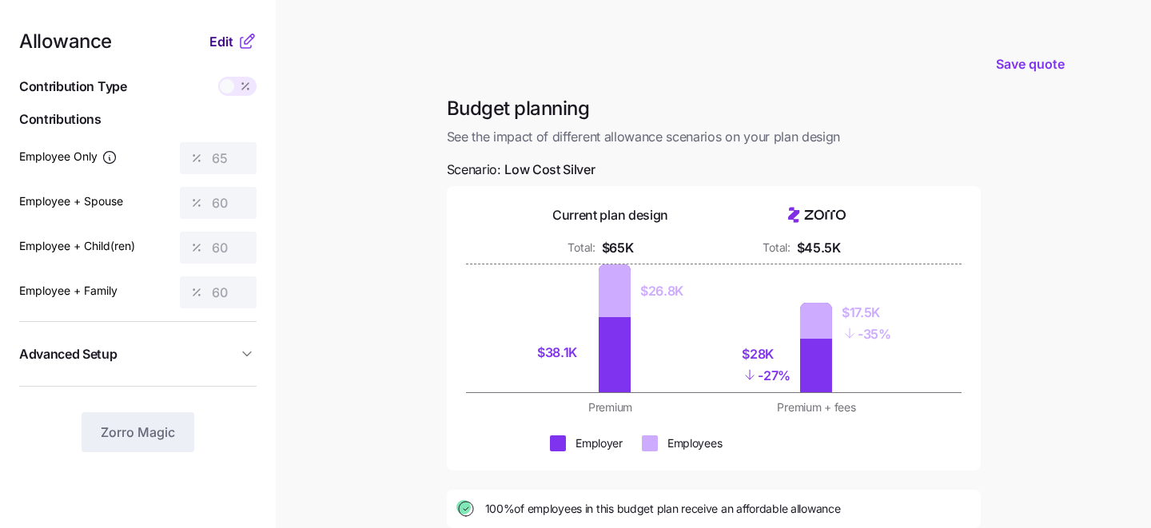
click at [217, 41] on span "Edit" at bounding box center [221, 41] width 24 height 19
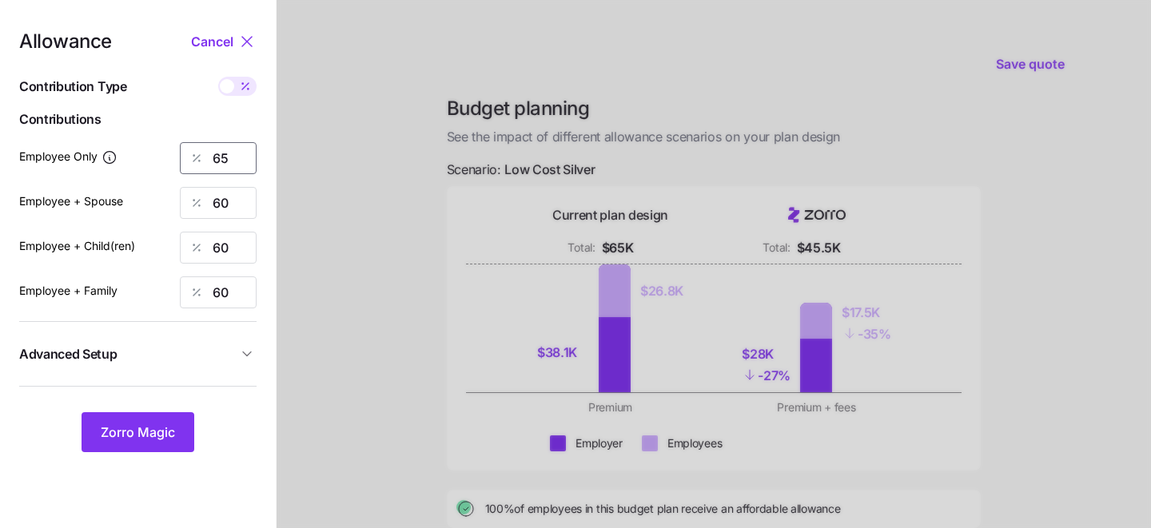
click at [242, 149] on input "65" at bounding box center [218, 158] width 77 height 32
type input "6"
type input "50"
click at [137, 442] on span "Zorro Magic" at bounding box center [138, 432] width 74 height 19
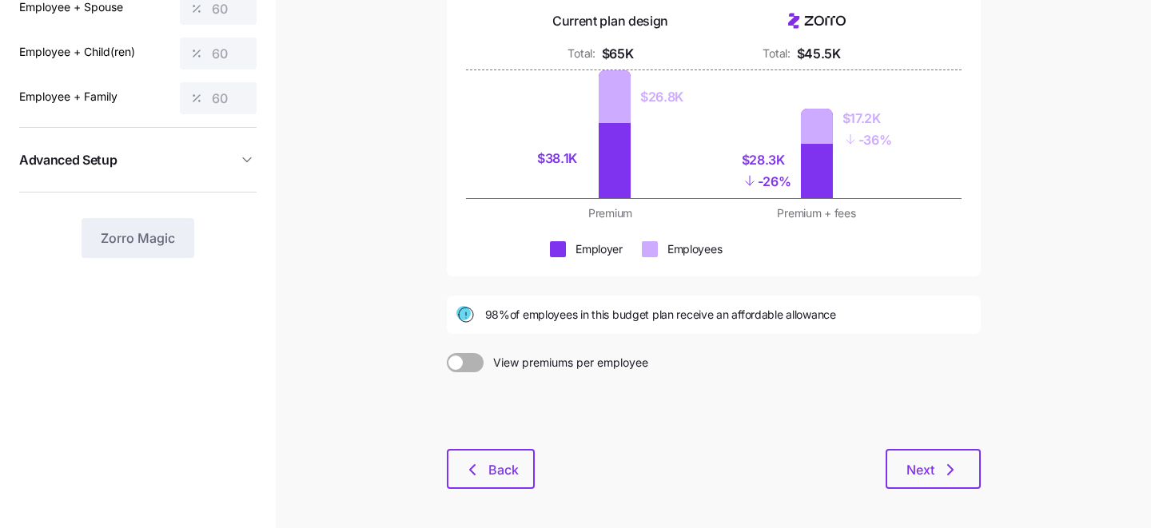
scroll to position [198, 0]
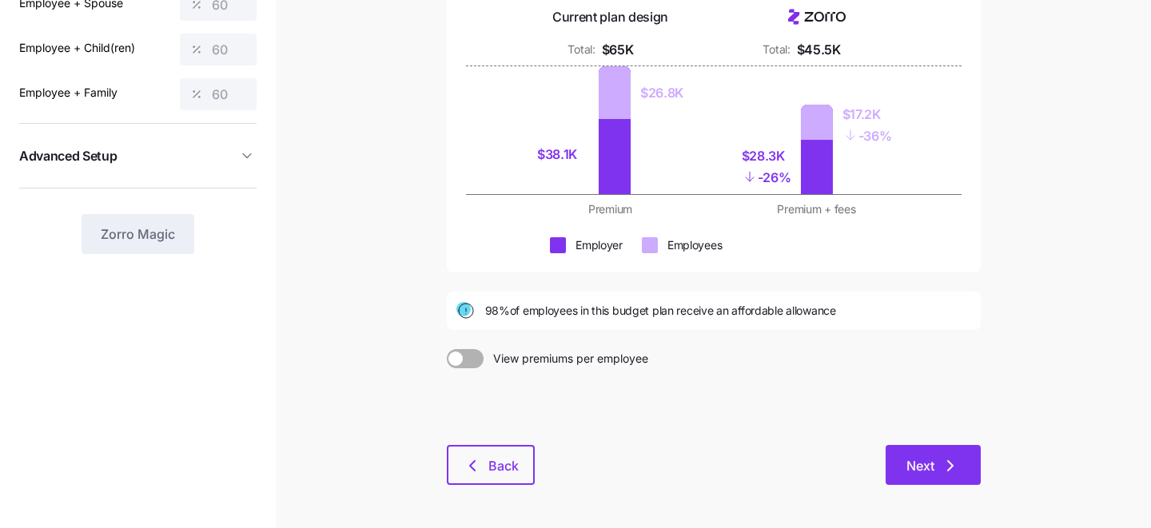
click at [927, 468] on span "Next" at bounding box center [920, 465] width 28 height 19
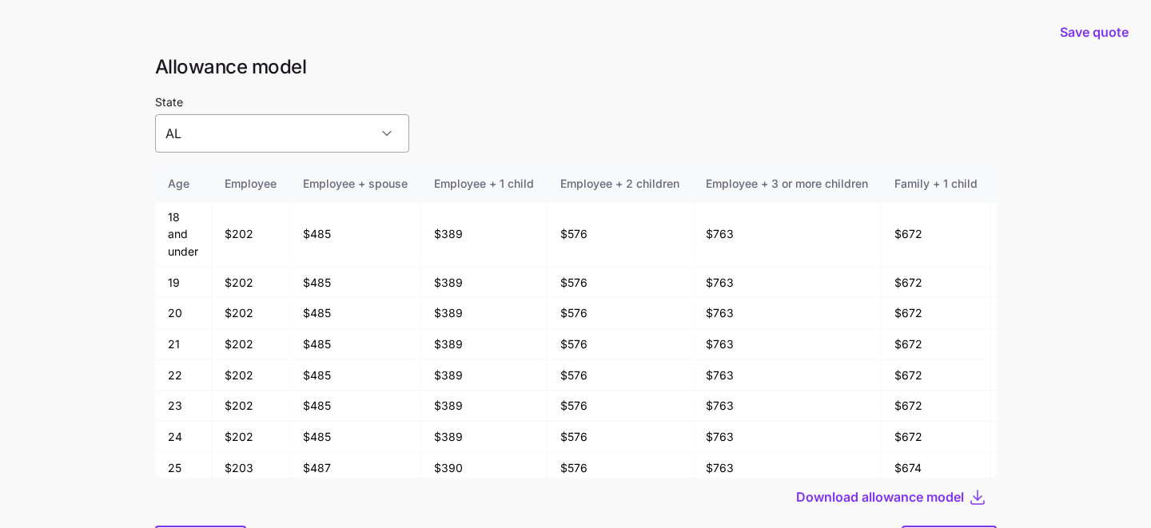
click at [329, 133] on input "AL" at bounding box center [282, 133] width 254 height 38
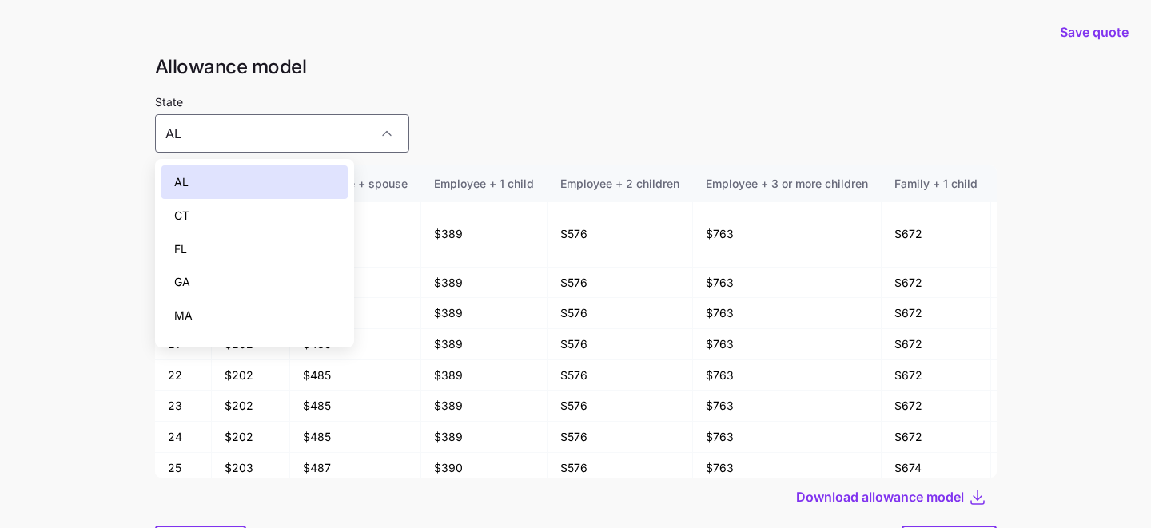
click at [298, 265] on div "FL" at bounding box center [254, 250] width 187 height 34
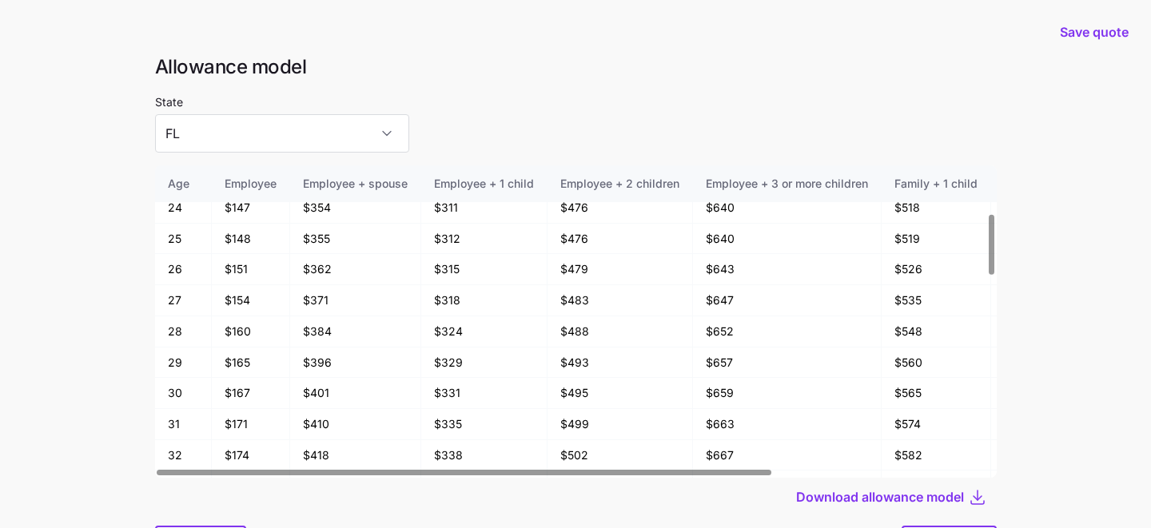
scroll to position [249, 0]
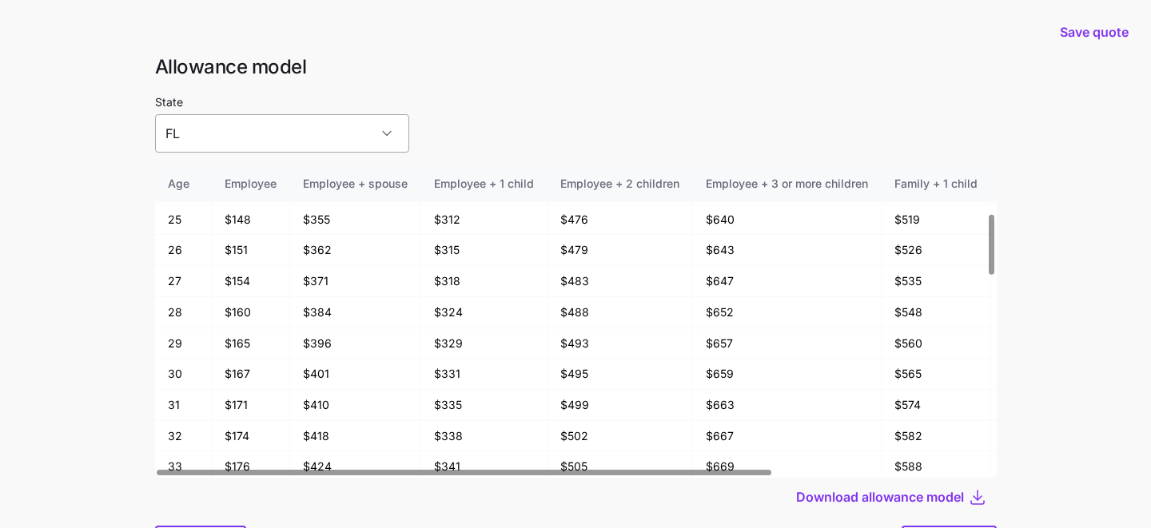
click at [317, 141] on input "FL" at bounding box center [282, 133] width 254 height 38
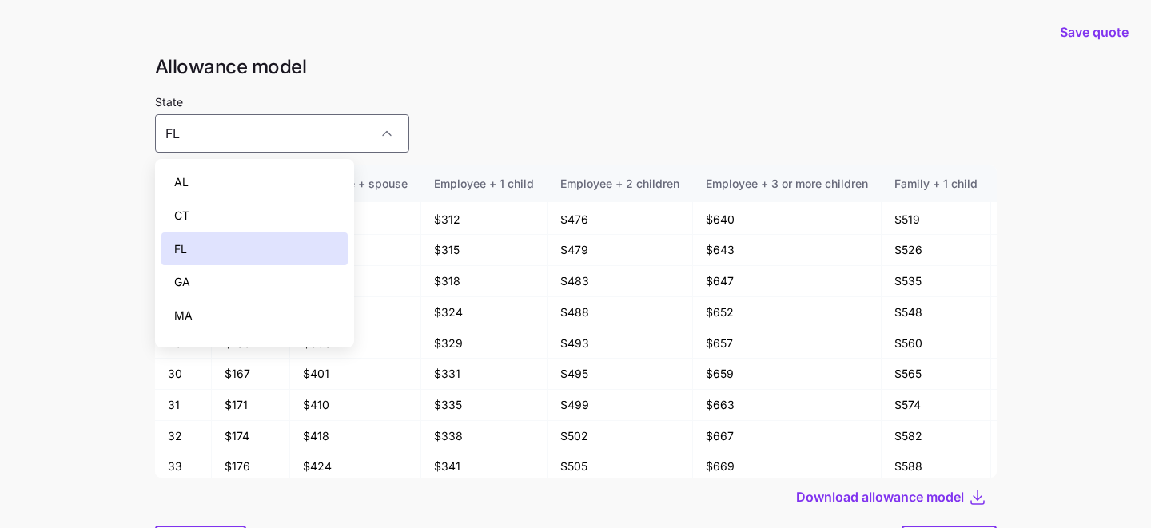
scroll to position [75, 0]
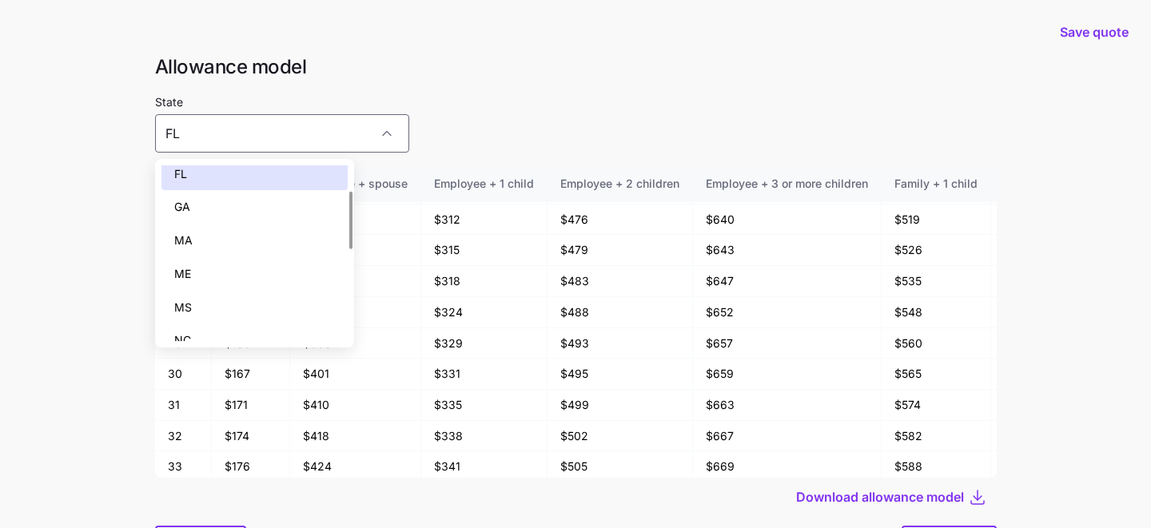
click at [294, 229] on div "MA" at bounding box center [254, 241] width 187 height 34
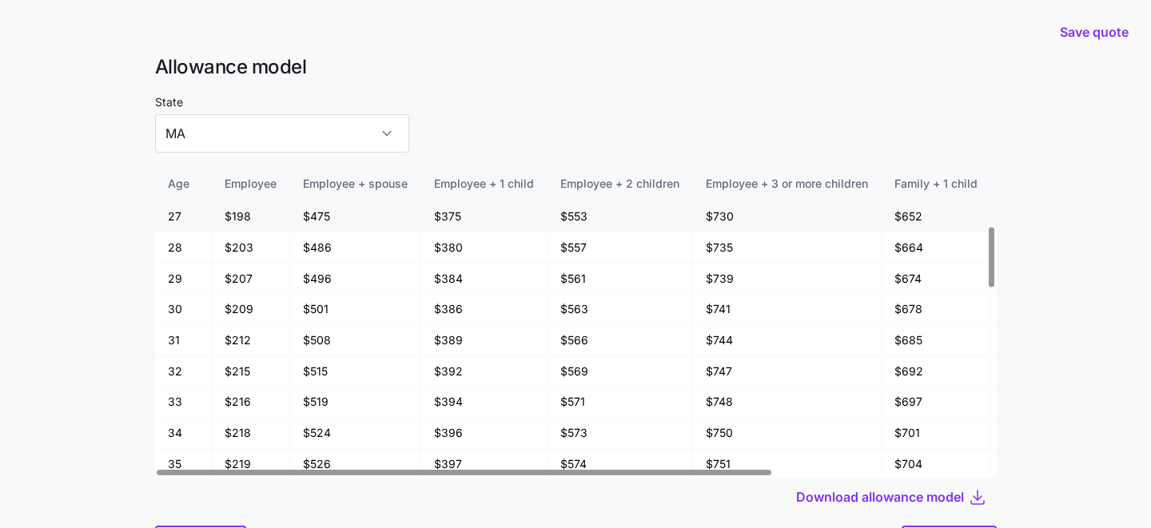
scroll to position [314, 0]
click at [310, 139] on input "MA" at bounding box center [282, 133] width 254 height 38
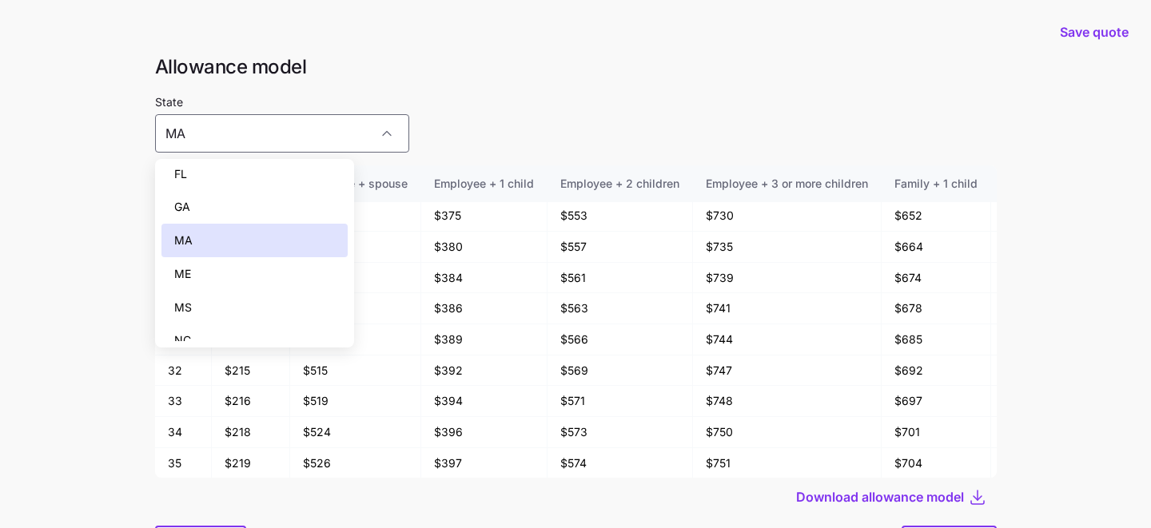
click at [297, 273] on div "ME" at bounding box center [254, 274] width 187 height 34
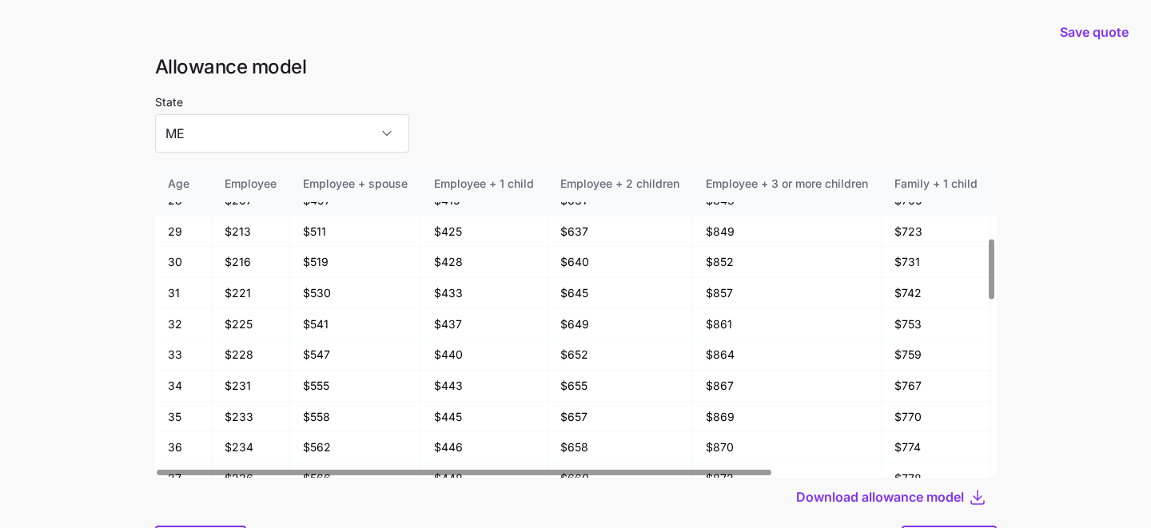
scroll to position [382, 0]
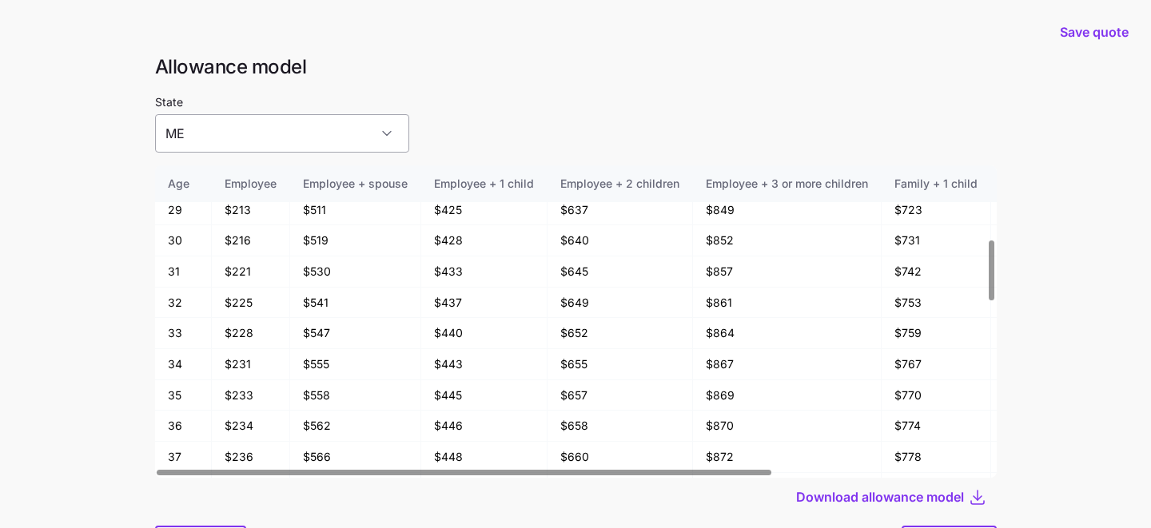
click at [301, 133] on input "ME" at bounding box center [282, 133] width 254 height 38
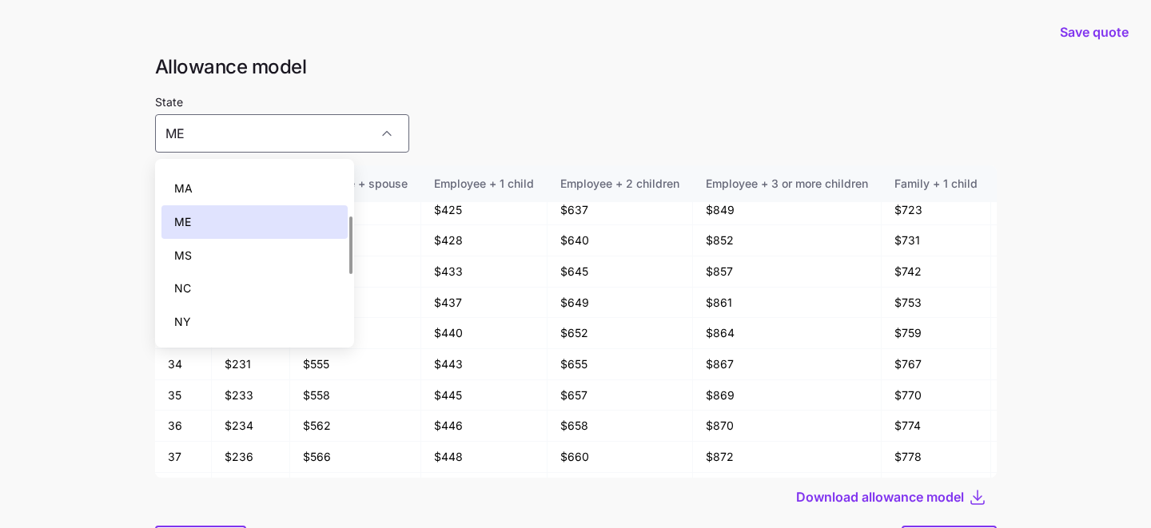
scroll to position [189, 0]
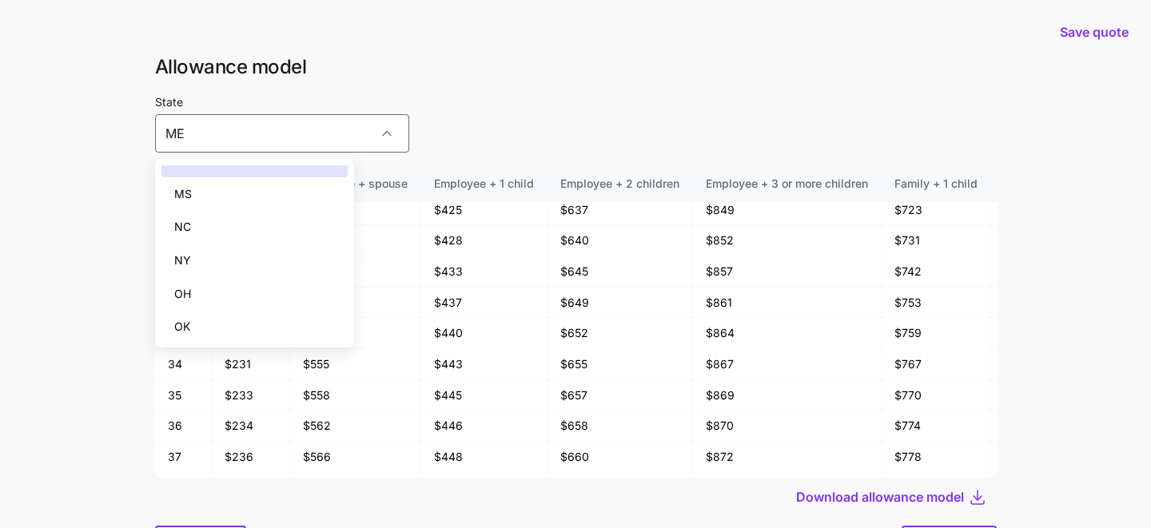
click at [285, 273] on div "NY" at bounding box center [254, 261] width 187 height 34
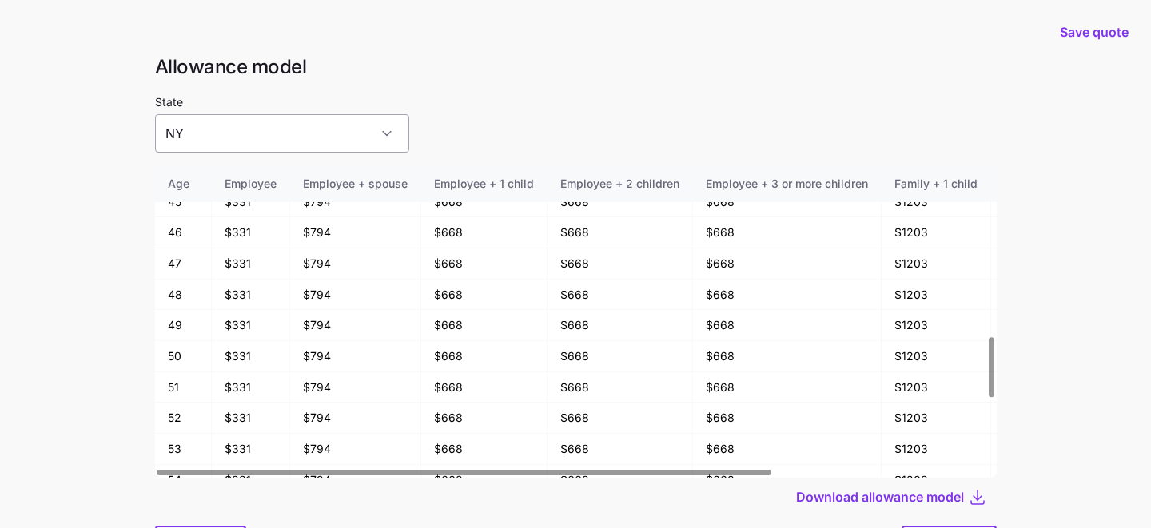
scroll to position [879, 0]
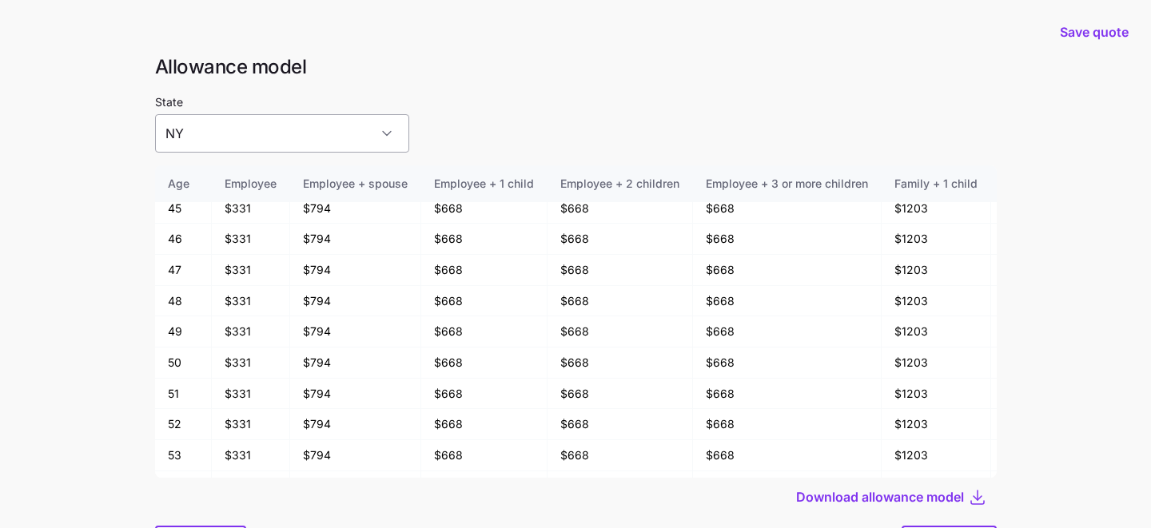
click at [257, 138] on input "NY" at bounding box center [282, 133] width 254 height 38
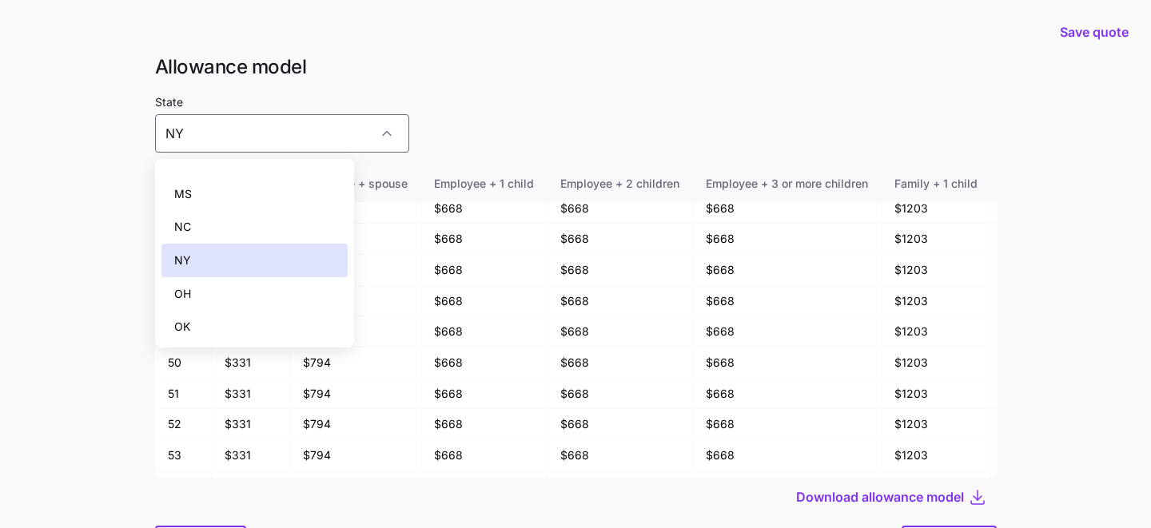
click at [255, 191] on div "MS" at bounding box center [254, 194] width 187 height 34
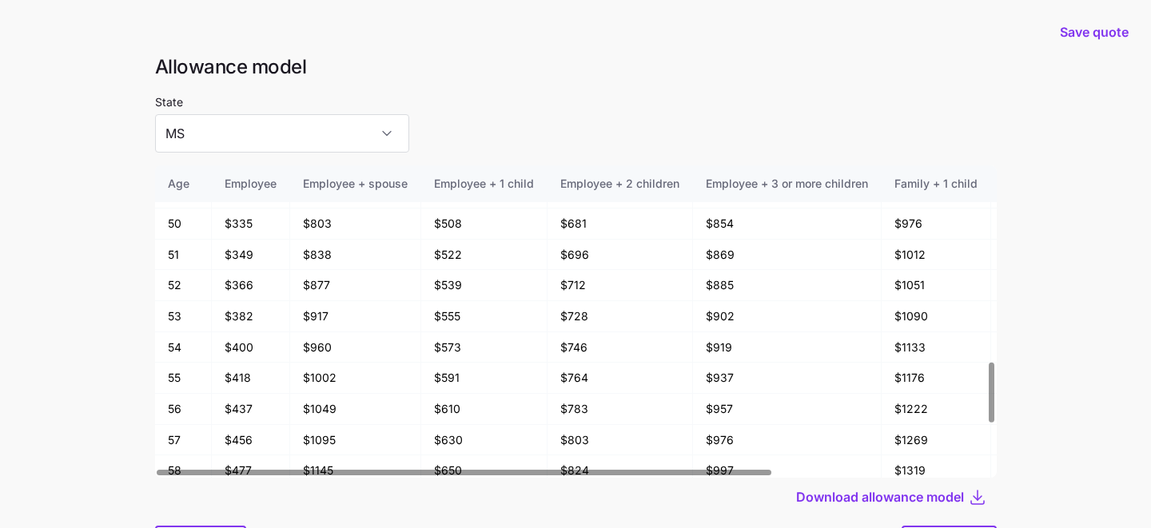
scroll to position [86, 0]
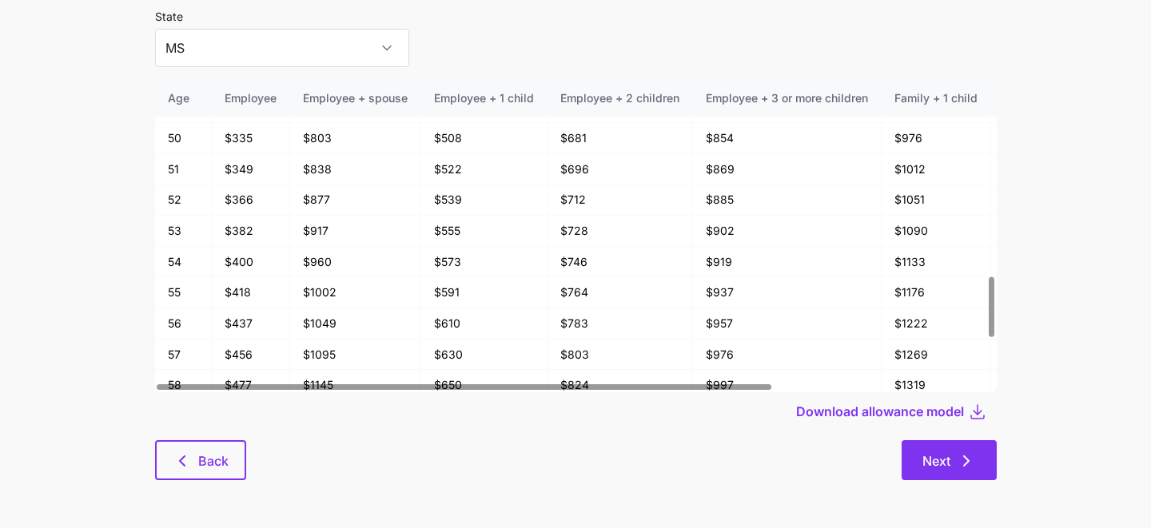
click at [933, 452] on span "Next" at bounding box center [936, 461] width 28 height 19
type input "AL"
